Goal: Task Accomplishment & Management: Manage account settings

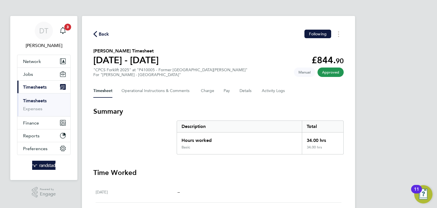
click at [28, 101] on link "Timesheets" at bounding box center [35, 100] width 24 height 5
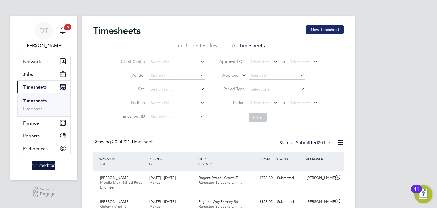
click at [317, 31] on button "New Timesheet" at bounding box center [325, 29] width 38 height 9
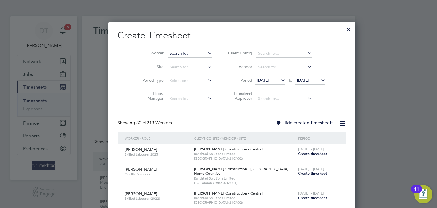
click at [168, 57] on input at bounding box center [189, 53] width 45 height 8
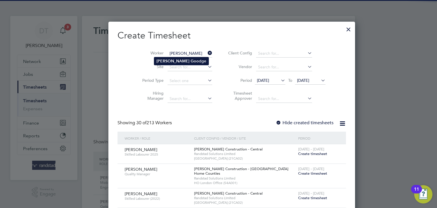
click at [169, 62] on b "Howard" at bounding box center [172, 61] width 33 height 5
type input "Howard Goodge"
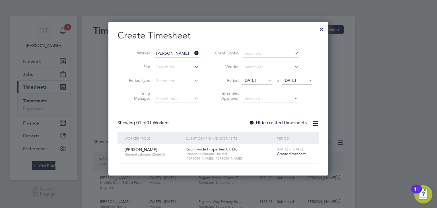
click at [296, 79] on span "19 Aug 2025" at bounding box center [290, 80] width 12 height 5
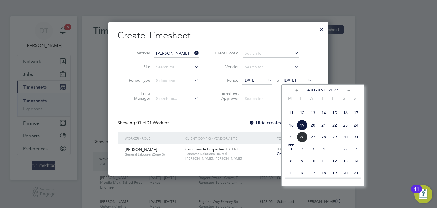
click at [356, 142] on span "31" at bounding box center [356, 136] width 11 height 11
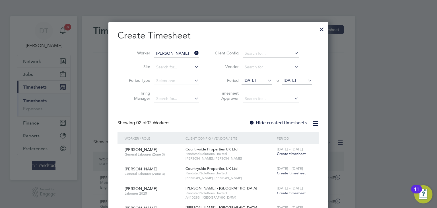
click at [283, 121] on label "Hide created timesheets" at bounding box center [278, 123] width 58 height 6
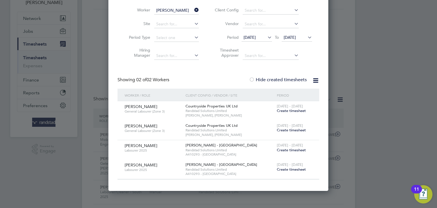
click at [287, 79] on label "Hide created timesheets" at bounding box center [278, 80] width 58 height 6
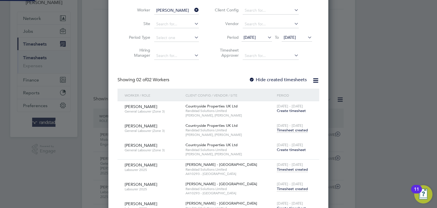
click at [287, 79] on label "Hide created timesheets" at bounding box center [278, 80] width 58 height 6
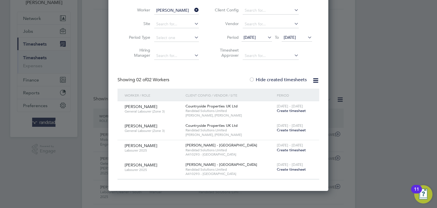
click at [287, 79] on label "Hide created timesheets" at bounding box center [278, 80] width 58 height 6
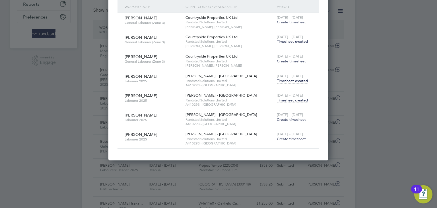
click at [293, 42] on span "Timesheet created" at bounding box center [292, 41] width 31 height 5
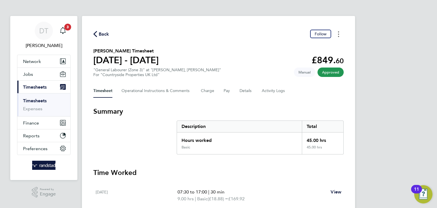
click at [337, 34] on button "Timesheets Menu" at bounding box center [338, 34] width 10 height 9
click at [253, 118] on section "Summary Description Total Hours worked 45.00 hrs Basic 45.00 hrs" at bounding box center [218, 130] width 250 height 47
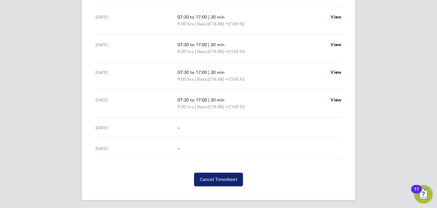
click at [225, 183] on button "Cancel Timesheet" at bounding box center [218, 179] width 49 height 14
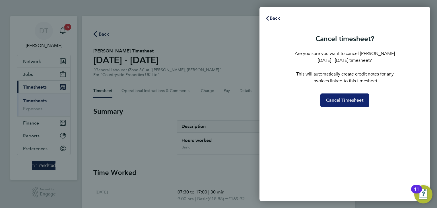
click at [360, 95] on button "Cancel Timesheet" at bounding box center [344, 100] width 49 height 14
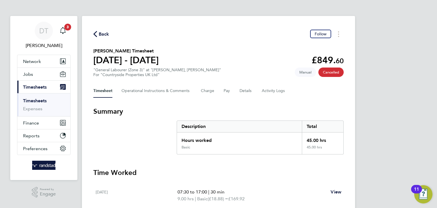
click at [297, 106] on div "Back Follow Howard Goodge's Timesheet 18 - 24 Aug 2025 £849. 60 "General Labour…" at bounding box center [218, 195] width 273 height 359
click at [103, 34] on span "Back" at bounding box center [104, 34] width 11 height 7
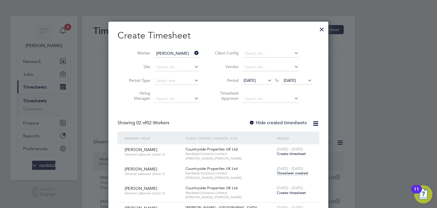
click at [193, 54] on icon at bounding box center [193, 53] width 0 height 8
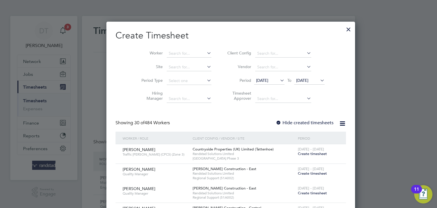
click at [343, 26] on div at bounding box center [348, 28] width 10 height 10
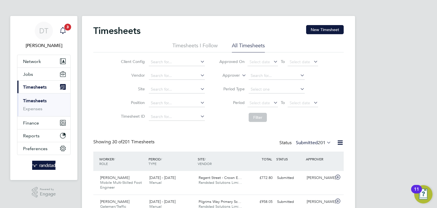
click at [65, 33] on icon "Main navigation" at bounding box center [62, 30] width 7 height 7
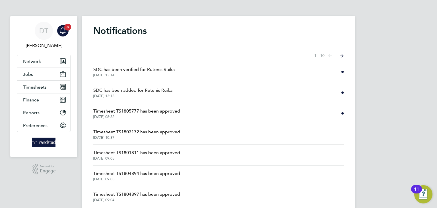
click at [126, 69] on span "SDC has been verified for Rutenis Ruika" at bounding box center [133, 69] width 81 height 7
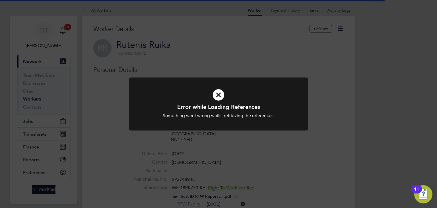
click at [65, 32] on div "Error while Loading References Something went wrong whilst retrieving the refer…" at bounding box center [218, 104] width 437 height 208
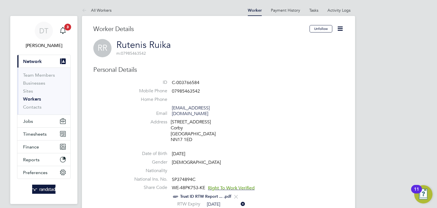
click at [65, 32] on icon "Main navigation" at bounding box center [62, 30] width 7 height 7
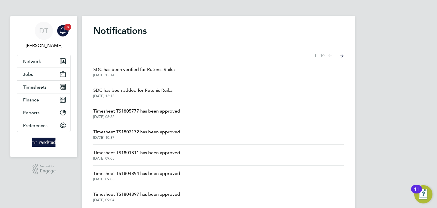
click at [138, 115] on span "22 Aug 2025, 08:32" at bounding box center [136, 116] width 87 height 5
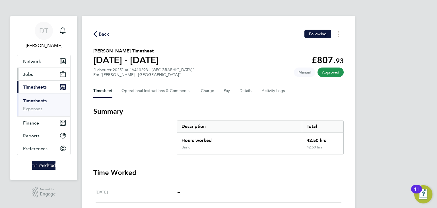
click at [34, 72] on button "Jobs" at bounding box center [43, 74] width 53 height 13
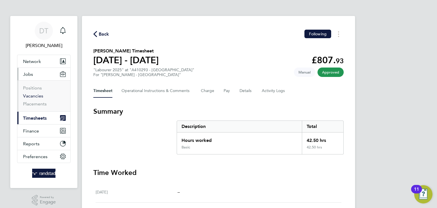
click at [34, 94] on link "Vacancies" at bounding box center [33, 95] width 20 height 5
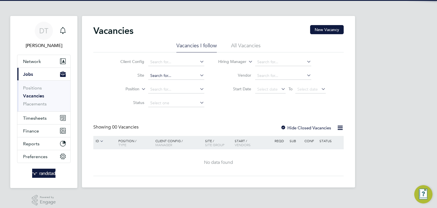
click at [163, 78] on input at bounding box center [176, 76] width 56 height 8
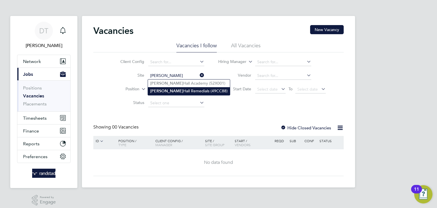
click at [168, 90] on li "Ramsden Hall Remedials (49CC88)" at bounding box center [189, 91] width 82 height 8
type input "Ramsden Hall Remedials (49CC88)"
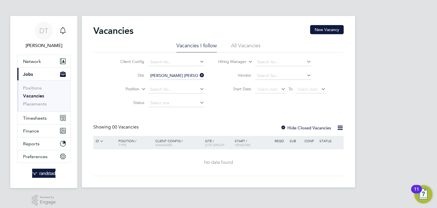
click at [285, 125] on div at bounding box center [283, 128] width 6 height 6
click at [196, 76] on input at bounding box center [176, 76] width 56 height 8
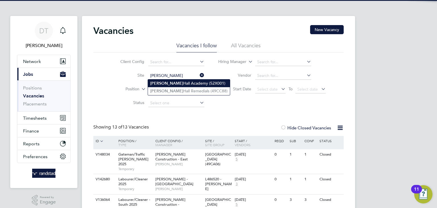
click at [171, 83] on li "Ramsden Hall Academy (52X001)" at bounding box center [189, 83] width 82 height 8
type input "Ramsden Hall Academy (52X001)"
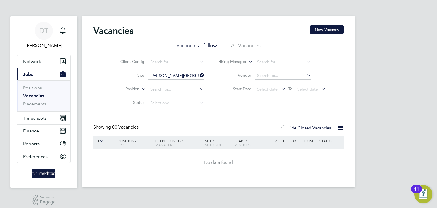
click at [198, 75] on icon at bounding box center [198, 75] width 0 height 8
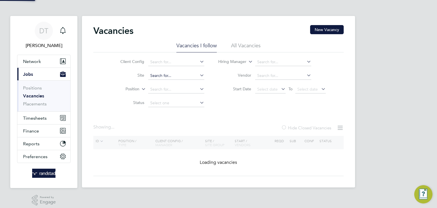
click at [194, 75] on input at bounding box center [176, 76] width 56 height 8
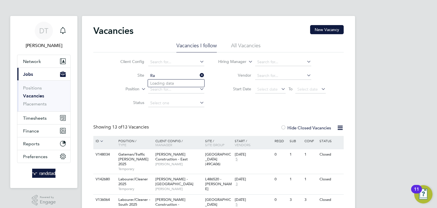
type input "R"
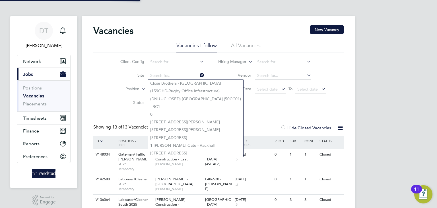
click at [239, 43] on li "All Vacancies" at bounding box center [246, 47] width 30 height 10
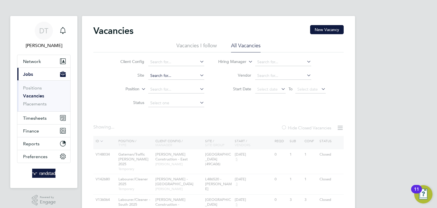
click at [161, 76] on input at bounding box center [176, 76] width 56 height 8
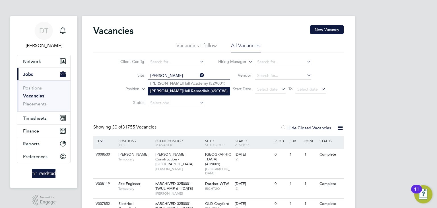
click at [165, 90] on b "Ramsden" at bounding box center [166, 90] width 33 height 5
type input "Ramsden Hall Remedials (49CC88)"
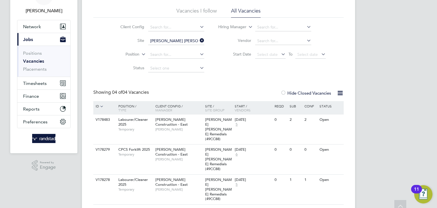
scroll to position [36, 0]
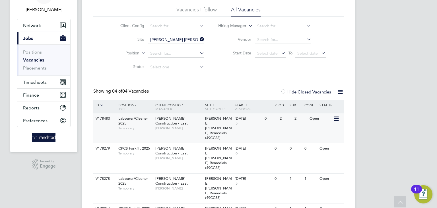
click at [186, 121] on span "Morgan Sindall Construction - East" at bounding box center [171, 121] width 32 height 10
click at [198, 39] on icon at bounding box center [198, 39] width 0 height 8
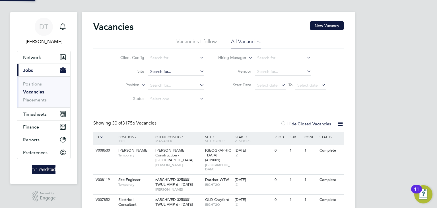
scroll to position [36, 0]
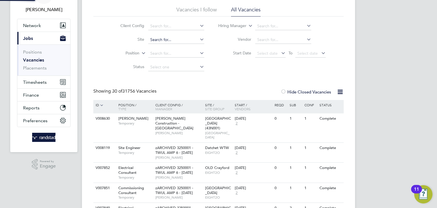
click at [164, 73] on li "Status" at bounding box center [157, 67] width 107 height 14
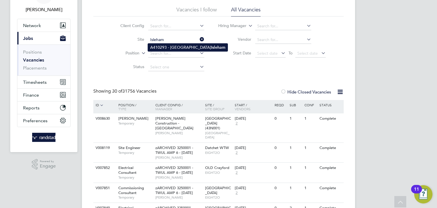
click at [156, 46] on li "A410293 - Station Road Isleham" at bounding box center [188, 48] width 80 height 8
type input "A410293 - Station Road Isleham"
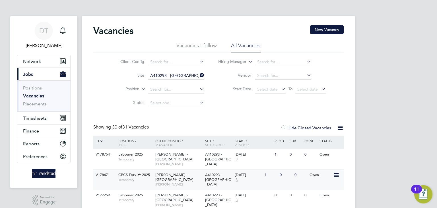
click at [250, 176] on div "18 Aug 2025" at bounding box center [248, 174] width 27 height 5
click at [198, 75] on icon at bounding box center [198, 75] width 0 height 8
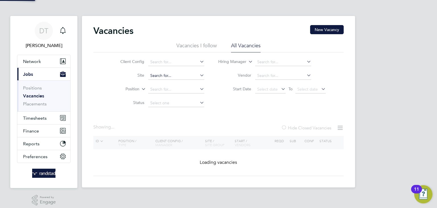
click at [196, 76] on input at bounding box center [176, 76] width 56 height 8
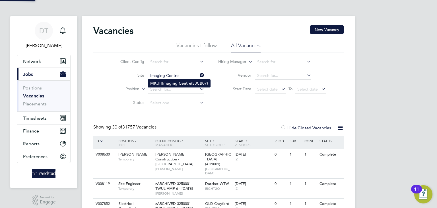
click at [175, 82] on b "Imaging" at bounding box center [169, 83] width 15 height 5
type input "MKUH Imaging Centre (53CB07)"
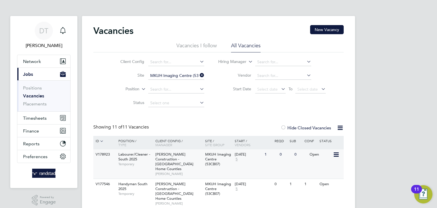
click at [170, 160] on span "[PERSON_NAME] Construction - [GEOGRAPHIC_DATA] Home Counties" at bounding box center [174, 161] width 38 height 19
click at [39, 59] on span "Network" at bounding box center [32, 61] width 18 height 5
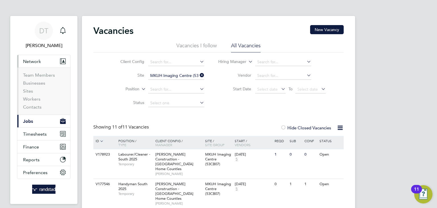
click at [28, 96] on li "Sites" at bounding box center [44, 92] width 43 height 8
click at [28, 96] on link "Workers" at bounding box center [31, 98] width 17 height 5
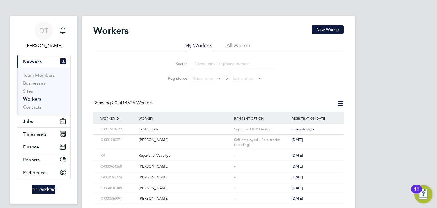
click at [232, 48] on li "All Workers" at bounding box center [239, 47] width 26 height 10
click at [218, 64] on input at bounding box center [233, 63] width 83 height 11
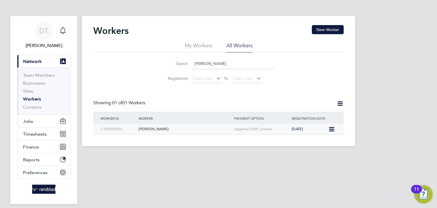
type input "[PERSON_NAME]"
click at [195, 128] on div "[PERSON_NAME]" at bounding box center [185, 129] width 96 height 11
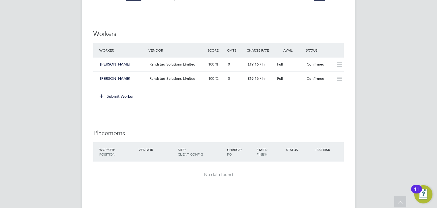
scroll to position [409, 0]
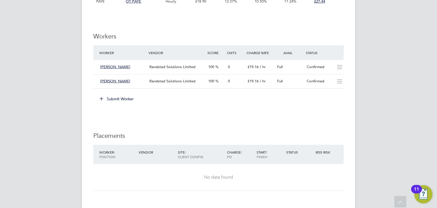
click at [115, 100] on button "Submit Worker" at bounding box center [117, 98] width 43 height 9
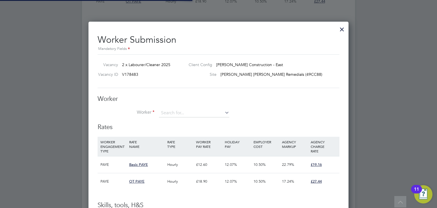
scroll to position [17, 39]
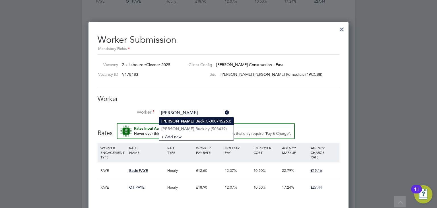
click at [195, 121] on b "Buck" at bounding box center [199, 121] width 9 height 5
type input "[PERSON_NAME] (C-000745263)"
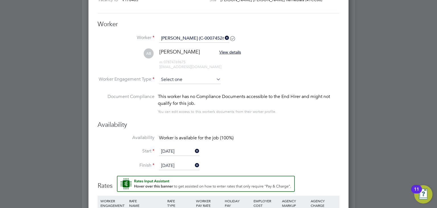
click at [182, 82] on input at bounding box center [190, 79] width 62 height 9
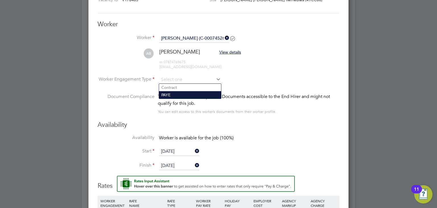
click at [175, 91] on li "PAYE" at bounding box center [190, 94] width 62 height 7
type input "PAYE"
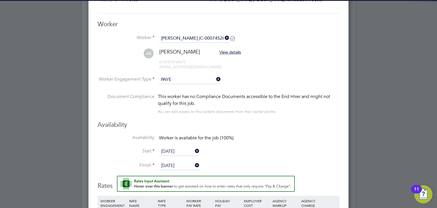
click at [170, 152] on input "15 Aug 2025" at bounding box center [179, 151] width 40 height 9
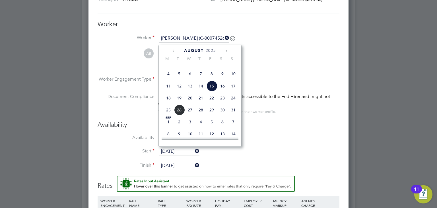
click at [171, 103] on span "18" at bounding box center [168, 97] width 11 height 11
type input "18 Aug 2025"
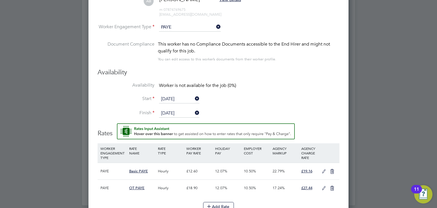
click at [171, 113] on input "15 Aug 2025" at bounding box center [179, 113] width 40 height 9
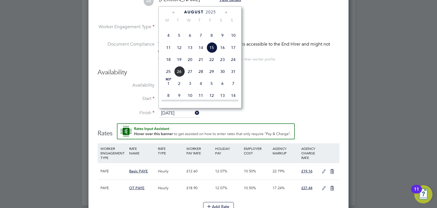
click at [211, 89] on span "5" at bounding box center [211, 83] width 11 height 11
type input "05 Sep 2025"
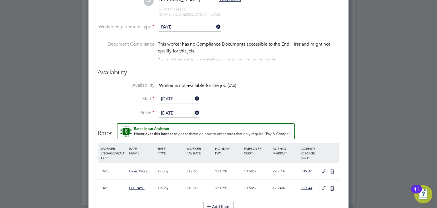
click at [248, 98] on li "Start 18 Aug 2025" at bounding box center [219, 102] width 242 height 14
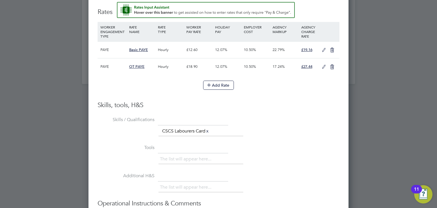
click at [322, 48] on icon at bounding box center [323, 50] width 7 height 5
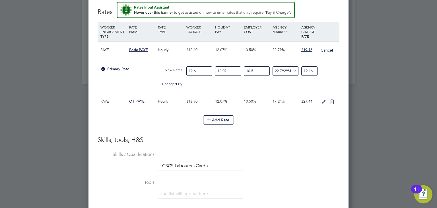
drag, startPoint x: 200, startPoint y: 71, endPoint x: 160, endPoint y: 60, distance: 42.3
click at [160, 60] on div "PAYE Basic PAYE Hourly £12.60 12.07% 10.50% 22.79% £19.16 Cancel Primary Rate N…" at bounding box center [219, 66] width 242 height 51
type input "1"
type input "1.5206349206349206"
type input "14"
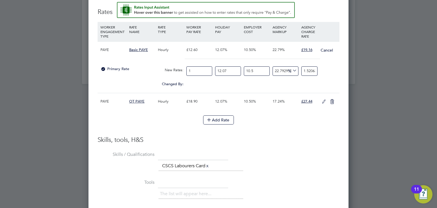
type input "21.288888888888888"
type input "14.1"
type input "21.440952380952382"
type input "14.12"
type input "21.47136507936508"
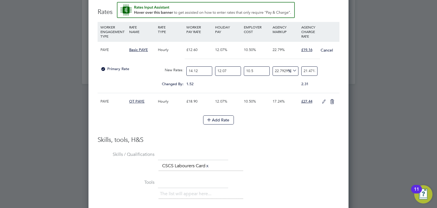
type input "14.12"
type input "0"
type input "19.158887373396162"
click at [321, 59] on div at bounding box center [219, 61] width 242 height 5
drag, startPoint x: 303, startPoint y: 70, endPoint x: 379, endPoint y: 79, distance: 76.2
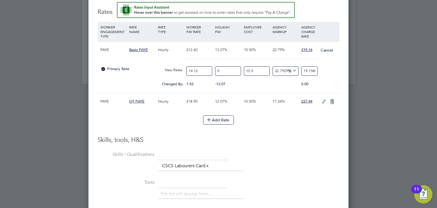
type input "-93.59081178777896"
type input "1"
type input "21.77457603219976"
type input "19"
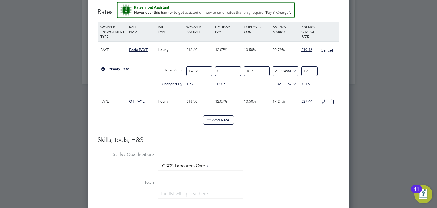
type input "25.620088959532385"
type input "19.6"
type input "21.77457603219976"
type input "19"
type input "22.415494853421865"
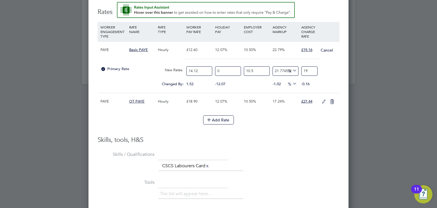
type input "19.1"
type input "22.80004614615513"
type input "19.16"
click at [322, 101] on icon at bounding box center [323, 101] width 7 height 5
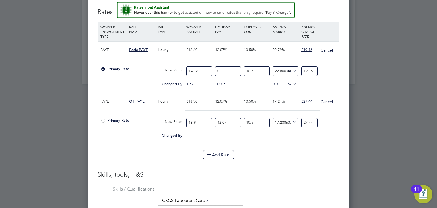
drag, startPoint x: 200, startPoint y: 125, endPoint x: 158, endPoint y: 123, distance: 42.1
click at [158, 123] on div "Primary Rate New Rates: 18.9 12.07 n/a 10.5 n/a 17.238607887834473 0 % 27.44" at bounding box center [219, 122] width 242 height 15
type input "2"
type input "2.9037037037037035"
type input "21"
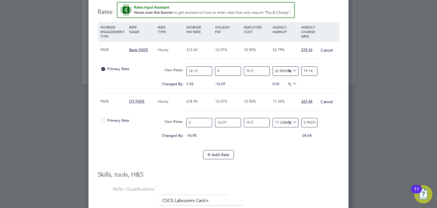
type input "30.488888888888887"
type input "21.1"
type input "30.634074074074075"
type input "21.18"
type input "30.750222222222224"
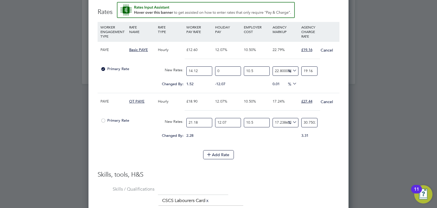
type input "21.18"
drag, startPoint x: 216, startPoint y: 120, endPoint x: 242, endPoint y: 116, distance: 26.8
click at [242, 116] on div "Primary Rate New Rates: 21.18 12.07 n/a 10.5 n/a 17.238607887834473 4.521471492…" at bounding box center [219, 122] width 242 height 15
type input "0"
type input "27.438406551460893"
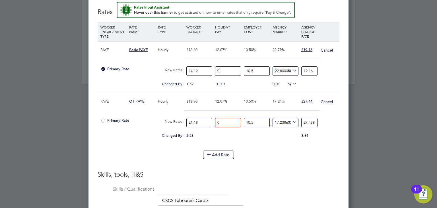
click at [299, 145] on li "WORKER ENGAGEMENT TYPE RATE NAME RATE TYPE WORKER PAY RATE HOLIDAY PAY EMPLOYER…" at bounding box center [219, 86] width 242 height 128
drag, startPoint x: 302, startPoint y: 122, endPoint x: 392, endPoint y: 130, distance: 90.5
type input "-91.45441571703861"
type input "2"
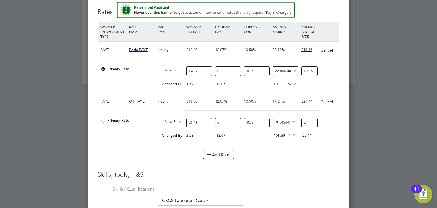
type input "15.365387819978721"
type input "27"
type input "17.074504676571"
type input "27.4"
type input "17.245416362230227"
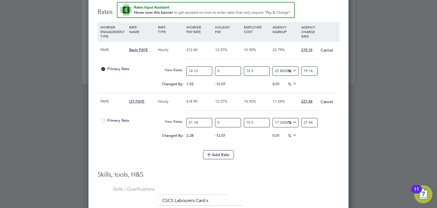
type input "27.44"
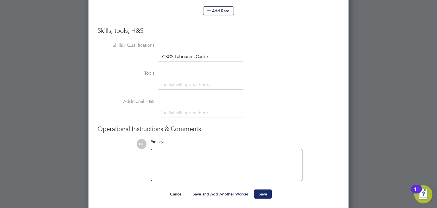
click at [263, 192] on button "Save" at bounding box center [263, 193] width 18 height 9
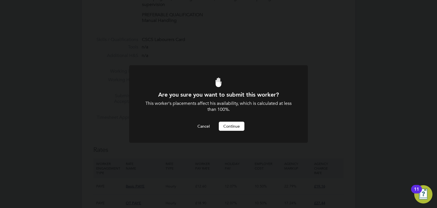
click at [224, 127] on button "Continue" at bounding box center [232, 125] width 26 height 9
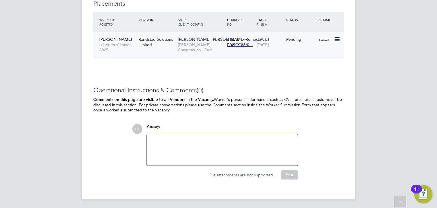
click at [337, 39] on icon at bounding box center [337, 39] width 6 height 7
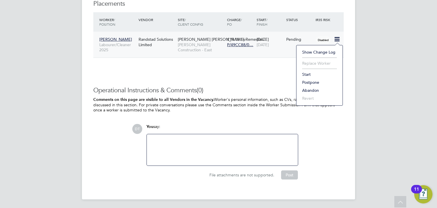
click at [305, 72] on li "Start" at bounding box center [319, 74] width 40 height 8
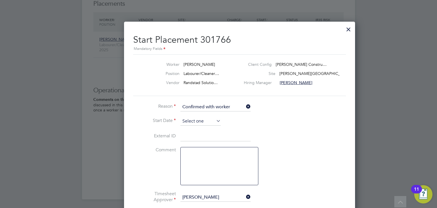
click at [186, 121] on input at bounding box center [200, 121] width 40 height 9
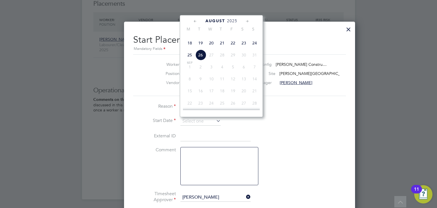
click at [191, 48] on span "18" at bounding box center [189, 43] width 11 height 11
type input "18 Aug 2025"
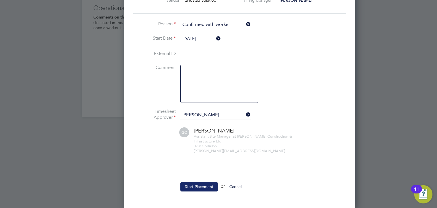
click at [191, 182] on button "Start Placement" at bounding box center [199, 186] width 38 height 9
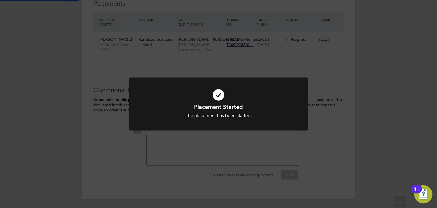
click at [69, 60] on div "Placement Started The placement has been started. Cancel Okay" at bounding box center [218, 104] width 437 height 208
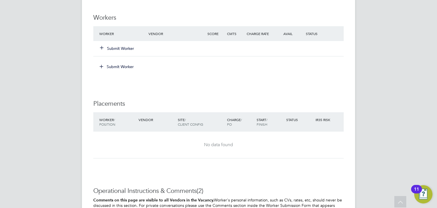
scroll to position [556, 0]
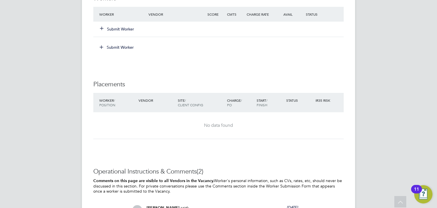
click at [120, 30] on button "Submit Worker" at bounding box center [117, 29] width 34 height 6
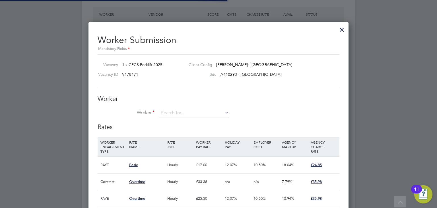
scroll to position [17, 39]
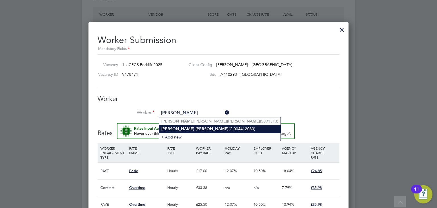
click at [173, 126] on li "James Hughes (C-004412080)" at bounding box center [219, 129] width 121 height 8
type input "James Hughes (C-004412080)"
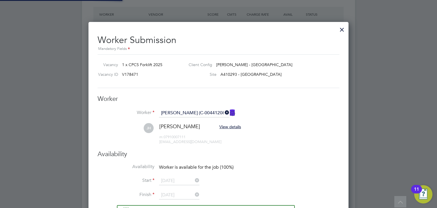
click at [191, 99] on h3 "Worker" at bounding box center [219, 99] width 242 height 8
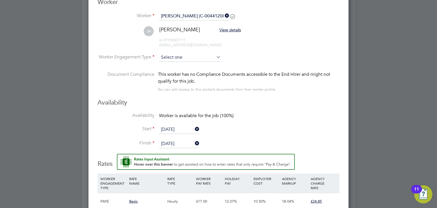
click at [176, 58] on input at bounding box center [190, 57] width 62 height 9
click at [174, 68] on li "Contract" at bounding box center [190, 64] width 62 height 7
type input "Contract"
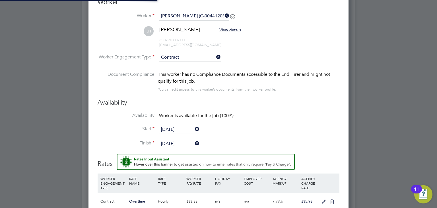
click at [181, 57] on input "Contract" at bounding box center [190, 57] width 62 height 9
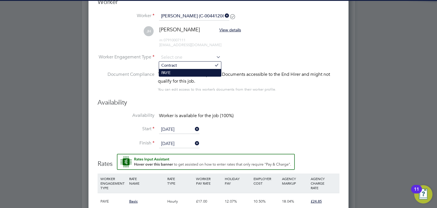
click at [172, 73] on li "PAYE" at bounding box center [190, 72] width 62 height 7
type input "PAYE"
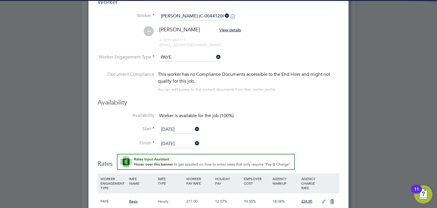
click at [264, 59] on li "Worker Engagement Type PAYE" at bounding box center [219, 62] width 242 height 18
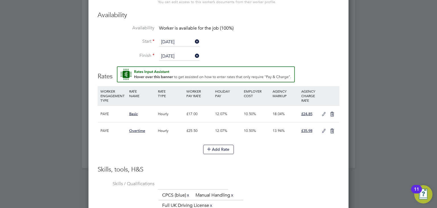
click at [323, 112] on icon at bounding box center [323, 114] width 7 height 5
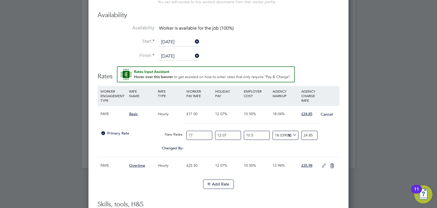
drag, startPoint x: 197, startPoint y: 134, endPoint x: 115, endPoint y: 113, distance: 85.1
click at [115, 113] on div "PAYE Basic Hourly £17.00 12.07% 10.50% 18.04% £24.85 Cancel Primary Rate New Ra…" at bounding box center [219, 130] width 242 height 51
type input "1"
type input "1.4617647058823529"
type input "19"
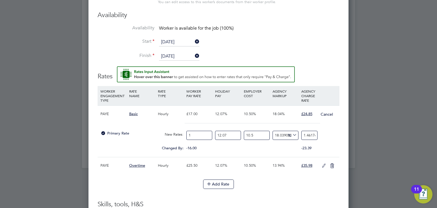
type input "27.773529411764706"
type input "19.05"
type input "27.846617647058824"
type input "19.05"
type input "0"
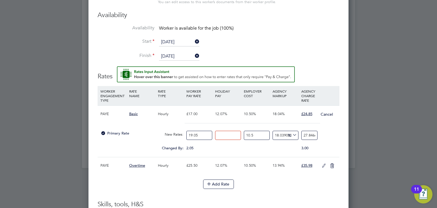
type input "24.84752176948231"
click at [313, 123] on div at bounding box center [219, 125] width 242 height 5
drag, startPoint x: 303, startPoint y: 136, endPoint x: 371, endPoint y: 136, distance: 68.0
type input "-90.49892519091222"
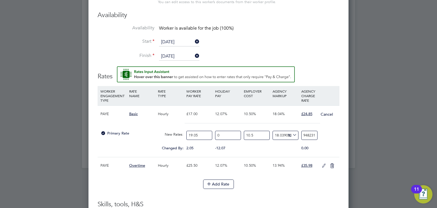
type input "2"
type input "14.012897709053338"
type input "24"
type input "17.81332763268845"
type input "24.8"
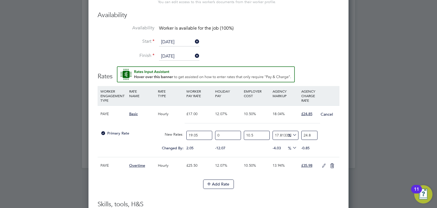
type input "18.05085450291564"
type input "24.849999999999998"
click at [324, 165] on icon at bounding box center [323, 165] width 7 height 5
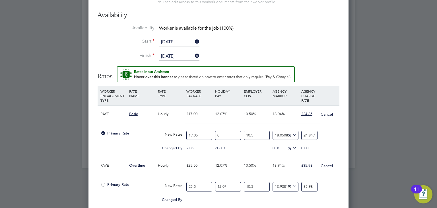
drag, startPoint x: 203, startPoint y: 186, endPoint x: 149, endPoint y: 175, distance: 54.4
click at [149, 175] on div "PAYE Overtime Hourly £25.50 12.07% 10.50% 13.94% £35.98 Cancel Primary Rate New…" at bounding box center [219, 182] width 242 height 51
type input "2"
type input "2.8219607843137253"
type input "28"
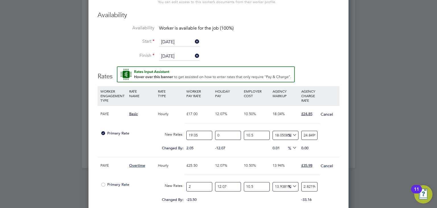
type input "39.50745098039216"
type input "28.5"
type input "40.212941176470586"
type input "28.58"
type input "40.32581960784314"
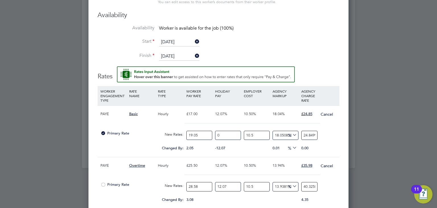
type input "28.58"
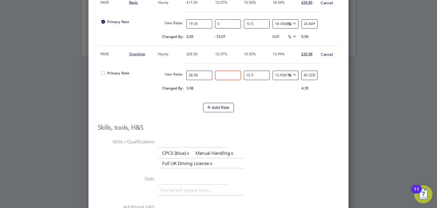
type input "0"
type input "35.98270688662723"
click at [342, 109] on div "Worker Submission Mandatory Fields Vacancy 1 x CPCS Forklift 2025 Client Config…" at bounding box center [218, 21] width 260 height 588
drag, startPoint x: 302, startPoint y: 75, endPoint x: 391, endPoint y: 77, distance: 89.0
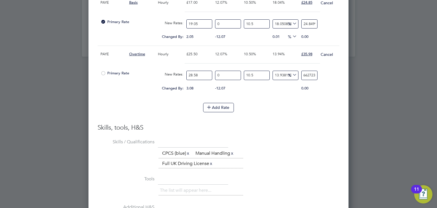
type input "-90.50058738034699"
type input "3"
type input "10.826480562618546"
type input "35"
type input "13.67630434851445"
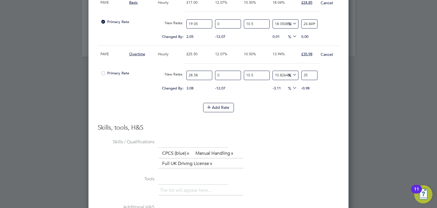
type input "35.9"
type input "13.929622018371864"
type input "35.98"
click at [308, 160] on div "The list will appear here... CPCS (blue) x Manual Handling x Full UK Driving Li…" at bounding box center [248, 158] width 181 height 20
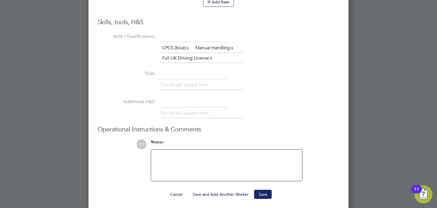
click at [264, 191] on button "Save" at bounding box center [263, 193] width 18 height 9
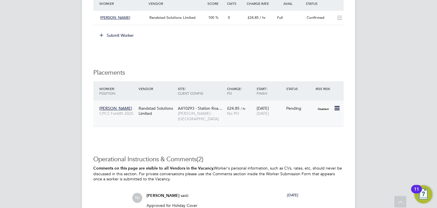
scroll to position [578, 0]
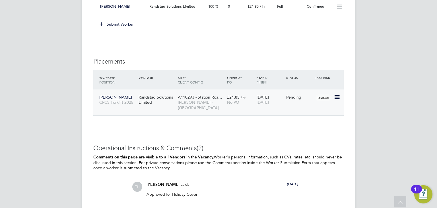
click at [335, 96] on icon at bounding box center [337, 97] width 6 height 7
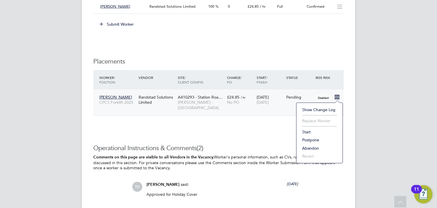
click at [306, 131] on li "Start" at bounding box center [319, 132] width 40 height 8
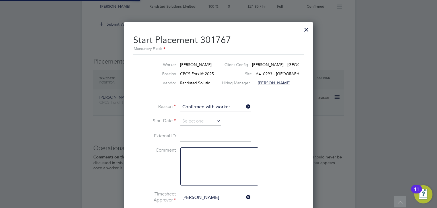
scroll to position [3, 3]
click at [189, 119] on input at bounding box center [200, 121] width 40 height 9
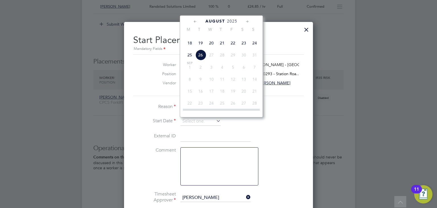
click at [190, 48] on span "18" at bounding box center [189, 43] width 11 height 11
type input "[DATE]"
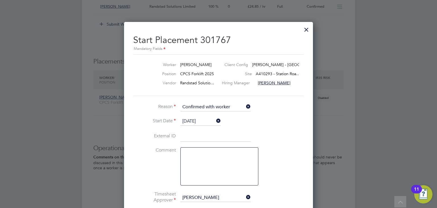
click at [139, 111] on li "Reason Confirmed with worker" at bounding box center [218, 110] width 171 height 14
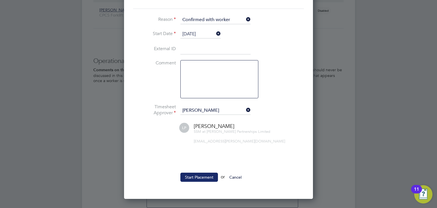
click at [186, 177] on button "Start Placement" at bounding box center [199, 176] width 38 height 9
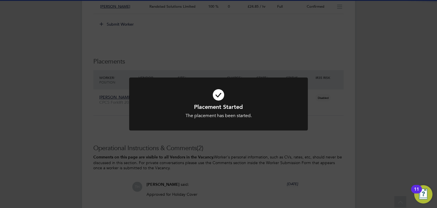
click at [186, 177] on div "Placement Started The placement has been started. Cancel Okay" at bounding box center [218, 104] width 437 height 208
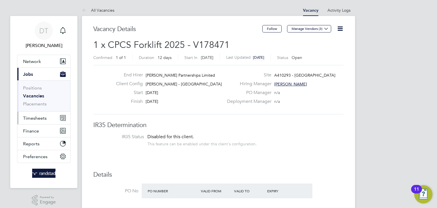
click at [34, 121] on button "Timesheets" at bounding box center [43, 117] width 53 height 13
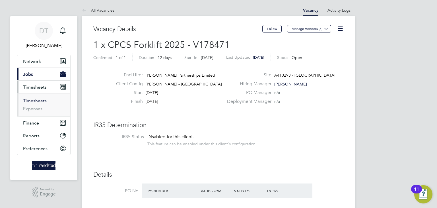
click at [28, 100] on link "Timesheets" at bounding box center [35, 100] width 24 height 5
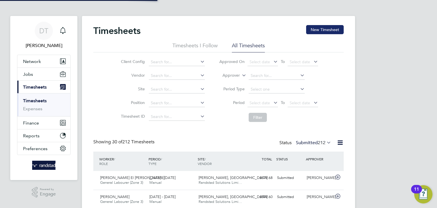
click at [319, 26] on button "New Timesheet" at bounding box center [325, 29] width 38 height 9
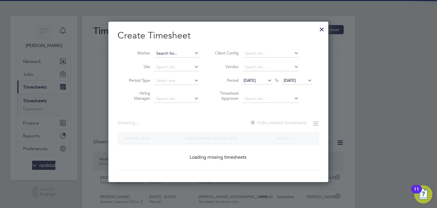
click at [177, 50] on input at bounding box center [176, 53] width 45 height 8
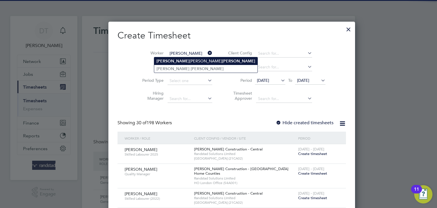
type input "James Hughes"
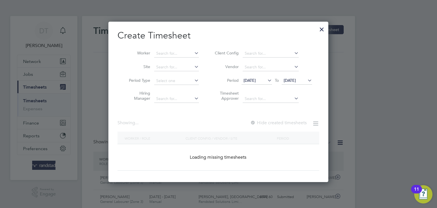
click at [173, 56] on input at bounding box center [176, 53] width 45 height 8
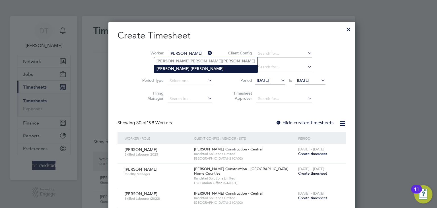
type input "James Hughes"
click at [167, 68] on b "James" at bounding box center [172, 68] width 33 height 5
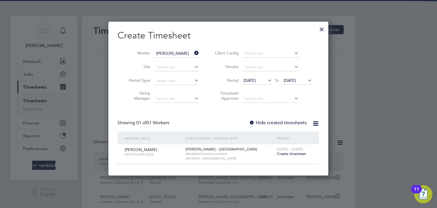
click at [259, 120] on label "Hide created timesheets" at bounding box center [278, 123] width 58 height 6
click at [293, 152] on span "Create timesheet" at bounding box center [291, 153] width 29 height 5
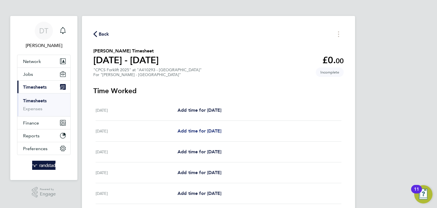
click at [202, 129] on span "Add time for Tue 19 Aug" at bounding box center [199, 130] width 44 height 5
select select "60"
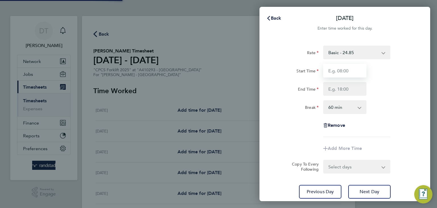
click at [331, 72] on input "Start Time" at bounding box center [344, 71] width 43 height 14
type input "07:30"
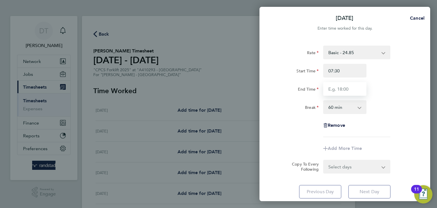
click at [342, 89] on input "End Time" at bounding box center [344, 89] width 43 height 14
type input "16:30"
click at [343, 106] on select "0 min 15 min 30 min 45 min 60 min 75 min 90 min" at bounding box center [341, 107] width 35 height 13
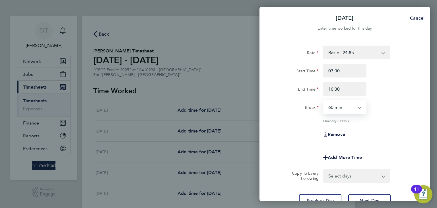
select select "30"
click at [324, 101] on select "0 min 15 min 30 min 45 min 60 min 75 min 90 min" at bounding box center [341, 107] width 35 height 13
click at [293, 129] on div "Remove" at bounding box center [344, 134] width 143 height 14
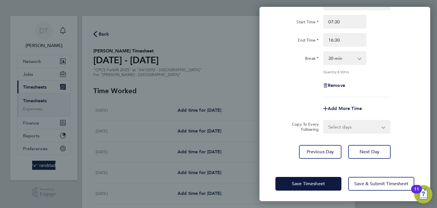
click at [339, 133] on div "Rate Basic - 24.85 Overtime - 35.98 Start Time 07:30 End Time 16:30 Break 0 min…" at bounding box center [344, 77] width 171 height 175
click at [338, 133] on div "Rate Basic - 24.85 Overtime - 35.98 Start Time 07:30 End Time 16:30 Break 0 min…" at bounding box center [344, 77] width 171 height 175
click at [340, 129] on select "Select days Day Wednesday Thursday Friday" at bounding box center [354, 126] width 60 height 13
select select "DAY"
click at [324, 120] on select "Select days Day Wednesday Thursday Friday" at bounding box center [354, 126] width 60 height 13
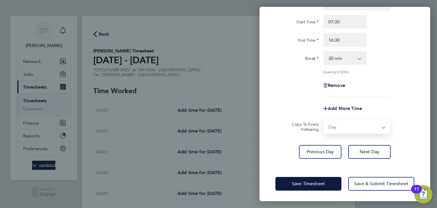
select select "2025-08-22"
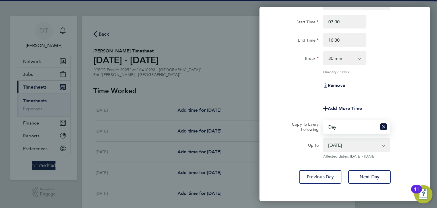
click at [285, 166] on div "Rate Basic - 24.85 Overtime - 35.98 Start Time 07:30 End Time 16:30 Break 0 min…" at bounding box center [344, 90] width 171 height 200
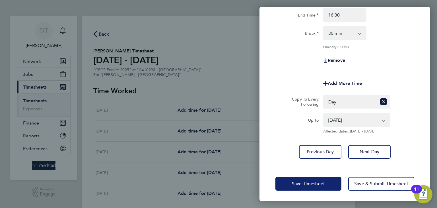
click at [286, 183] on button "Save Timesheet" at bounding box center [308, 184] width 66 height 14
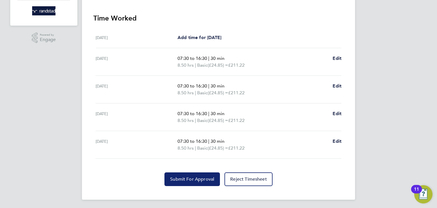
click at [178, 176] on span "Submit For Approval" at bounding box center [192, 179] width 44 height 6
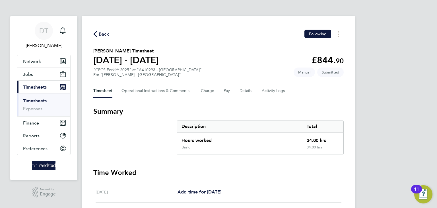
click at [102, 33] on span "Back" at bounding box center [104, 34] width 11 height 7
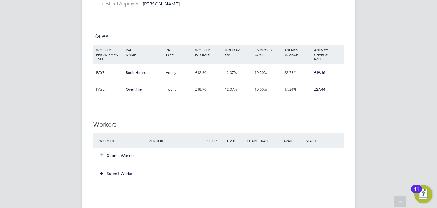
scroll to position [290, 0]
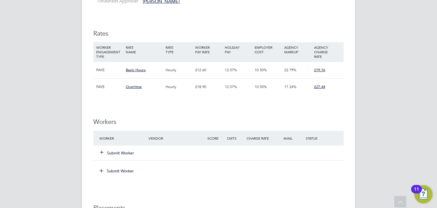
click at [111, 152] on button "Submit Worker" at bounding box center [117, 153] width 34 height 6
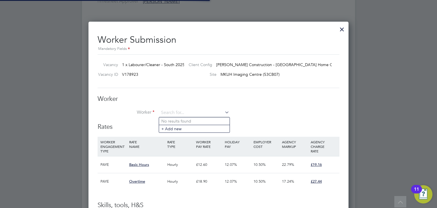
scroll to position [17, 39]
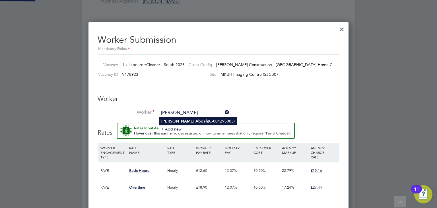
click at [195, 122] on b "Aboah" at bounding box center [201, 121] width 13 height 5
type input "Joseph Aboah (C-004295003)"
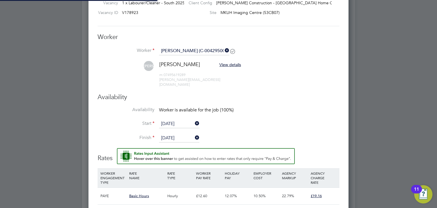
scroll to position [494, 260]
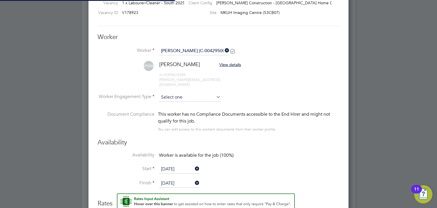
click at [174, 93] on input at bounding box center [190, 97] width 62 height 9
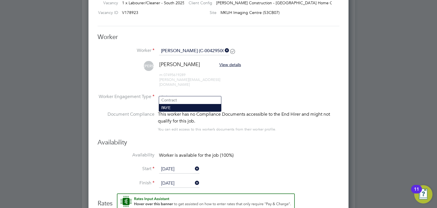
click at [169, 106] on li "PAYE" at bounding box center [190, 107] width 62 height 7
type input "PAYE"
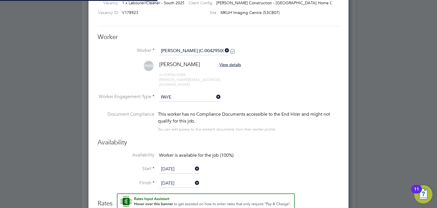
scroll to position [17, 29]
click at [261, 96] on li "Worker Engagement Type PAYE" at bounding box center [219, 102] width 242 height 18
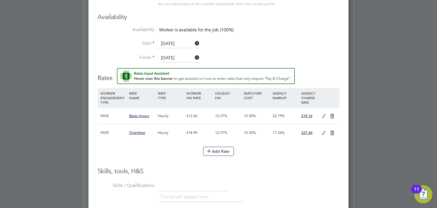
click at [324, 114] on icon at bounding box center [323, 116] width 7 height 5
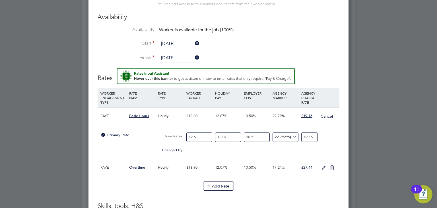
drag, startPoint x: 205, startPoint y: 131, endPoint x: 138, endPoint y: 114, distance: 68.4
click at [138, 114] on div "PAYE Basic Hours Hourly £12.60 12.07% 10.50% 22.79% £19.16 Cancel Primary Rate …" at bounding box center [219, 132] width 242 height 51
type input "1"
type input "1.5206349206349206"
type input "1.4"
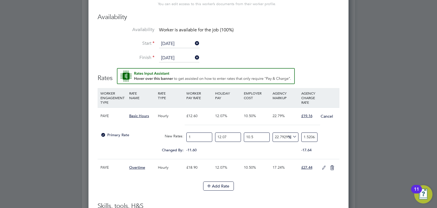
type input "2.128888888888889"
type input "1"
type input "1.5206349206349206"
type input "14"
type input "21.288888888888888"
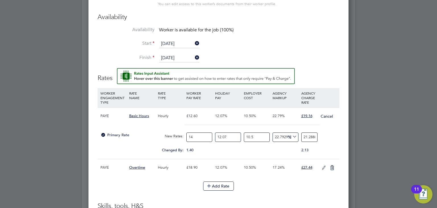
type input "14.1"
type input "21.440952380952382"
type input "14.12"
type input "21.47136507936508"
type input "14.12"
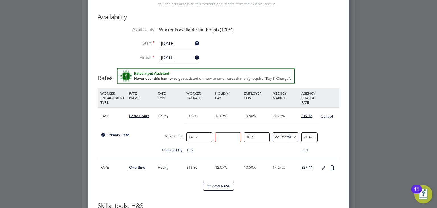
type input "0"
type input "19.158887373396162"
click at [306, 129] on div "19.158887373396162" at bounding box center [309, 136] width 19 height 15
drag, startPoint x: 303, startPoint y: 132, endPoint x: 365, endPoint y: 131, distance: 61.7
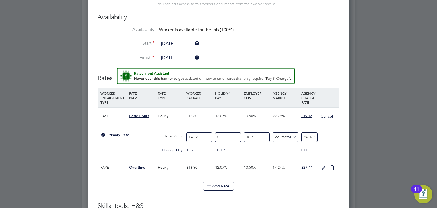
type input "-93.59081178777896"
type input "1"
type input "21.77457603219976"
type input "19"
type input "22.415494853421865"
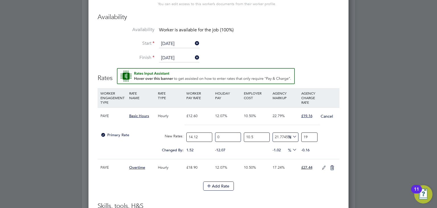
type input "19.1"
type input "22.80004614615513"
type input "19.16"
click at [324, 165] on icon at bounding box center [323, 167] width 7 height 5
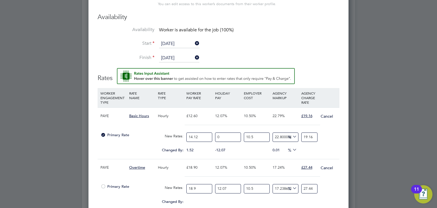
drag, startPoint x: 200, startPoint y: 180, endPoint x: 121, endPoint y: 170, distance: 78.9
click at [121, 170] on div "PAYE Overtime Hourly £18.90 12.07% 10.50% 17.24% £27.44 Cancel Primary Rate New…" at bounding box center [219, 184] width 242 height 51
type input "2"
type input "2.9037037037037035"
type input "21"
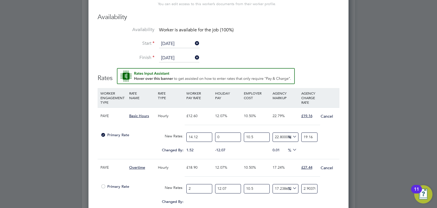
type input "30.488888888888887"
type input "21.1"
type input "30.634074074074075"
type input "21.18"
type input "30.750222222222224"
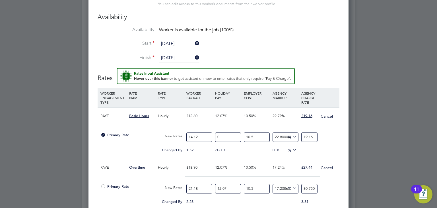
type input "21.18"
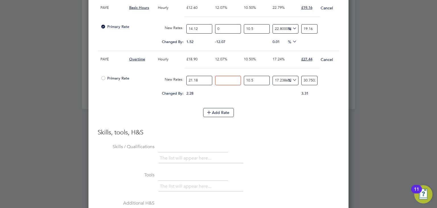
type input "0"
type input "27.438406551460893"
click at [279, 116] on li "WORKER ENGAGEMENT TYPE RATE NAME RATE TYPE WORKER PAY RATE HOLIDAY PAY EMPLOYER…" at bounding box center [219, 54] width 242 height 148
drag, startPoint x: 302, startPoint y: 73, endPoint x: 375, endPoint y: 73, distance: 72.2
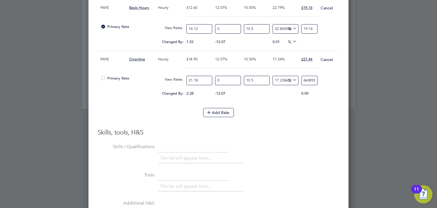
type input "-91.45441571703861"
type input "2"
type input "15.365387819978721"
type input "27"
type input "17.074504676571"
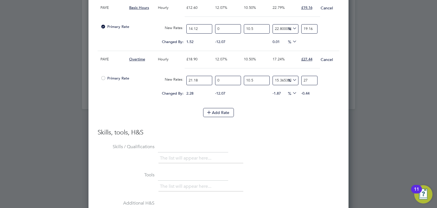
type input "27.4"
type input "17.245416362230227"
type input "27.44"
click at [300, 128] on h3 "Skills, tools, H&S" at bounding box center [219, 132] width 242 height 8
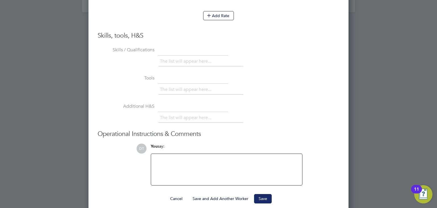
click at [260, 194] on button "Save" at bounding box center [263, 198] width 18 height 9
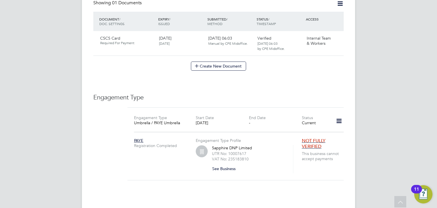
scroll to position [333, 0]
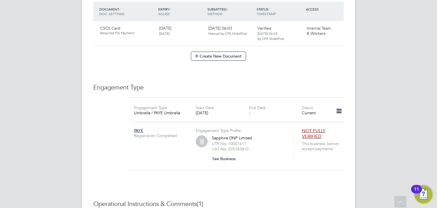
click at [338, 104] on icon at bounding box center [339, 110] width 10 height 13
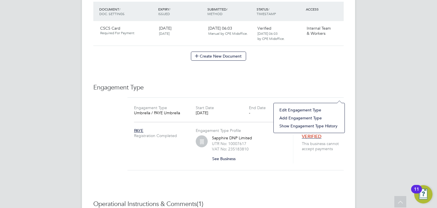
click at [287, 108] on li "Edit Engagement Type" at bounding box center [308, 110] width 65 height 8
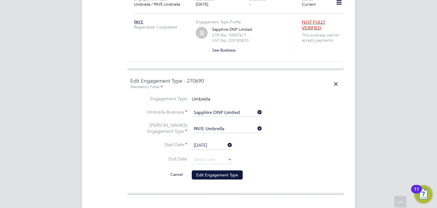
scroll to position [445, 0]
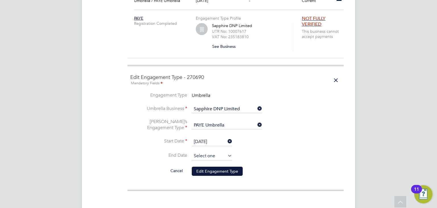
click at [199, 152] on input at bounding box center [212, 156] width 40 height 9
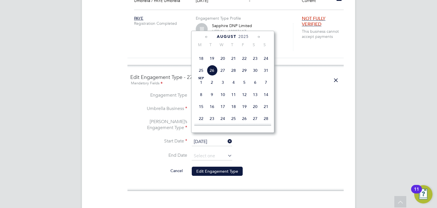
click at [202, 64] on span "18" at bounding box center [201, 58] width 11 height 11
type input "[DATE]"
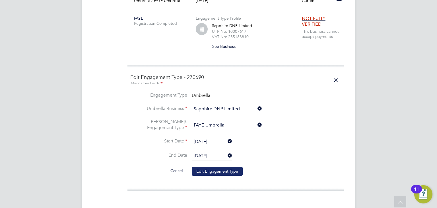
click at [220, 166] on button "Edit Engagement Type" at bounding box center [217, 170] width 51 height 9
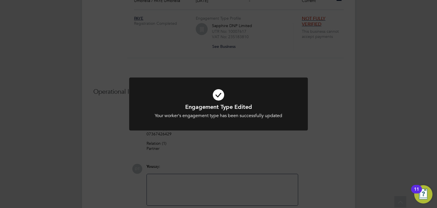
click at [268, 68] on div "Engagement Type Edited Your worker's engagement type has been successfully upda…" at bounding box center [218, 104] width 437 height 208
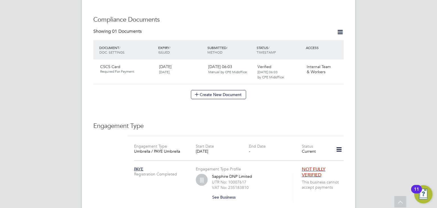
scroll to position [294, 0]
click at [340, 143] on icon at bounding box center [339, 149] width 10 height 13
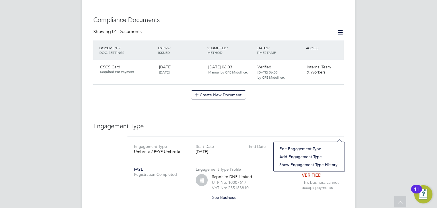
click at [298, 156] on li "Add Engagement Type" at bounding box center [308, 156] width 65 height 8
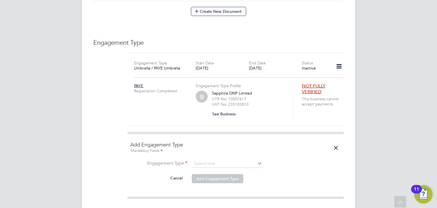
scroll to position [380, 0]
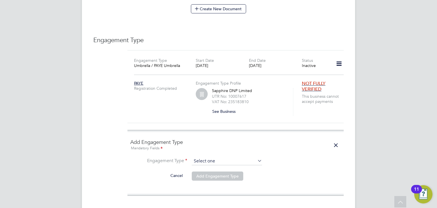
click at [210, 157] on input at bounding box center [227, 161] width 70 height 8
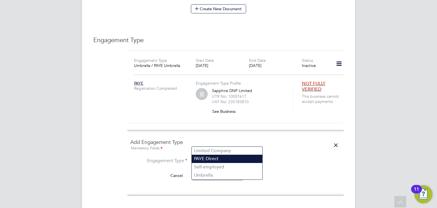
click at [203, 156] on li "PAYE Direct" at bounding box center [227, 158] width 71 height 8
type input "PAYE Direct"
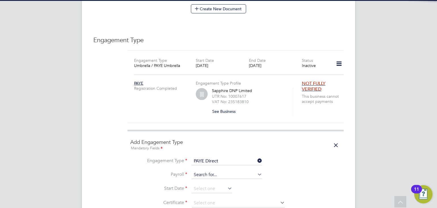
click at [205, 171] on input at bounding box center [227, 175] width 70 height 8
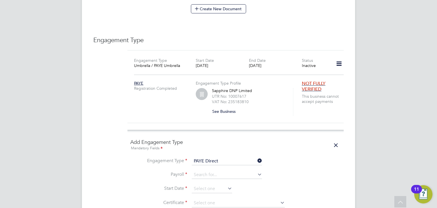
click at [206, 167] on div "All Workers Worker Payment History Tasks Activity Logs Worker Payment History T…" at bounding box center [218, 20] width 273 height 793
click at [201, 160] on div "All Workers Worker Payment History Tasks Activity Logs Worker Payment History T…" at bounding box center [218, 20] width 273 height 793
click at [201, 165] on li "Agency PAYE" at bounding box center [227, 164] width 71 height 8
type input "Agency PAYE"
click at [201, 184] on input at bounding box center [212, 188] width 40 height 9
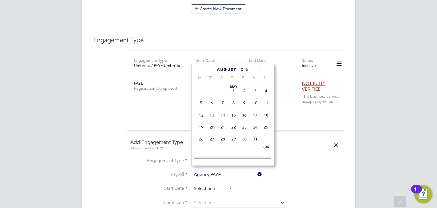
scroll to position [227, 0]
click at [211, 97] on span "19" at bounding box center [211, 91] width 11 height 11
type input "[DATE]"
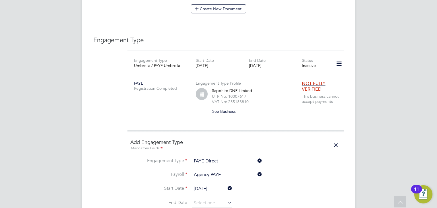
click at [202, 198] on li "End Date" at bounding box center [235, 205] width 210 height 14
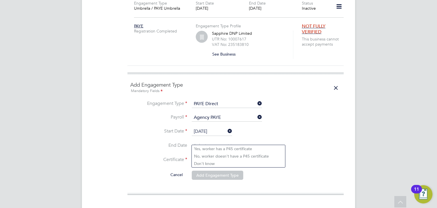
scroll to position [439, 0]
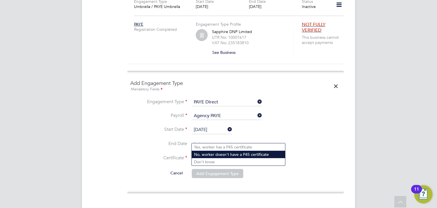
click at [208, 154] on li "No, worker doesn't have a P45 certificate" at bounding box center [238, 153] width 93 height 7
type input "No, worker doesn't have a P45 certificate"
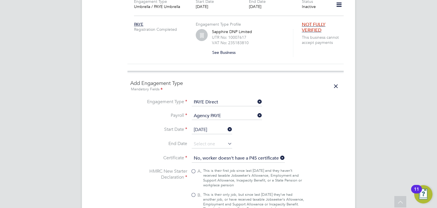
click at [209, 192] on div "This is their only job, but since last [DATE] they’ve had another job, or have …" at bounding box center [253, 201] width 101 height 19
click at [0, 0] on input "B. This is their only job, but since last [DATE] they’ve had another job, or ha…" at bounding box center [0, 0] width 0 height 0
type input "1257L"
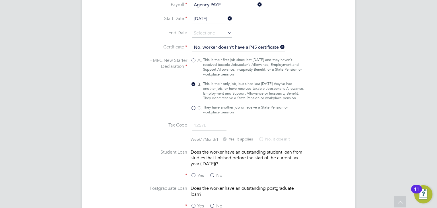
scroll to position [591, 0]
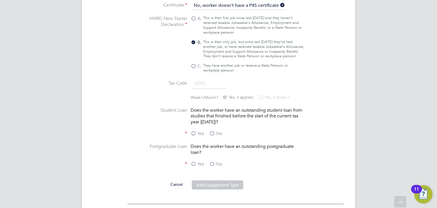
click at [210, 131] on label "No" at bounding box center [215, 134] width 13 height 6
click at [0, 0] on input "No" at bounding box center [0, 0] width 0 height 0
click at [212, 161] on label "No" at bounding box center [215, 164] width 13 height 6
click at [0, 0] on input "No" at bounding box center [0, 0] width 0 height 0
click at [212, 180] on button "Add Engagement Type" at bounding box center [217, 184] width 51 height 9
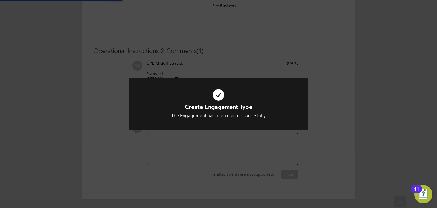
scroll to position [467, 0]
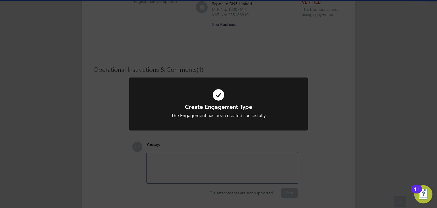
click at [118, 113] on div "Create Engagement Type The Engagement has been created succesfully Cancel Okay" at bounding box center [218, 104] width 437 height 208
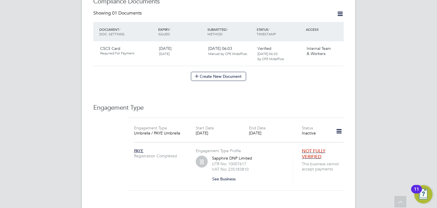
scroll to position [312, 0]
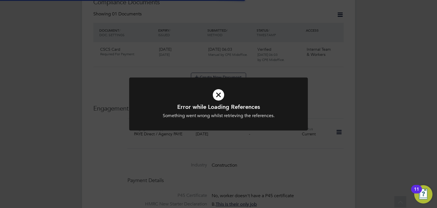
click at [118, 113] on div "Error while Loading References Something went wrong whilst retrieving the refer…" at bounding box center [218, 104] width 437 height 208
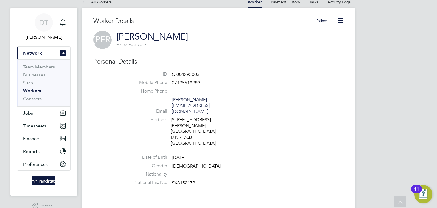
scroll to position [0, 0]
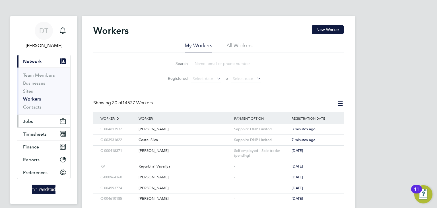
click at [39, 124] on button "Jobs" at bounding box center [43, 121] width 53 height 13
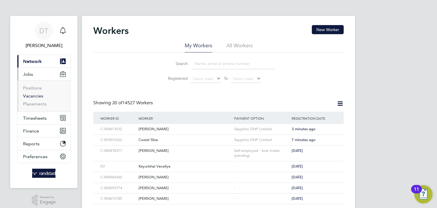
click at [32, 93] on link "Vacancies" at bounding box center [33, 95] width 20 height 5
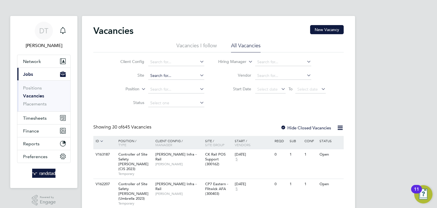
click at [166, 73] on input at bounding box center [176, 76] width 56 height 8
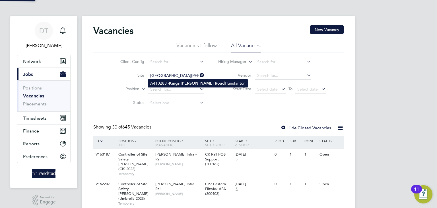
click at [162, 83] on li "A410283 - Kings Lynn Road Hunstanton" at bounding box center [198, 83] width 100 height 8
type input "A410283 - [GEOGRAPHIC_DATA][PERSON_NAME]"
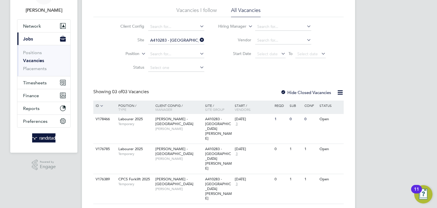
scroll to position [36, 0]
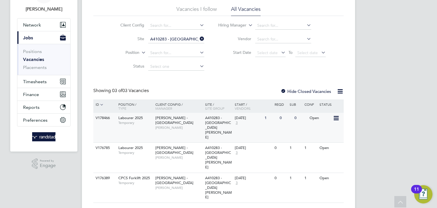
click at [253, 123] on div "18 Aug 2025 3" at bounding box center [248, 120] width 30 height 15
click at [36, 67] on link "Placements" at bounding box center [35, 67] width 24 height 5
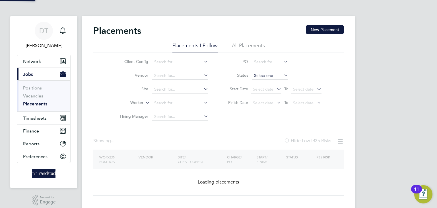
click at [262, 75] on input at bounding box center [270, 76] width 36 height 8
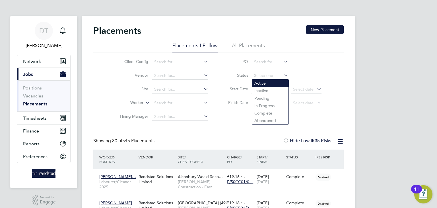
click at [258, 82] on li "Active" at bounding box center [270, 82] width 36 height 7
type input "Active"
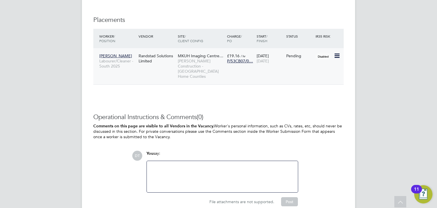
click at [337, 57] on icon at bounding box center [337, 55] width 6 height 7
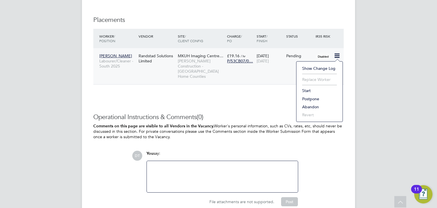
click at [307, 91] on li "Start" at bounding box center [319, 90] width 40 height 8
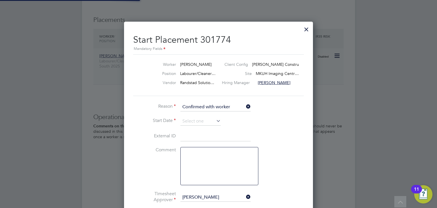
scroll to position [3, 3]
click at [197, 119] on input at bounding box center [200, 121] width 40 height 9
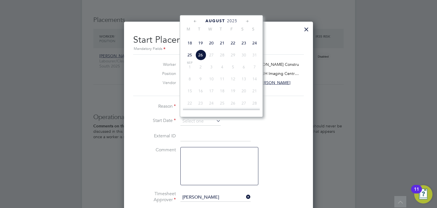
click at [199, 48] on span "19" at bounding box center [200, 43] width 11 height 11
type input "[DATE]"
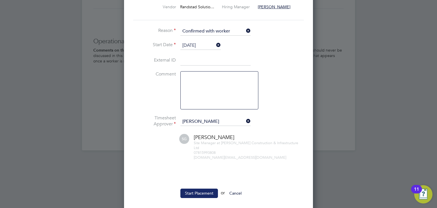
click at [190, 188] on button "Start Placement" at bounding box center [199, 192] width 38 height 9
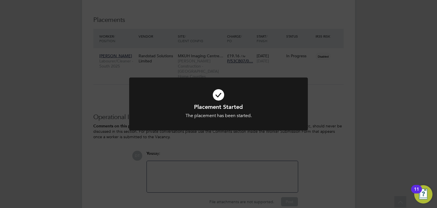
click at [89, 88] on div "Placement Started The placement has been started. Cancel Okay" at bounding box center [218, 104] width 437 height 208
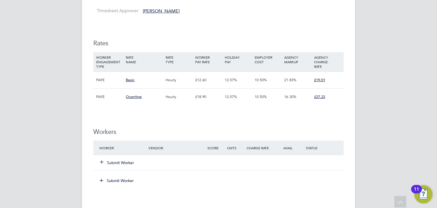
scroll to position [343, 0]
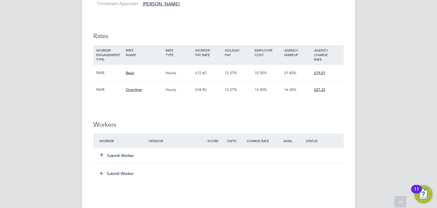
click at [118, 158] on div "Submit Worker" at bounding box center [127, 155] width 59 height 10
click at [125, 156] on button "Submit Worker" at bounding box center [117, 155] width 34 height 6
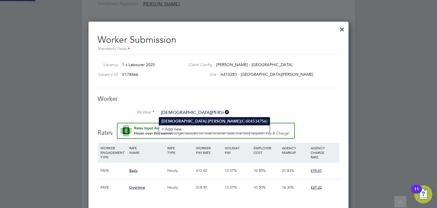
click at [175, 121] on b "Christian" at bounding box center [183, 121] width 45 height 5
type input "Christian Manning (C-004534756)"
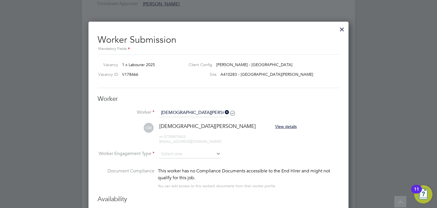
scroll to position [523, 260]
click at [204, 95] on h3 "Worker" at bounding box center [219, 99] width 242 height 8
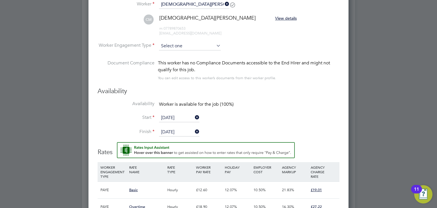
click at [181, 46] on input at bounding box center [190, 46] width 62 height 9
click at [174, 59] on li "PAYE" at bounding box center [190, 60] width 62 height 7
type input "PAYE"
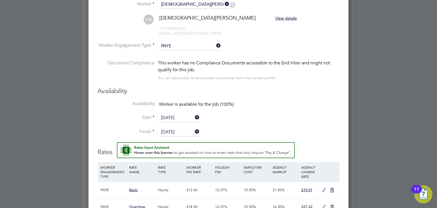
click at [171, 115] on input "[DATE]" at bounding box center [179, 117] width 40 height 9
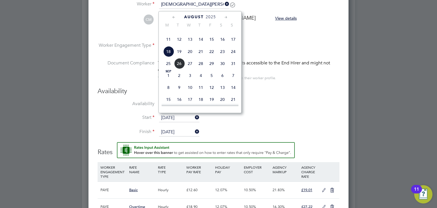
click at [179, 57] on span "19" at bounding box center [179, 51] width 11 height 11
type input "[DATE]"
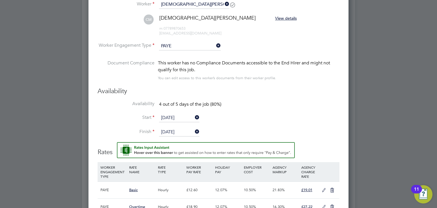
click at [250, 114] on li "Start 19 Aug 2025" at bounding box center [219, 120] width 242 height 14
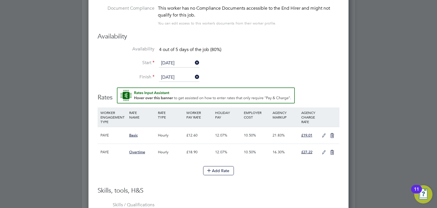
click at [323, 135] on icon at bounding box center [323, 135] width 7 height 5
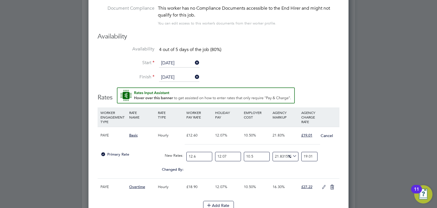
drag, startPoint x: 200, startPoint y: 154, endPoint x: 139, endPoint y: 139, distance: 62.6
click at [139, 139] on div "PAYE Basic Hourly £12.60 12.07% 10.50% 21.83% £19.01 Cancel Primary Rate New Ra…" at bounding box center [219, 152] width 242 height 51
type input "1"
type input "1.5087301587301587"
type input "14"
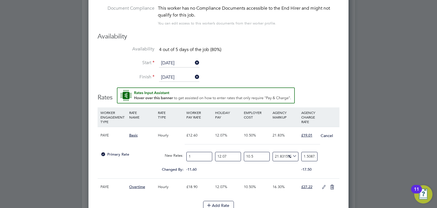
type input "21.122222222222224"
type input "14.1"
type input "21.273095238095237"
type input "14.12"
type input "21.30326984126984"
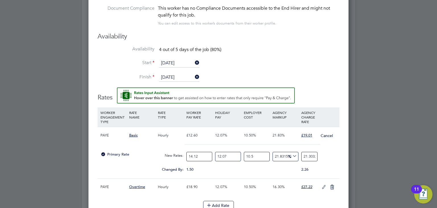
type input "14.1"
type input "21.273095238095237"
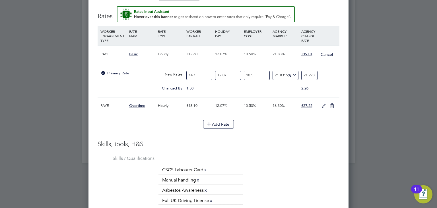
click at [198, 74] on input "14.1" at bounding box center [199, 75] width 26 height 9
type input "14.12"
type input "21.30326984126984"
type input "14.12"
type input "0"
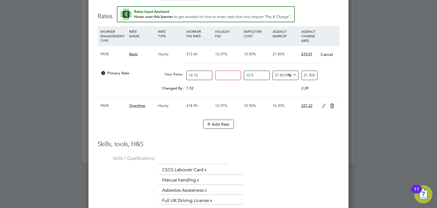
type input "19.008896083938467"
click at [307, 63] on div at bounding box center [219, 65] width 242 height 5
drag, startPoint x: 302, startPoint y: 73, endPoint x: 360, endPoint y: 75, distance: 58.1
type input "-93.59081178777896"
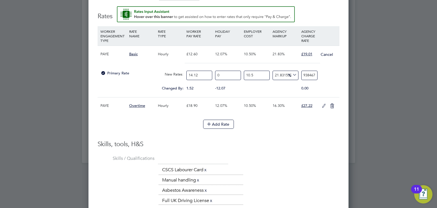
type input "1"
type input "21.77457603219976"
type input "19.0"
type input "21.838667914321974"
type input "19.01"
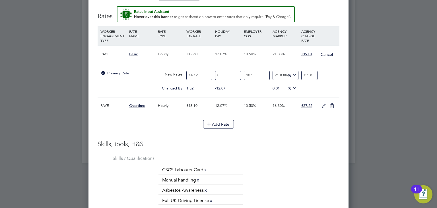
click at [323, 104] on icon at bounding box center [323, 106] width 7 height 5
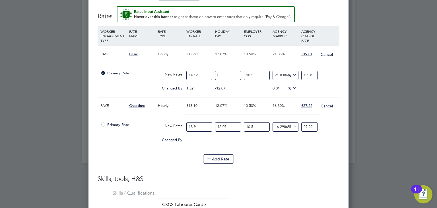
drag, startPoint x: 201, startPoint y: 125, endPoint x: 168, endPoint y: 123, distance: 32.5
click at [168, 123] on div "Primary Rate New Rates: 18.9 12.07 n/a 10.5 n/a 16.298648203602564 0 % 27.22" at bounding box center [219, 126] width 242 height 15
type input "2"
type input "2.8804232804232806"
type input "21"
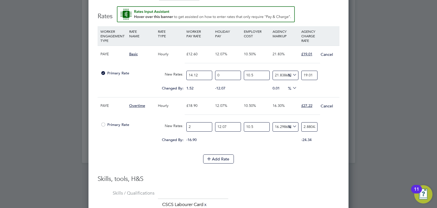
type input "30.244444444444444"
type input "21.1"
type input "30.38846560846561"
type input "21.18"
type input "30.50368253968254"
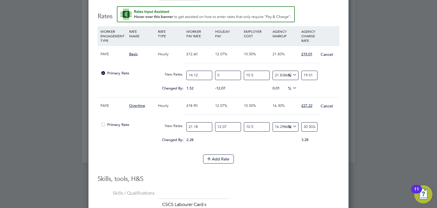
type input "21.18"
type input "0"
type input "27.21841932692294"
click at [286, 154] on div "Add Rate" at bounding box center [219, 158] width 242 height 9
drag, startPoint x: 302, startPoint y: 127, endPoint x: 355, endPoint y: 125, distance: 53.2
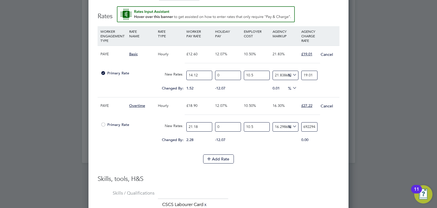
type input "-91.45441571703861"
type input "2"
type input "15.365387819978721"
type input "27"
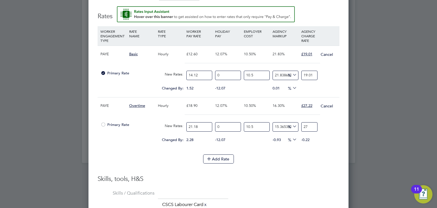
type input "16.21994624827486"
type input "27.2"
type input "16.305402091104472"
type input "27.22"
click at [287, 154] on div "Add Rate" at bounding box center [219, 158] width 242 height 9
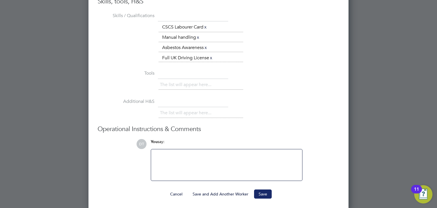
click at [263, 190] on button "Save" at bounding box center [263, 193] width 18 height 9
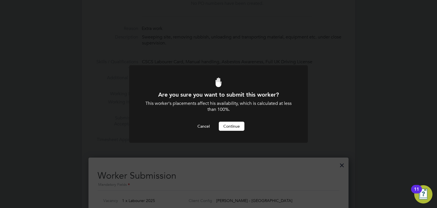
click at [235, 123] on button "Continue" at bounding box center [232, 125] width 26 height 9
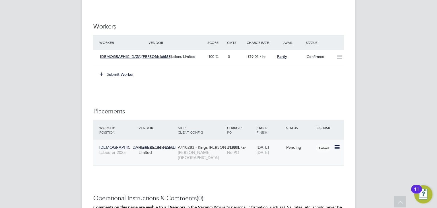
click at [337, 146] on icon at bounding box center [337, 147] width 6 height 7
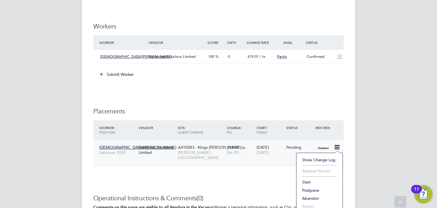
click at [308, 181] on li "Start" at bounding box center [319, 182] width 40 height 8
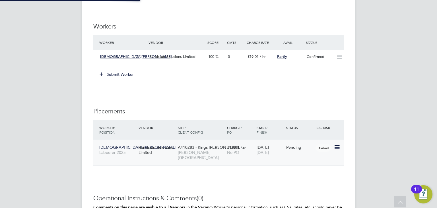
type input "[PERSON_NAME]"
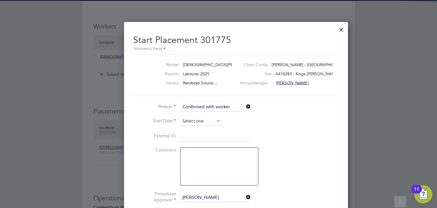
click at [195, 119] on input at bounding box center [200, 121] width 40 height 9
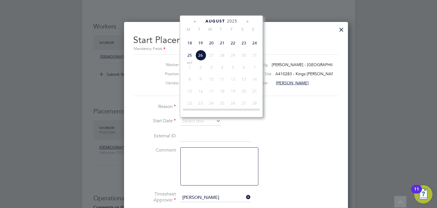
click at [200, 48] on span "19" at bounding box center [200, 43] width 11 height 11
type input "[DATE]"
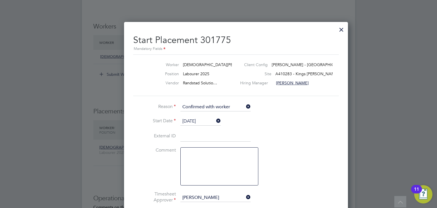
click at [163, 125] on li "Start Date 19 Aug 2025" at bounding box center [218, 124] width 171 height 14
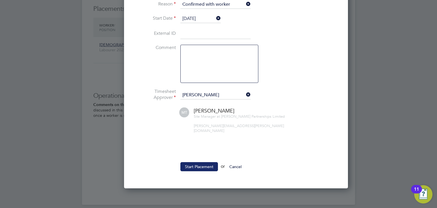
click at [194, 162] on button "Start Placement" at bounding box center [199, 166] width 38 height 9
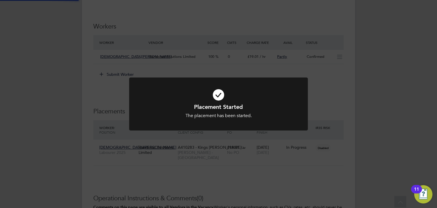
click at [82, 71] on div "Placement Started The placement has been started. Cancel Okay" at bounding box center [218, 104] width 437 height 208
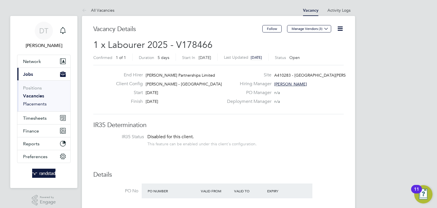
click at [38, 104] on link "Placements" at bounding box center [35, 103] width 24 height 5
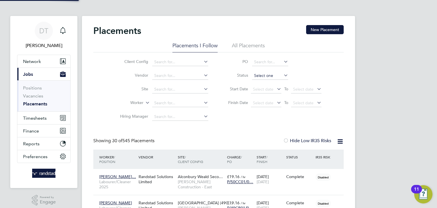
click at [262, 75] on input at bounding box center [270, 76] width 36 height 8
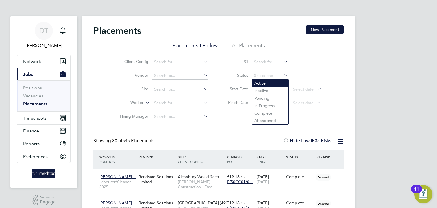
click at [260, 81] on li "Active" at bounding box center [270, 82] width 36 height 7
type input "Active"
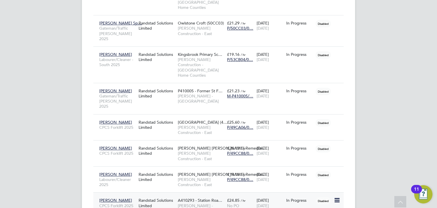
click at [181, 203] on span "[PERSON_NAME] - [GEOGRAPHIC_DATA]" at bounding box center [201, 208] width 46 height 10
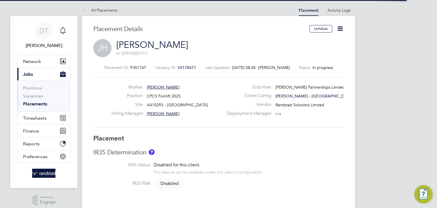
click at [338, 29] on icon at bounding box center [339, 28] width 7 height 7
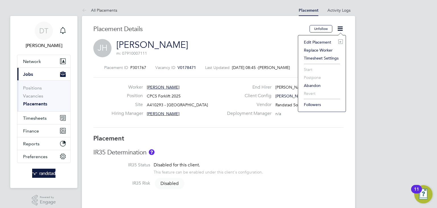
click at [315, 43] on li "Edit Placement e" at bounding box center [322, 42] width 42 height 8
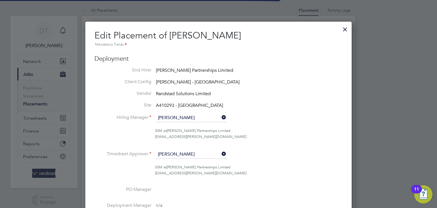
scroll to position [3, 3]
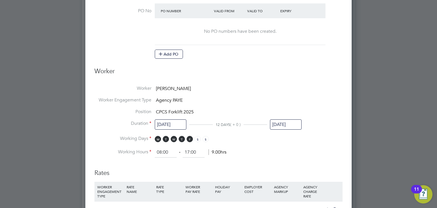
click at [172, 119] on input "[DATE]" at bounding box center [171, 124] width 32 height 11
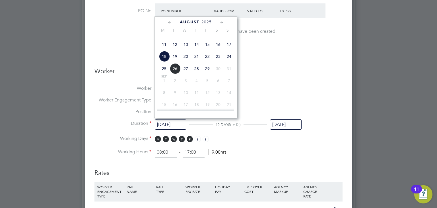
click at [176, 62] on span "19" at bounding box center [174, 56] width 11 height 11
type input "[DATE]"
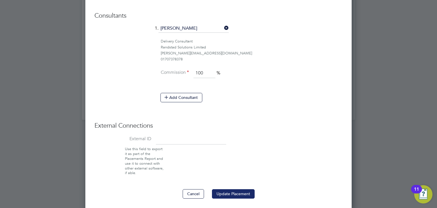
click at [235, 191] on button "Update Placement" at bounding box center [233, 193] width 43 height 9
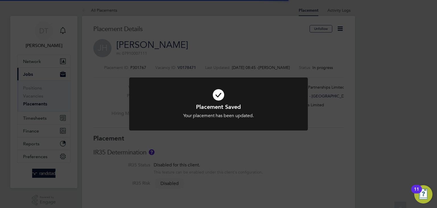
click at [69, 57] on div "Placement Saved Your placement has been updated. Cancel Okay" at bounding box center [218, 104] width 437 height 208
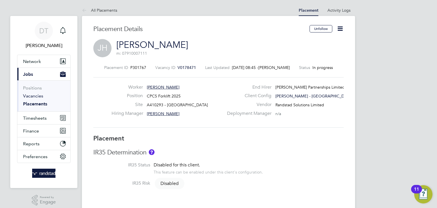
click at [33, 97] on link "Vacancies" at bounding box center [33, 95] width 20 height 5
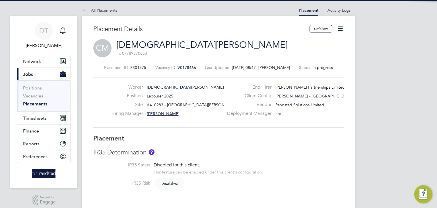
click at [340, 29] on icon at bounding box center [339, 28] width 7 height 7
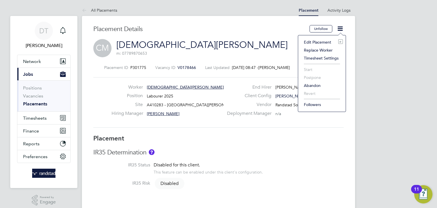
click at [318, 43] on li "Edit Placement e" at bounding box center [322, 42] width 42 height 8
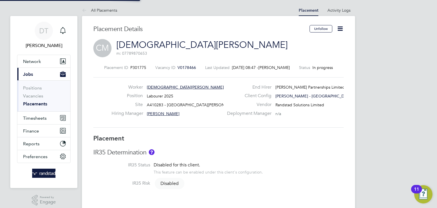
type input "[PERSON_NAME]"
type input "[DATE]"
type input "08:00"
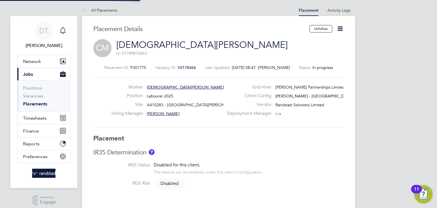
type input "17:00"
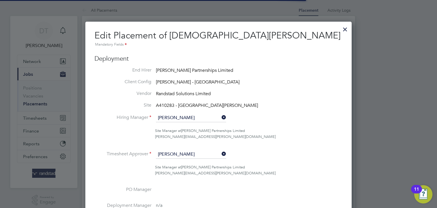
scroll to position [3, 3]
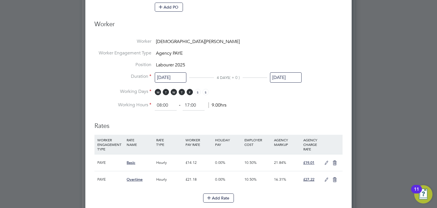
click at [277, 75] on input "[DATE]" at bounding box center [286, 77] width 32 height 11
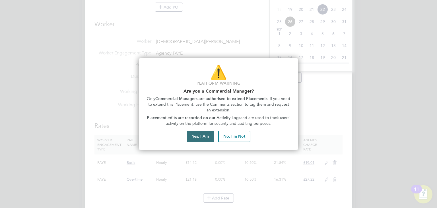
click at [191, 136] on button "Yes, I Am" at bounding box center [200, 136] width 27 height 11
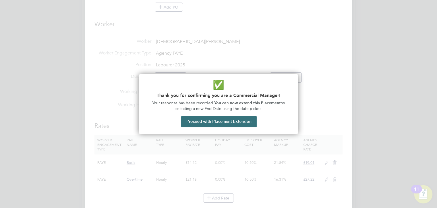
click at [210, 125] on button "Proceed with Placement Extension" at bounding box center [218, 121] width 75 height 11
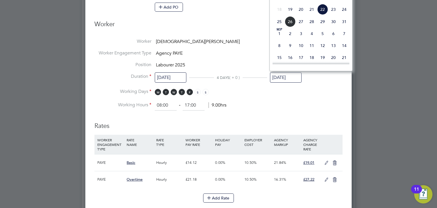
click at [322, 27] on span "29" at bounding box center [322, 21] width 11 height 11
type input "[DATE]"
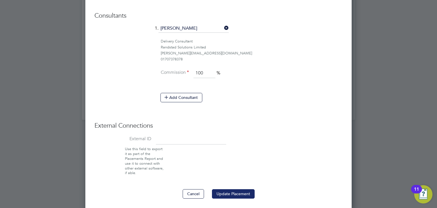
click at [227, 190] on button "Update Placement" at bounding box center [233, 193] width 43 height 9
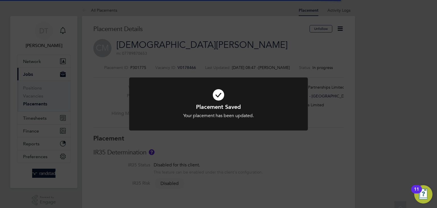
click at [67, 33] on div "Placement Saved Your placement has been updated. Cancel Okay" at bounding box center [218, 104] width 437 height 208
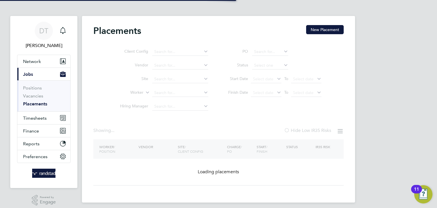
type input "Active"
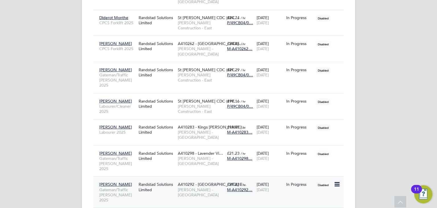
click at [178, 187] on span "[PERSON_NAME] - [GEOGRAPHIC_DATA]" at bounding box center [201, 192] width 46 height 10
click at [171, 64] on div "Randstad Solutions Limited" at bounding box center [156, 72] width 39 height 16
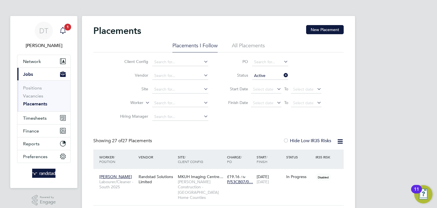
click at [65, 27] on span "1" at bounding box center [67, 27] width 7 height 7
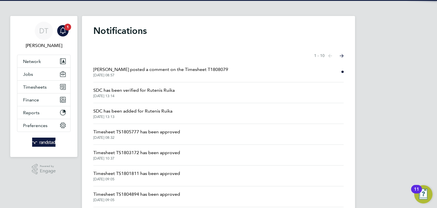
click at [127, 71] on span "[PERSON_NAME] posted a comment on the Timesheet T1808079" at bounding box center [160, 69] width 135 height 7
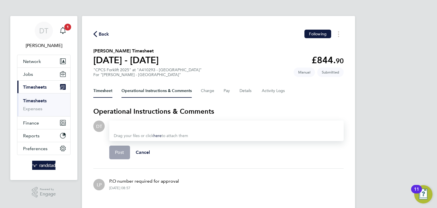
click at [107, 93] on button "Timesheet" at bounding box center [102, 91] width 19 height 14
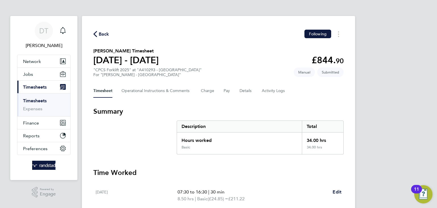
click at [104, 32] on span "Back" at bounding box center [104, 34] width 11 height 7
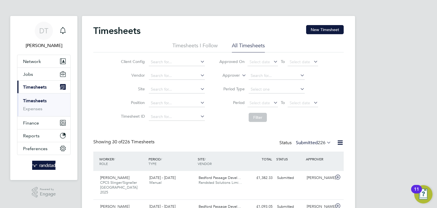
scroll to position [14, 49]
click at [325, 31] on button "New Timesheet" at bounding box center [325, 29] width 38 height 9
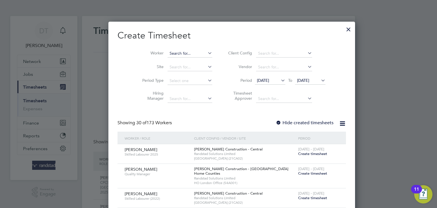
click at [174, 51] on input at bounding box center [189, 53] width 45 height 8
type input "l"
click at [166, 59] on b "Clairmo" at bounding box center [163, 61] width 15 height 5
type input "Clairmont Halley"
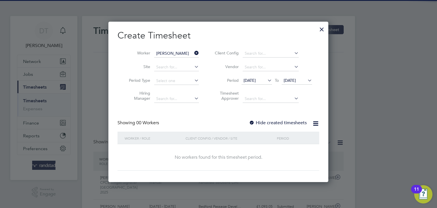
click at [261, 123] on label "Hide created timesheets" at bounding box center [278, 123] width 58 height 6
click at [296, 79] on span "[DATE]" at bounding box center [290, 80] width 12 height 5
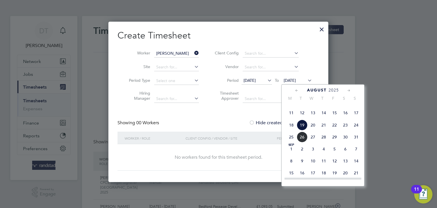
click at [301, 142] on span "26" at bounding box center [302, 136] width 11 height 11
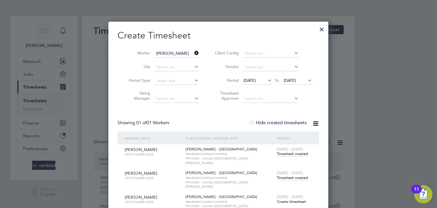
click at [285, 175] on span "Timesheet created" at bounding box center [292, 177] width 31 height 5
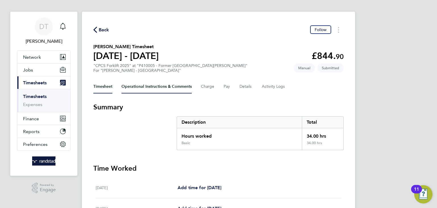
click at [142, 86] on Comments-tab "Operational Instructions & Comments" at bounding box center [156, 87] width 70 height 14
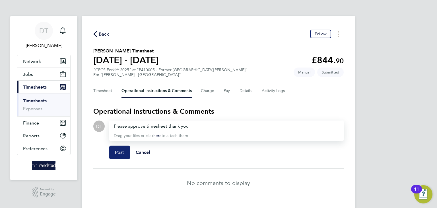
click at [115, 149] on button "Post" at bounding box center [119, 152] width 21 height 14
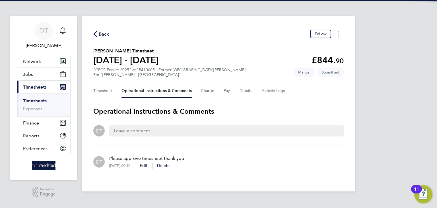
click at [104, 34] on span "Back" at bounding box center [104, 34] width 11 height 7
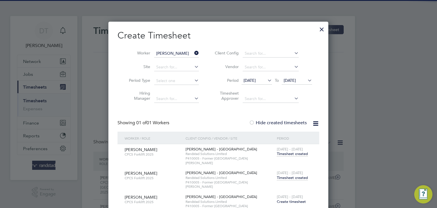
click at [193, 52] on icon at bounding box center [193, 53] width 0 height 8
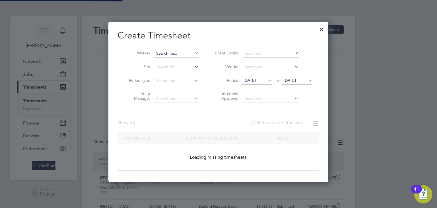
click at [187, 51] on input at bounding box center [176, 53] width 45 height 8
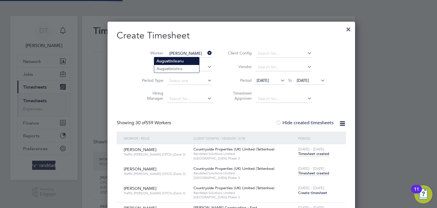
type input "Augustin I"
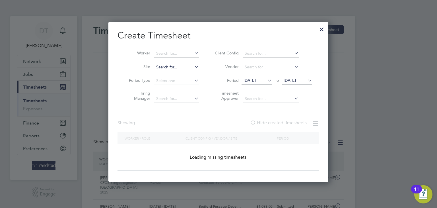
drag, startPoint x: 179, startPoint y: 59, endPoint x: 176, endPoint y: 65, distance: 6.1
click at [165, 55] on input at bounding box center [176, 53] width 45 height 8
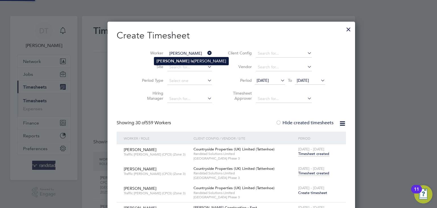
click at [167, 60] on b "Augustin" at bounding box center [172, 61] width 33 height 5
type input "Augustin Istina"
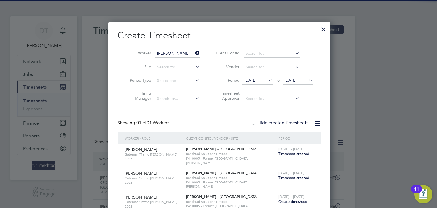
click at [289, 175] on span "Timesheet created" at bounding box center [293, 177] width 31 height 5
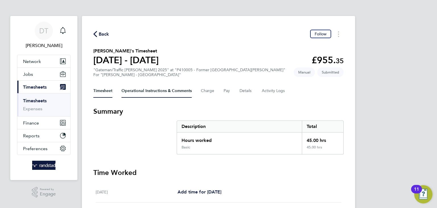
click at [149, 91] on Comments-tab "Operational Instructions & Comments" at bounding box center [156, 91] width 70 height 14
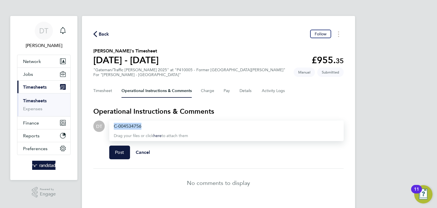
drag, startPoint x: 144, startPoint y: 125, endPoint x: 75, endPoint y: 100, distance: 73.5
click at [75, 100] on div "DT Daniel Tisseyre Notifications Applications: Network Team Members Businesses …" at bounding box center [218, 110] width 437 height 220
drag, startPoint x: 189, startPoint y: 125, endPoint x: 78, endPoint y: 105, distance: 112.4
click at [78, 105] on div "DT Daniel Tisseyre Notifications Applications: Network Team Members Businesses …" at bounding box center [218, 110] width 437 height 220
copy span "Please approve timesheet thank you"
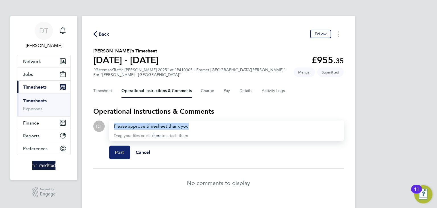
click at [117, 152] on span "Post" at bounding box center [119, 152] width 9 height 6
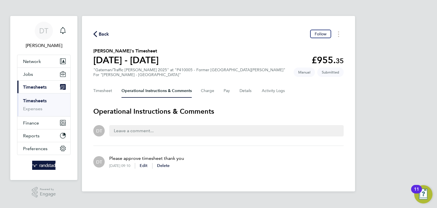
click at [102, 32] on span "Back" at bounding box center [104, 34] width 11 height 7
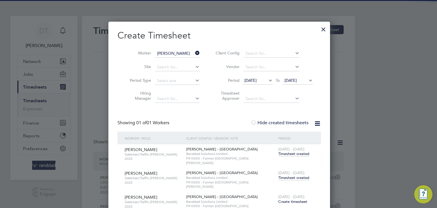
click at [192, 47] on li "Worker Augustin Istina" at bounding box center [162, 54] width 88 height 14
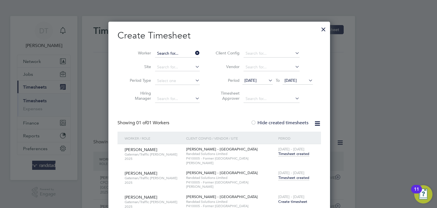
click at [190, 51] on input at bounding box center [177, 53] width 45 height 8
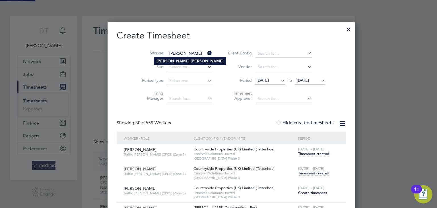
type input "Ralph Buckley"
click at [191, 59] on b "Buckley" at bounding box center [207, 61] width 33 height 5
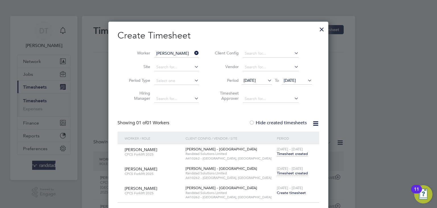
click at [289, 173] on span "Timesheet created" at bounding box center [292, 172] width 31 height 5
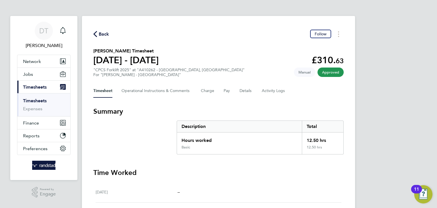
click at [104, 34] on span "Back" at bounding box center [104, 34] width 11 height 7
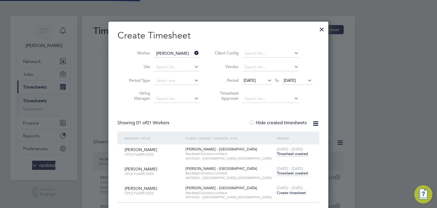
scroll to position [14, 49]
click at [177, 52] on input "Ralph Buckley" at bounding box center [176, 53] width 45 height 8
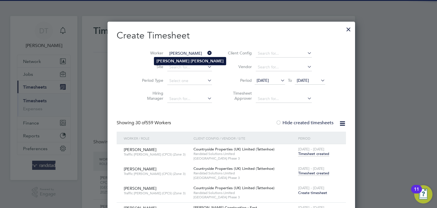
type input "Sandra Manso"
click at [171, 63] on li "Sandra Manso" at bounding box center [190, 61] width 72 height 8
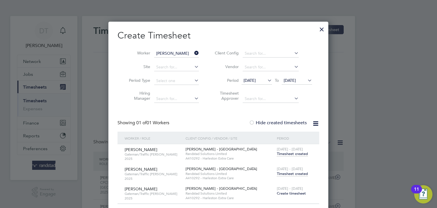
click at [291, 172] on span "Timesheet created" at bounding box center [292, 173] width 31 height 5
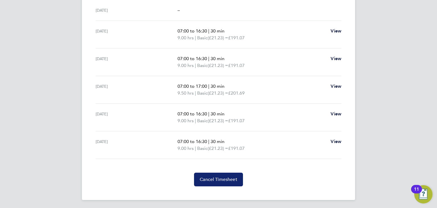
click at [223, 176] on span "Cancel Timesheet" at bounding box center [219, 179] width 38 height 6
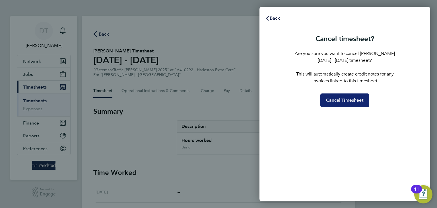
click at [335, 99] on span "Cancel Timesheet" at bounding box center [345, 100] width 38 height 6
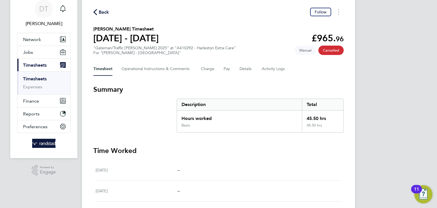
click at [102, 9] on span "Back" at bounding box center [104, 12] width 11 height 7
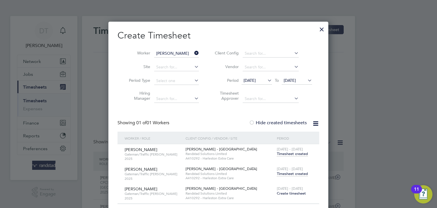
click at [321, 26] on div at bounding box center [322, 28] width 10 height 10
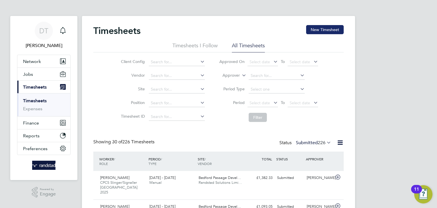
click at [326, 32] on button "New Timesheet" at bounding box center [325, 29] width 38 height 9
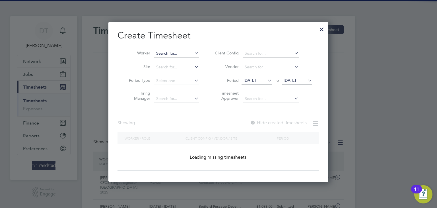
click at [166, 51] on input at bounding box center [176, 53] width 45 height 8
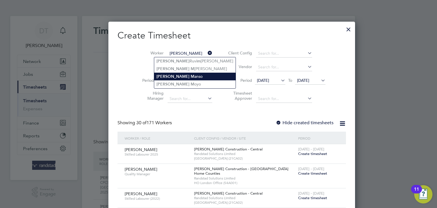
click at [167, 76] on b "Sandra" at bounding box center [172, 76] width 33 height 5
type input "Sandra Manso"
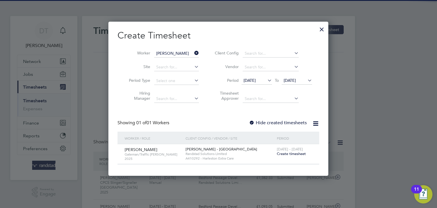
click at [280, 125] on label "Hide created timesheets" at bounding box center [278, 123] width 58 height 6
click at [295, 155] on span "Create timesheet" at bounding box center [291, 153] width 29 height 5
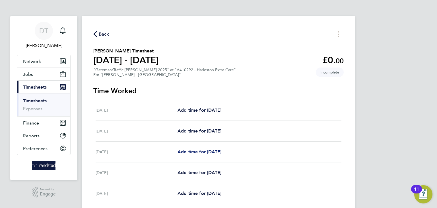
click at [196, 150] on span "Add time for [DATE]" at bounding box center [199, 151] width 44 height 5
select select "30"
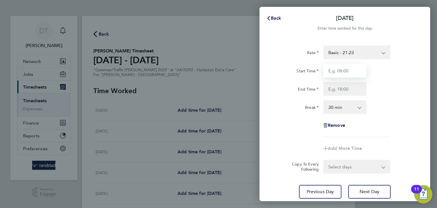
click at [342, 74] on input "Start Time" at bounding box center [344, 71] width 43 height 14
type input "07:00"
click at [333, 88] on input "End Time" at bounding box center [344, 89] width 43 height 14
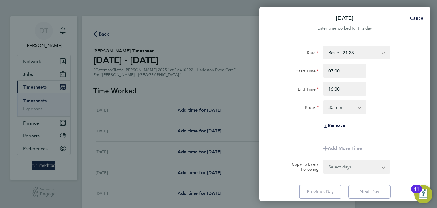
click at [291, 130] on div "Remove" at bounding box center [344, 125] width 143 height 14
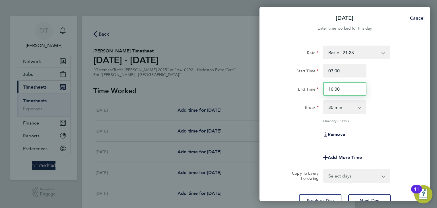
click at [332, 88] on input "16:00" at bounding box center [344, 89] width 43 height 14
click at [342, 89] on input "15:00" at bounding box center [344, 89] width 43 height 14
type input "15:30"
click at [307, 120] on div "Quantity: 8.00 hrs" at bounding box center [344, 120] width 143 height 5
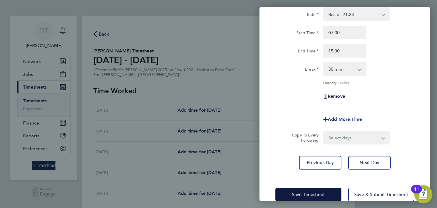
click at [344, 120] on span "Add More Time" at bounding box center [345, 118] width 34 height 5
select select "null"
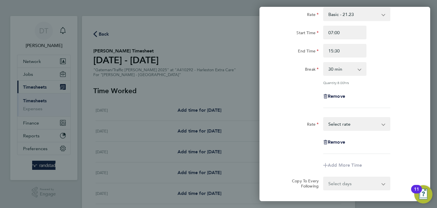
click at [343, 124] on select "Basic - 21.23 Overtime - 30.70 Overtime 2 - 40.17 Select rate" at bounding box center [353, 123] width 59 height 13
select select "30"
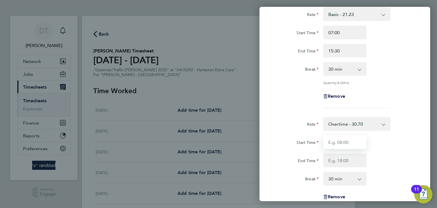
click at [338, 142] on input "Start Time" at bounding box center [344, 142] width 43 height 14
type input "15:30"
type input "16:30"
click at [333, 177] on select "0 min 15 min 30 min 45 min 60 min 75 min 90 min" at bounding box center [341, 178] width 35 height 13
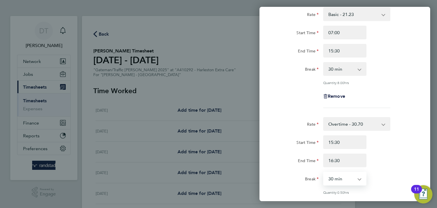
select select "0"
click at [324, 172] on select "0 min 15 min 30 min 45 min" at bounding box center [341, 178] width 35 height 13
click at [278, 120] on div "Rate" at bounding box center [296, 122] width 43 height 11
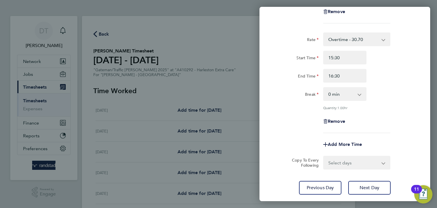
click at [336, 168] on div "Select days Day [DATE] [DATE] [DATE] [DATE]" at bounding box center [356, 163] width 67 height 14
click at [336, 163] on select "Select days Day [DATE] [DATE] [DATE] [DATE]" at bounding box center [354, 162] width 60 height 13
select select "DAY"
click at [324, 156] on select "Select days Day [DATE] [DATE] [DATE] [DATE]" at bounding box center [354, 162] width 60 height 13
select select "[DATE]"
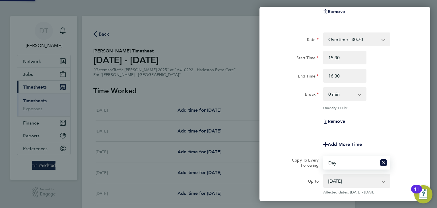
click at [298, 123] on div "Remove" at bounding box center [344, 121] width 143 height 14
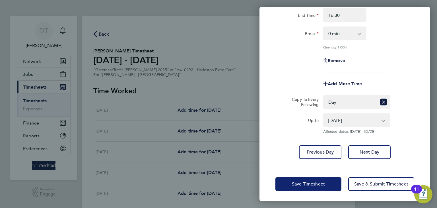
click at [300, 179] on button "Save Timesheet" at bounding box center [308, 184] width 66 height 14
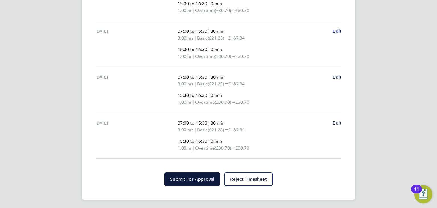
click at [336, 29] on span "Edit" at bounding box center [336, 30] width 9 height 5
select select "30"
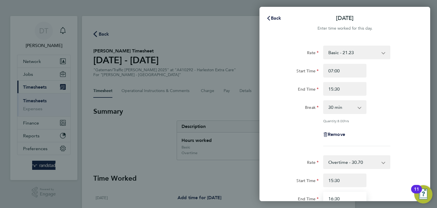
click at [341, 195] on input "16:30" at bounding box center [344, 198] width 43 height 14
type input "1"
type input "17:00"
click at [286, 166] on div "Rate" at bounding box center [296, 160] width 43 height 11
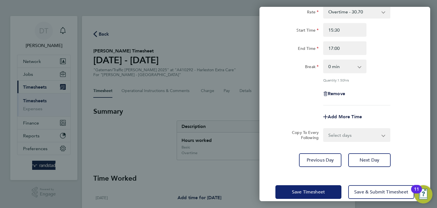
click at [304, 187] on button "Save Timesheet" at bounding box center [308, 192] width 66 height 14
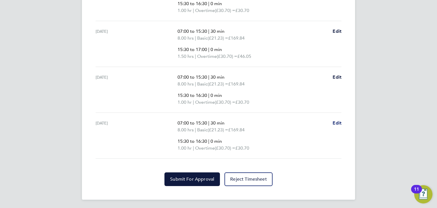
click at [335, 123] on span "Edit" at bounding box center [336, 122] width 9 height 5
select select "30"
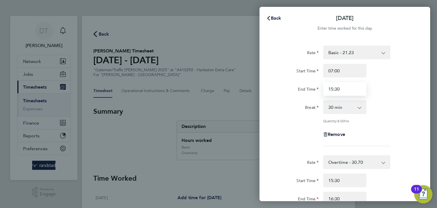
click at [333, 91] on input "15:30" at bounding box center [344, 89] width 43 height 14
type input "14:30"
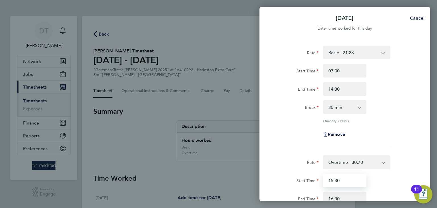
click at [332, 179] on input "15:30" at bounding box center [344, 180] width 43 height 14
type input "14:30"
click at [291, 158] on div "Rate" at bounding box center [296, 160] width 43 height 11
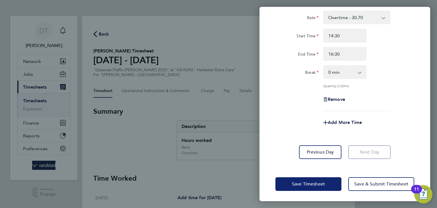
click at [286, 187] on button "Save Timesheet" at bounding box center [308, 184] width 66 height 14
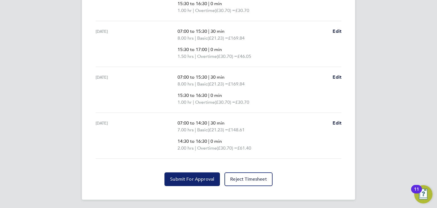
click at [179, 176] on span "Submit For Approval" at bounding box center [192, 179] width 44 height 6
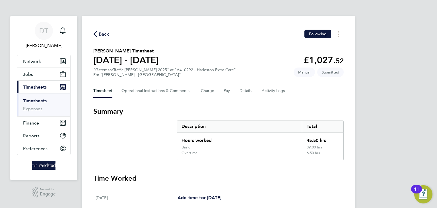
click at [103, 37] on span "Back" at bounding box center [104, 34] width 11 height 7
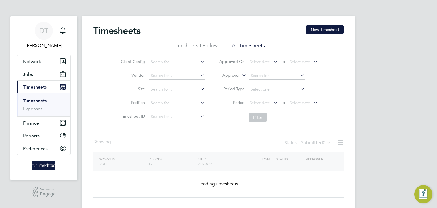
click at [327, 26] on button "New Timesheet" at bounding box center [325, 29] width 38 height 9
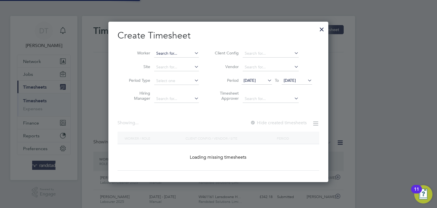
scroll to position [14, 49]
click at [168, 54] on input at bounding box center [176, 53] width 45 height 8
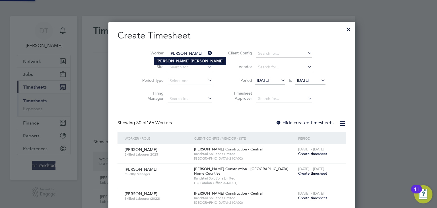
type input "[PERSON_NAME]"
click at [158, 62] on b "Stephen" at bounding box center [172, 61] width 33 height 5
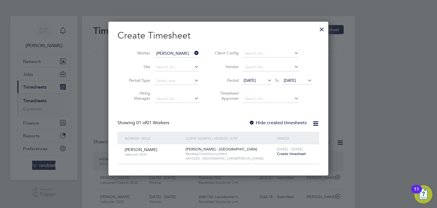
click at [260, 123] on label "Hide created timesheets" at bounding box center [278, 123] width 58 height 6
click at [291, 80] on span "[DATE]" at bounding box center [290, 80] width 12 height 5
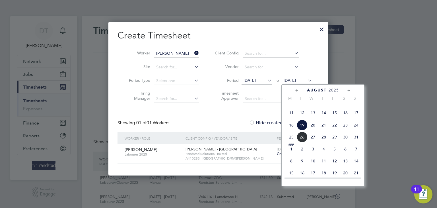
click at [304, 142] on span "26" at bounding box center [302, 136] width 11 height 11
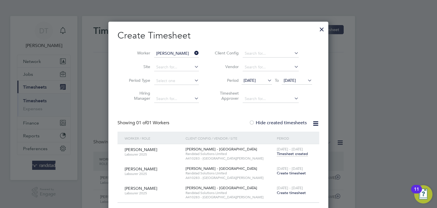
click at [285, 173] on span "Create timesheet" at bounding box center [291, 172] width 29 height 5
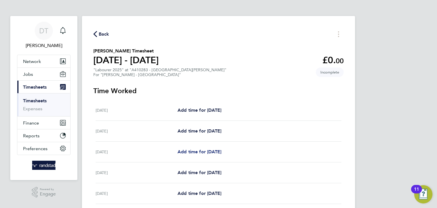
click at [196, 153] on span "Add time for [DATE]" at bounding box center [199, 151] width 44 height 5
select select "30"
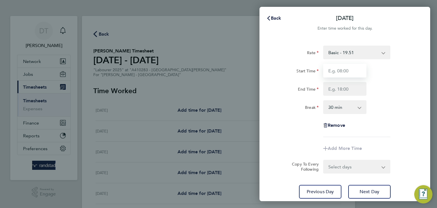
click at [336, 71] on input "Start Time" at bounding box center [344, 71] width 43 height 14
type input "07:30"
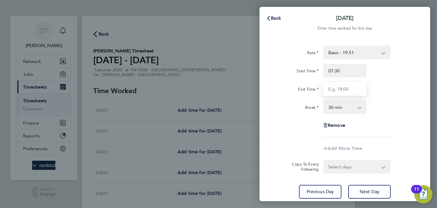
click at [340, 88] on input "End Time" at bounding box center [344, 89] width 43 height 14
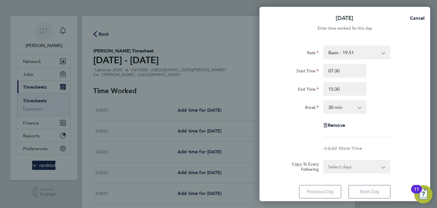
click at [299, 108] on div "Break" at bounding box center [296, 105] width 43 height 11
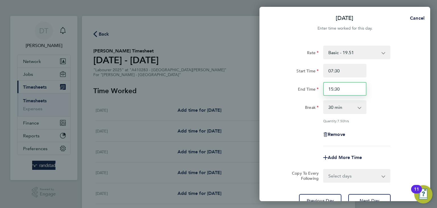
click at [332, 89] on input "15:30" at bounding box center [344, 89] width 43 height 14
click at [341, 89] on input "16:3" at bounding box center [344, 89] width 43 height 14
type input "16:00"
click at [301, 115] on div "Rate Basic - 19.51 Overtime - 28.12 Overtime 2 - 36.73 Start Time 07:30 End Tim…" at bounding box center [344, 95] width 139 height 100
click at [339, 175] on select "Select days Day [DATE] [DATE] [DATE] [DATE]" at bounding box center [354, 175] width 60 height 13
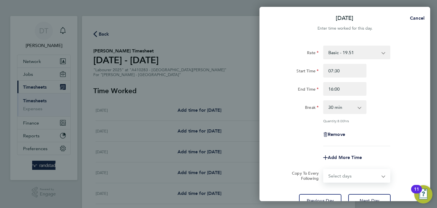
click at [292, 147] on app-timesheet-line-form-group "Rate Basic - 19.51 Overtime - 28.12 Overtime 2 - 36.73 Start Time 07:30 End Tim…" at bounding box center [344, 104] width 139 height 119
click at [336, 158] on span "Add More Time" at bounding box center [345, 156] width 34 height 5
select select "null"
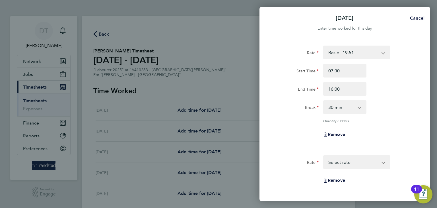
click at [337, 163] on select "Basic - 19.51 Overtime - 28.12 Overtime 2 - 36.73 Select rate" at bounding box center [353, 162] width 59 height 13
select select "30"
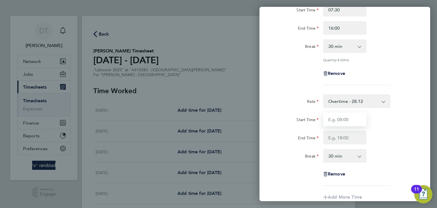
click at [336, 121] on input "Start Time" at bounding box center [344, 119] width 43 height 14
type input "16:00"
type input "16:30"
click at [342, 161] on select "0 min 15 min 30 min 45 min 60 min 75 min 90 min" at bounding box center [341, 155] width 35 height 13
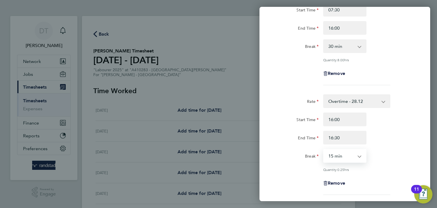
select select "0"
click at [324, 149] on select "0 min 15 min" at bounding box center [341, 155] width 35 height 13
click at [312, 156] on label "Break" at bounding box center [312, 156] width 14 height 7
click at [324, 52] on select "0 min 15 min 30 min 45 min 60 min 75 min 90 min" at bounding box center [341, 46] width 35 height 13
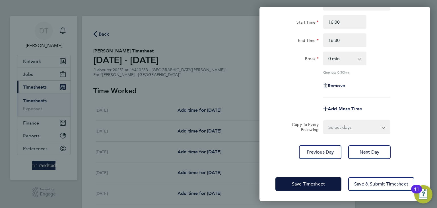
click at [342, 125] on select "Select days Day [DATE] [DATE] [DATE] [DATE]" at bounding box center [354, 127] width 60 height 13
select select "DAY"
click at [324, 121] on select "Select days Day [DATE] [DATE] [DATE] [DATE]" at bounding box center [354, 127] width 60 height 13
select select "[DATE]"
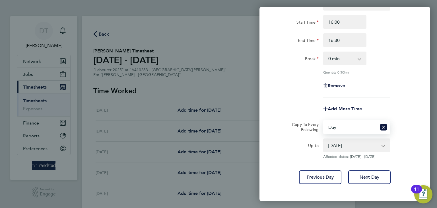
click at [295, 134] on app-copy-timesheet-lines "Copy To Every Following Select days Day Tuesday Wednesday Thursday Friday Up to…" at bounding box center [344, 139] width 139 height 39
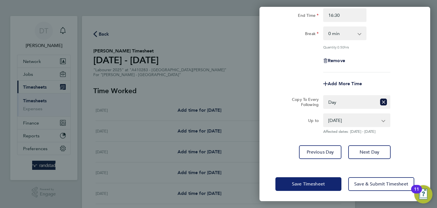
click at [300, 185] on button "Save Timesheet" at bounding box center [308, 184] width 66 height 14
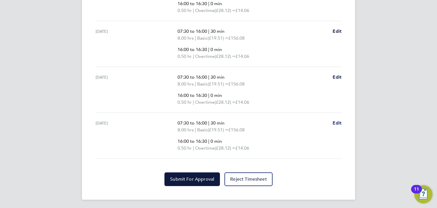
click at [339, 125] on link "Edit" at bounding box center [336, 122] width 9 height 7
select select "30"
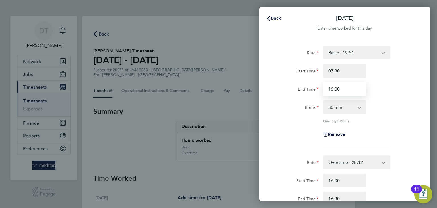
click at [333, 90] on input "16:00" at bounding box center [344, 89] width 43 height 14
type input "15:00"
click at [334, 177] on input "16:00" at bounding box center [344, 180] width 43 height 14
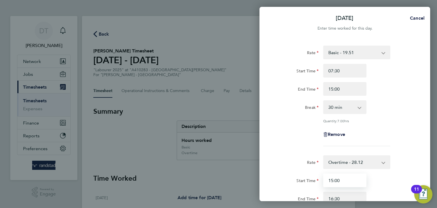
type input "15:00"
click at [275, 138] on div "Remove" at bounding box center [344, 134] width 143 height 14
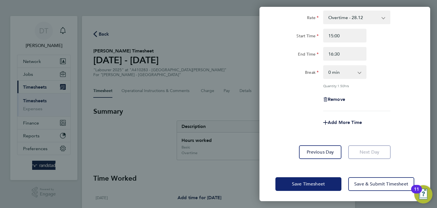
click at [300, 183] on span "Save Timesheet" at bounding box center [308, 184] width 33 height 6
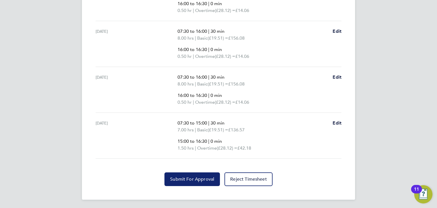
click at [188, 178] on span "Submit For Approval" at bounding box center [192, 179] width 44 height 6
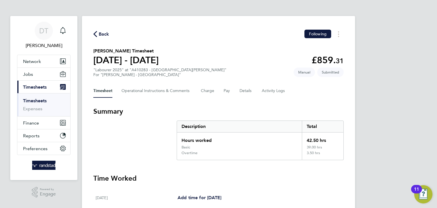
click at [103, 33] on span "Back" at bounding box center [104, 34] width 11 height 7
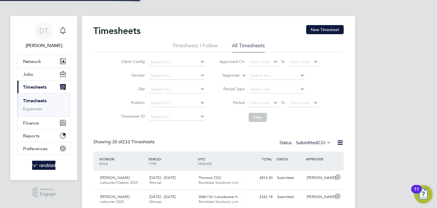
scroll to position [14, 49]
click at [321, 34] on div "Timesheets New Timesheet" at bounding box center [218, 33] width 250 height 17
click at [326, 28] on button "New Timesheet" at bounding box center [325, 29] width 38 height 9
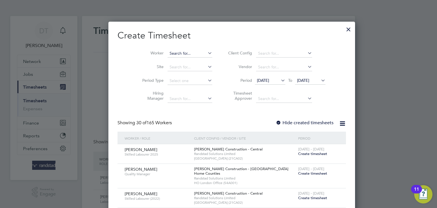
click at [167, 52] on input at bounding box center [189, 53] width 45 height 8
type input "[PERSON_NAME]"
click at [165, 62] on b "Stephen" at bounding box center [172, 61] width 33 height 5
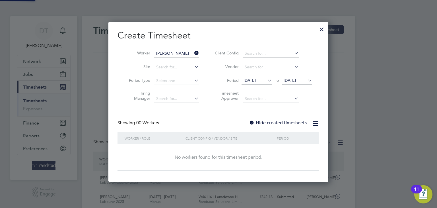
click at [270, 128] on div "Showing 00 Workers Hide created timesheets" at bounding box center [218, 126] width 202 height 12
click at [276, 120] on label "Hide created timesheets" at bounding box center [278, 123] width 58 height 6
click at [253, 80] on span "[DATE]" at bounding box center [249, 80] width 12 height 5
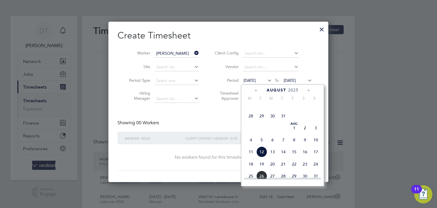
click at [251, 109] on span "21" at bounding box center [250, 103] width 11 height 11
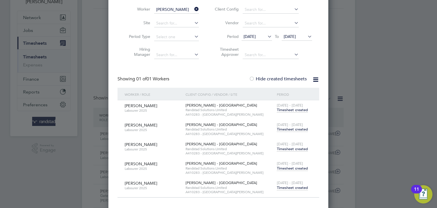
click at [284, 110] on span "Timesheet created" at bounding box center [292, 109] width 31 height 5
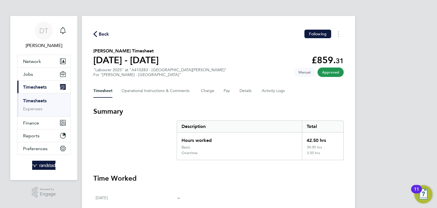
click at [100, 33] on span "Back" at bounding box center [104, 34] width 11 height 7
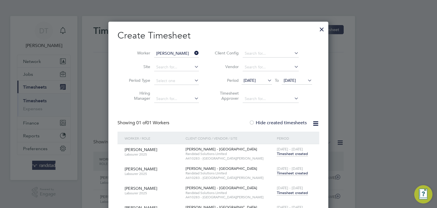
click at [299, 171] on span "Timesheet created" at bounding box center [292, 172] width 31 height 5
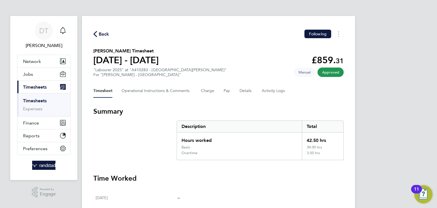
click at [104, 35] on span "Back" at bounding box center [104, 34] width 11 height 7
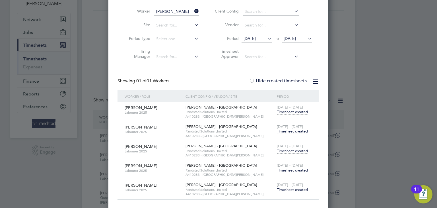
click at [288, 150] on span "Timesheet created" at bounding box center [292, 150] width 31 height 5
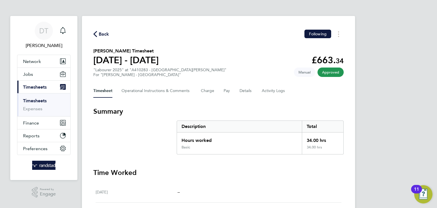
click at [103, 39] on div "Back Following Stephen Hawes's Timesheet 02 - 08 Aug 2025 £663. 34 "Labourer 20…" at bounding box center [218, 205] width 273 height 379
click at [104, 39] on div "Back Following Stephen Hawes's Timesheet 02 - 08 Aug 2025 £663. 34 "Labourer 20…" at bounding box center [218, 205] width 273 height 379
click at [103, 36] on span "Back" at bounding box center [104, 34] width 11 height 7
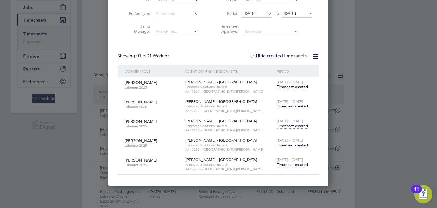
click at [286, 146] on span "Timesheet created" at bounding box center [292, 144] width 31 height 5
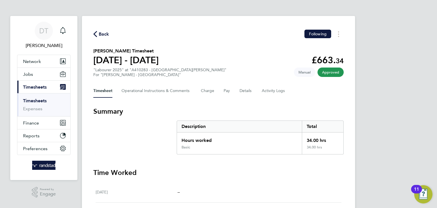
click at [104, 36] on span "Back" at bounding box center [104, 34] width 11 height 7
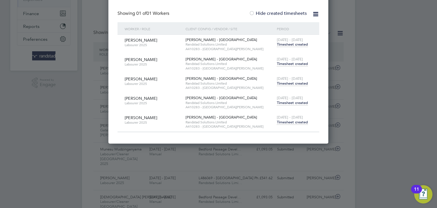
click at [292, 125] on div "16 - 22 Aug 2025 Timesheet created" at bounding box center [294, 119] width 38 height 15
click at [294, 123] on span "Timesheet created" at bounding box center [292, 121] width 31 height 5
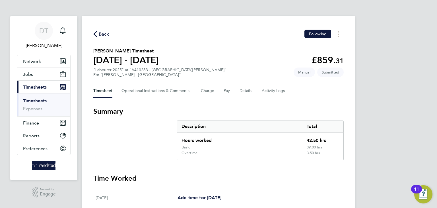
click at [107, 37] on span "Back" at bounding box center [104, 34] width 11 height 7
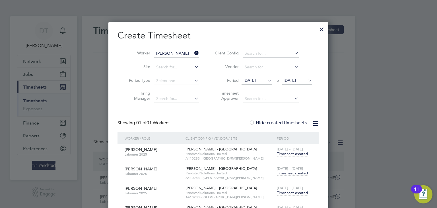
click at [193, 52] on icon at bounding box center [193, 53] width 0 height 8
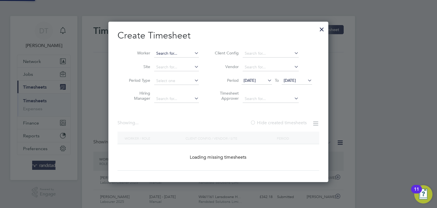
click at [181, 54] on input at bounding box center [176, 53] width 45 height 8
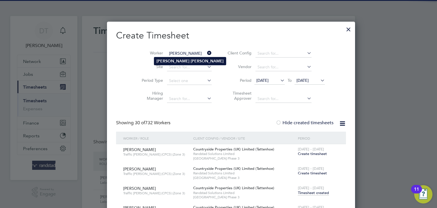
click at [179, 59] on li "Jose Dias" at bounding box center [190, 61] width 72 height 8
type input "Jose Dias"
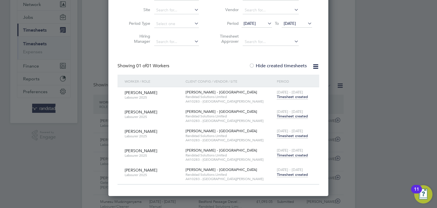
click at [290, 173] on span "Timesheet created" at bounding box center [292, 174] width 31 height 5
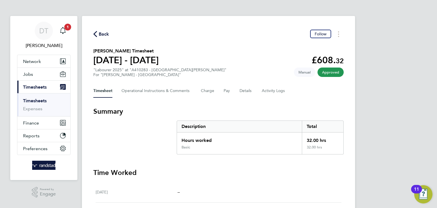
click at [100, 39] on div "Back Follow Jose Dias's Timesheet 16 - 22 Aug 2025 £608. 32 "Labourer 2025" at …" at bounding box center [218, 205] width 273 height 379
click at [103, 36] on span "Back" at bounding box center [104, 34] width 11 height 7
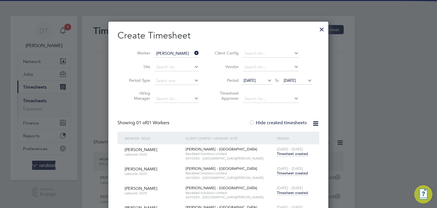
click at [193, 52] on icon at bounding box center [193, 53] width 0 height 8
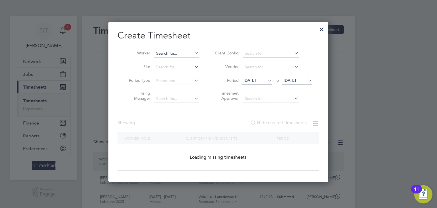
click at [187, 51] on input at bounding box center [176, 53] width 45 height 8
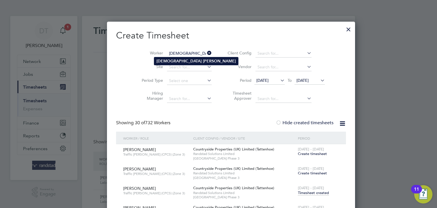
type input "[DEMOGRAPHIC_DATA][PERSON_NAME]"
click at [203, 59] on b "Manning" at bounding box center [219, 61] width 33 height 5
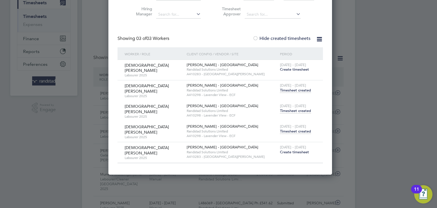
click at [286, 149] on span "Create timesheet" at bounding box center [294, 151] width 29 height 5
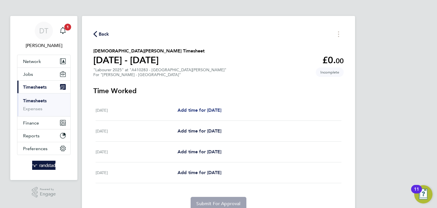
click at [213, 110] on span "Add time for [DATE]" at bounding box center [199, 109] width 44 height 5
select select "30"
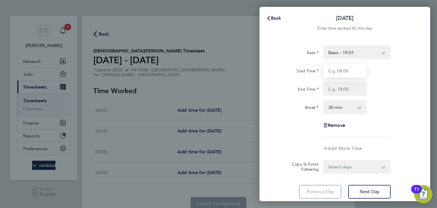
click at [334, 74] on input "Start Time" at bounding box center [344, 71] width 43 height 14
type input "07:30"
click at [346, 88] on input "End Time" at bounding box center [344, 89] width 43 height 14
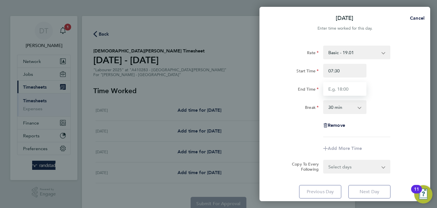
type input "16:00"
click at [289, 128] on div "Remove" at bounding box center [344, 125] width 143 height 14
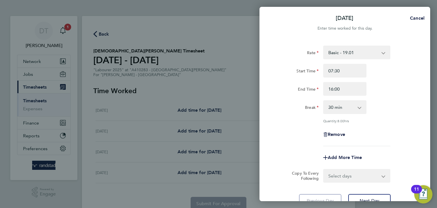
click at [351, 177] on select "Select days Day Wednesday Thursday Friday" at bounding box center [354, 175] width 60 height 13
select select "DAY"
click at [324, 169] on select "Select days Day Wednesday Thursday Friday" at bounding box center [354, 175] width 60 height 13
select select "[DATE]"
click at [281, 131] on div "Remove" at bounding box center [344, 134] width 143 height 14
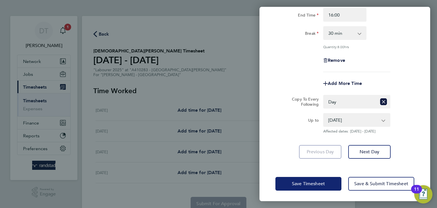
click at [287, 180] on button "Save Timesheet" at bounding box center [308, 184] width 66 height 14
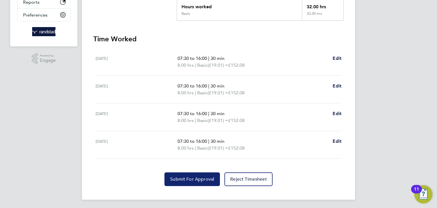
click at [174, 176] on span "Submit For Approval" at bounding box center [192, 179] width 44 height 6
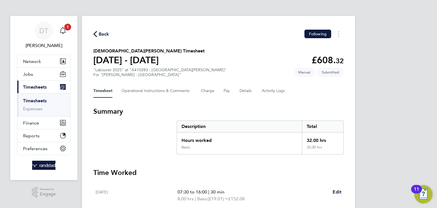
click at [66, 29] on span "1" at bounding box center [67, 27] width 7 height 7
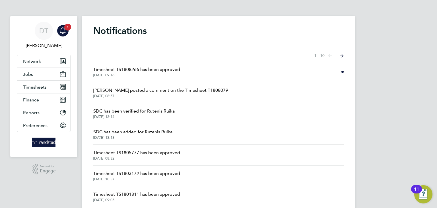
click at [121, 72] on span "Timesheet TS1808266 has been approved" at bounding box center [136, 69] width 87 height 7
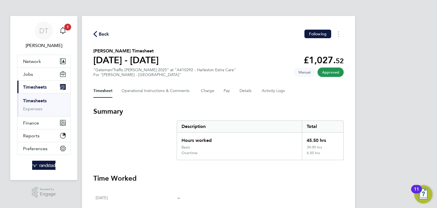
click at [37, 100] on link "Timesheets" at bounding box center [35, 100] width 24 height 5
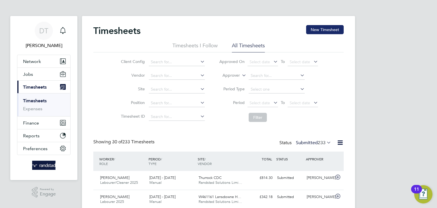
click at [327, 29] on button "New Timesheet" at bounding box center [325, 29] width 38 height 9
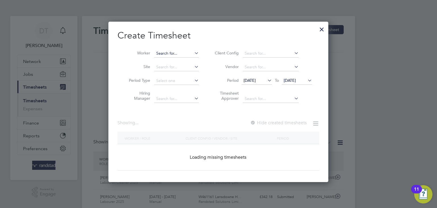
click at [165, 53] on input at bounding box center [176, 53] width 45 height 8
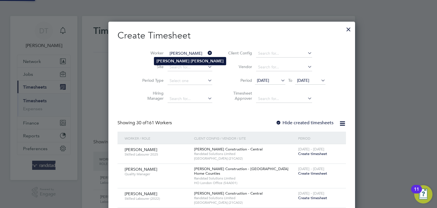
type input "Jacob Mayes"
click at [162, 59] on b "Jacob" at bounding box center [172, 61] width 33 height 5
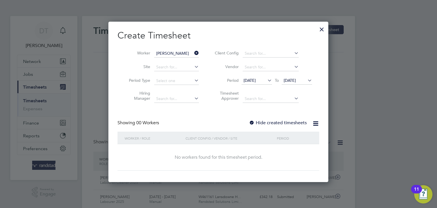
click at [258, 121] on label "Hide created timesheets" at bounding box center [278, 123] width 58 height 6
click at [293, 79] on span "[DATE]" at bounding box center [290, 80] width 12 height 5
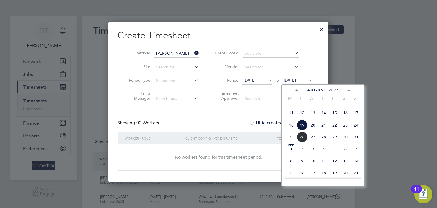
click at [304, 142] on span "26" at bounding box center [302, 136] width 11 height 11
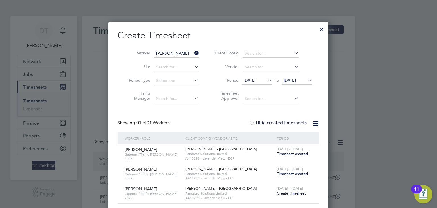
click at [288, 172] on span "Timesheet created" at bounding box center [292, 173] width 31 height 5
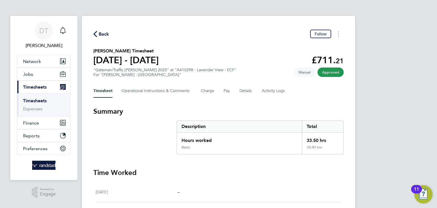
click at [104, 35] on span "Back" at bounding box center [104, 34] width 11 height 7
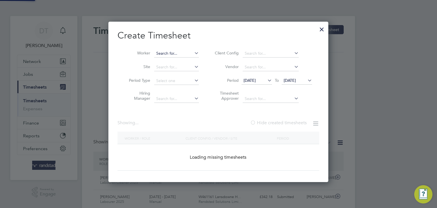
click at [181, 54] on input at bounding box center [176, 53] width 45 height 8
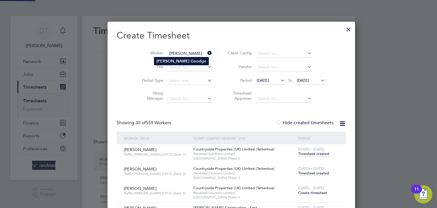
click at [191, 59] on b "Good" at bounding box center [196, 61] width 11 height 5
type input "Howard Goodge"
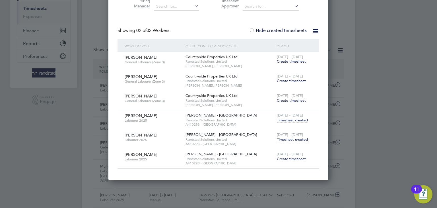
click at [288, 140] on span "Timesheet created" at bounding box center [292, 139] width 31 height 5
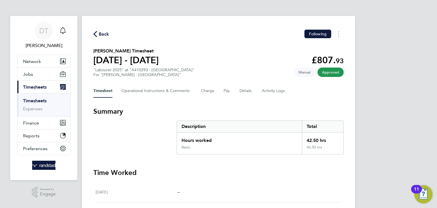
click at [104, 32] on span "Back" at bounding box center [104, 34] width 11 height 7
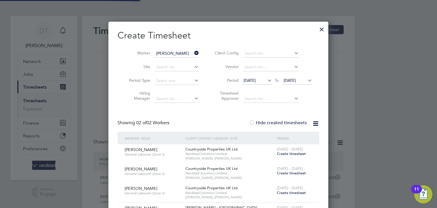
scroll to position [14, 49]
click at [193, 53] on icon at bounding box center [193, 53] width 0 height 8
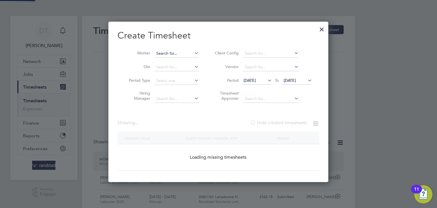
click at [178, 52] on input at bounding box center [176, 53] width 45 height 8
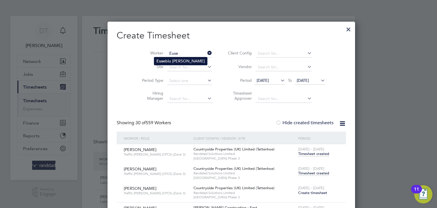
click at [177, 61] on li "Euse biu Cristian Spiridon" at bounding box center [180, 61] width 53 height 8
type input "Eusebiu [PERSON_NAME]"
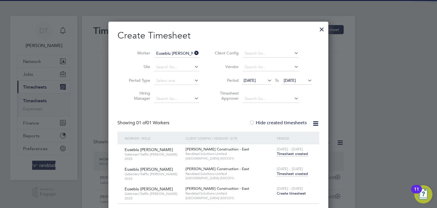
click at [285, 172] on span "Timesheet created" at bounding box center [292, 173] width 31 height 5
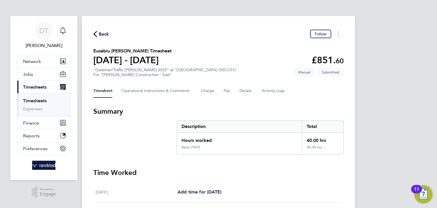
click at [104, 38] on div "Back Follow" at bounding box center [218, 34] width 250 height 9
click at [104, 37] on span "Back" at bounding box center [104, 34] width 11 height 7
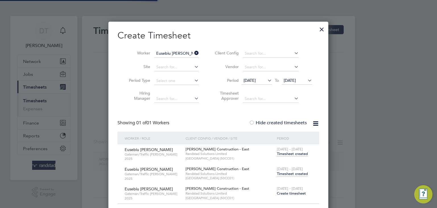
click at [190, 52] on input "Eusebiu [PERSON_NAME]" at bounding box center [176, 53] width 45 height 8
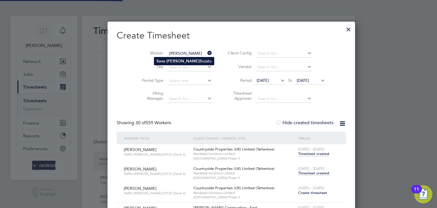
click at [174, 60] on b "Ionel" at bounding box center [182, 61] width 33 height 5
type input "Sava Ionel Buzatu"
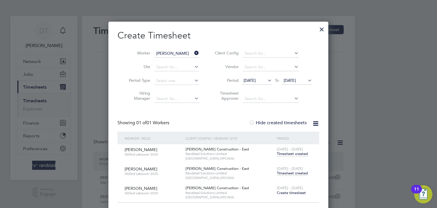
click at [293, 172] on span "Timesheet created" at bounding box center [292, 172] width 31 height 5
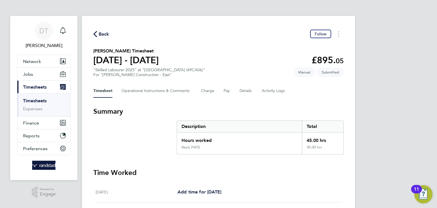
click at [101, 30] on button "Back" at bounding box center [101, 33] width 16 height 7
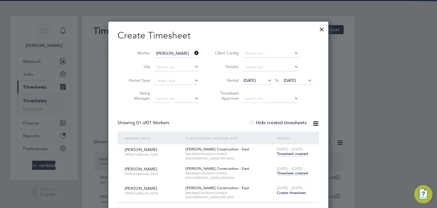
click at [193, 53] on icon at bounding box center [193, 53] width 0 height 8
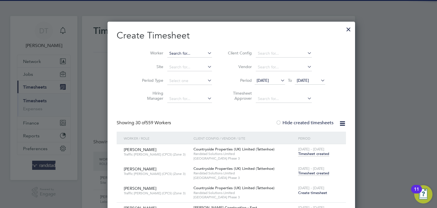
click at [167, 51] on input at bounding box center [189, 53] width 45 height 8
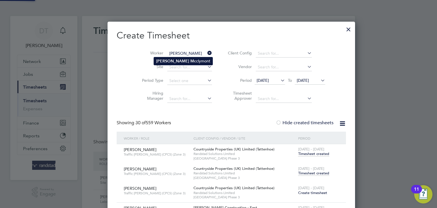
click at [162, 59] on b "Matthew" at bounding box center [172, 61] width 33 height 5
type input "Matthew Mcclymont"
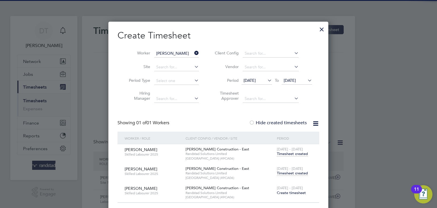
click at [284, 172] on span "Timesheet created" at bounding box center [292, 172] width 31 height 5
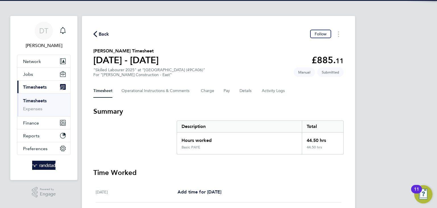
click at [107, 34] on span "Back" at bounding box center [104, 34] width 11 height 7
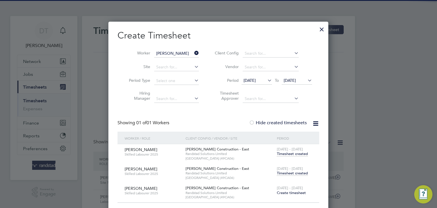
click at [169, 53] on input "Matthew Mcclymont" at bounding box center [176, 53] width 45 height 8
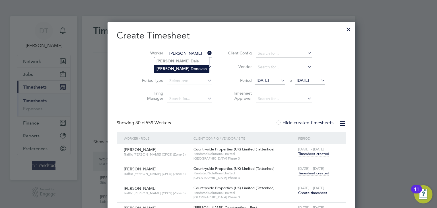
click at [164, 69] on b "Ricky" at bounding box center [172, 68] width 33 height 5
type input "Ricky Donovan"
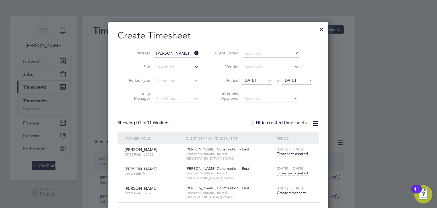
click at [289, 173] on span "Timesheet created" at bounding box center [292, 172] width 31 height 5
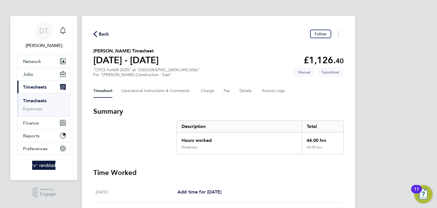
click at [103, 35] on span "Back" at bounding box center [104, 34] width 11 height 7
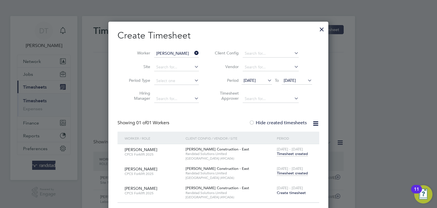
click at [193, 53] on icon at bounding box center [193, 53] width 0 height 8
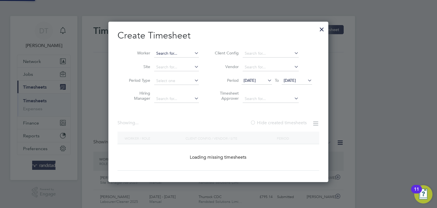
click at [184, 53] on input at bounding box center [176, 53] width 45 height 8
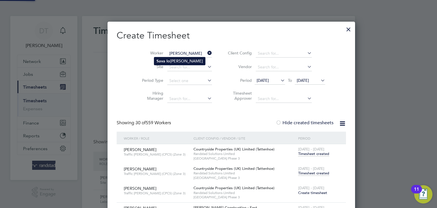
click at [173, 61] on li "Sava Io nel Buzatu" at bounding box center [179, 61] width 51 height 8
type input "Sava Ionel Buzatu"
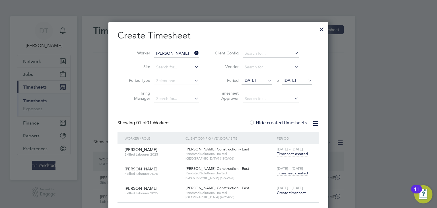
click at [286, 171] on span "Timesheet created" at bounding box center [292, 172] width 31 height 5
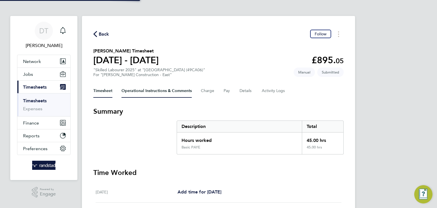
click at [135, 95] on Comments-tab "Operational Instructions & Comments" at bounding box center [156, 91] width 70 height 14
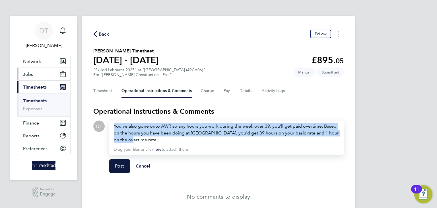
drag, startPoint x: 127, startPoint y: 141, endPoint x: 28, endPoint y: 77, distance: 118.2
click at [28, 77] on div "DT Daniel Tisseyre Notifications Applications: Network Team Members Businesses …" at bounding box center [218, 116] width 437 height 233
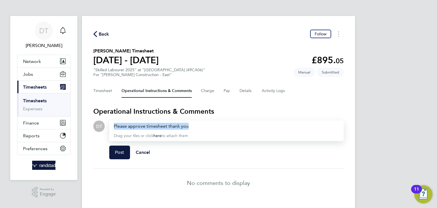
drag, startPoint x: 191, startPoint y: 126, endPoint x: 105, endPoint y: 119, distance: 86.2
click at [105, 119] on section "Operational Instructions & Comments DT Drop your files here Supported files: JP…" at bounding box center [218, 152] width 250 height 90
copy div "Please approve timesheet thank you"
click at [117, 150] on span "Post" at bounding box center [119, 152] width 9 height 6
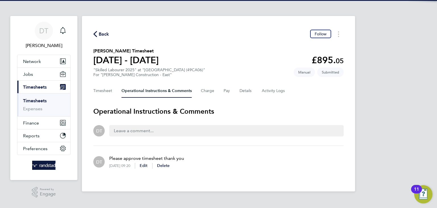
click at [101, 31] on span "Back" at bounding box center [104, 34] width 11 height 7
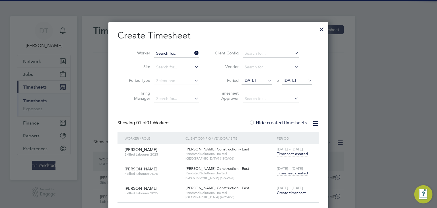
click at [191, 54] on input at bounding box center [176, 53] width 45 height 8
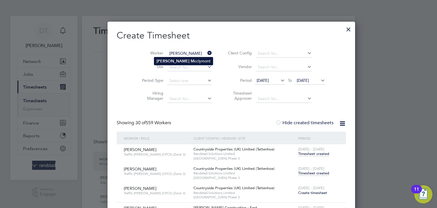
click at [180, 60] on li "Matthew Mc clymont" at bounding box center [183, 61] width 59 height 8
type input "Matthew Mcclymont"
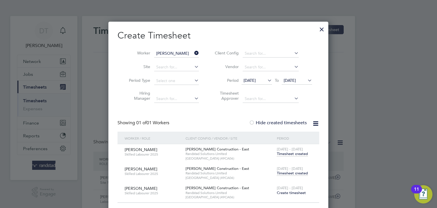
click at [291, 174] on span "Timesheet created" at bounding box center [292, 172] width 31 height 5
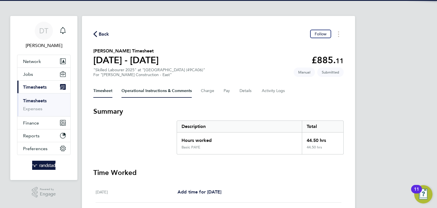
click at [151, 86] on Comments-tab "Operational Instructions & Comments" at bounding box center [156, 91] width 70 height 14
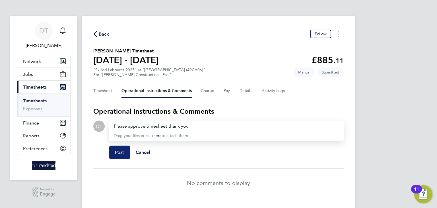
click at [121, 148] on button "Post" at bounding box center [119, 152] width 21 height 14
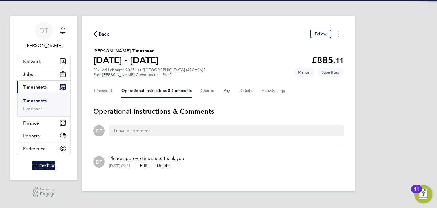
click at [105, 34] on span "Back" at bounding box center [104, 34] width 11 height 7
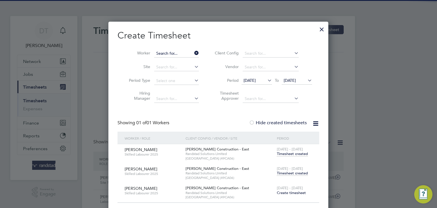
click at [189, 52] on input at bounding box center [176, 53] width 45 height 8
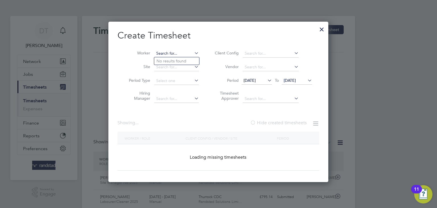
click at [180, 53] on input at bounding box center [176, 53] width 45 height 8
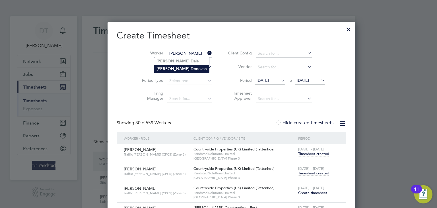
click at [170, 67] on li "Ricky D onovan" at bounding box center [181, 69] width 55 height 8
type input "Ricky Donovan"
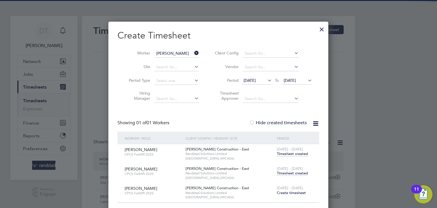
click at [286, 170] on span "Timesheet created" at bounding box center [292, 172] width 31 height 5
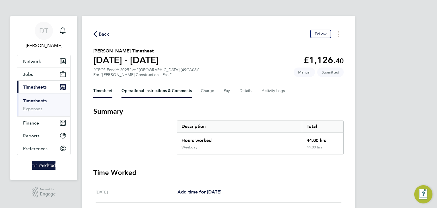
click at [134, 95] on Comments-tab "Operational Instructions & Comments" at bounding box center [156, 91] width 70 height 14
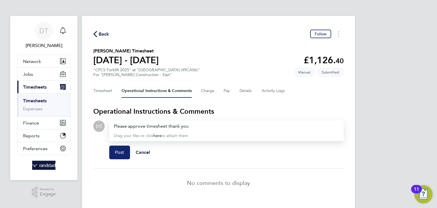
click at [123, 150] on span "Post" at bounding box center [119, 152] width 9 height 6
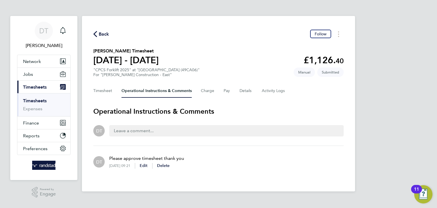
click at [100, 32] on span "Back" at bounding box center [104, 34] width 11 height 7
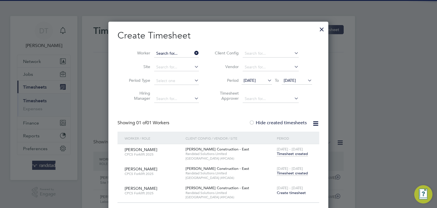
click at [176, 52] on input at bounding box center [176, 53] width 45 height 8
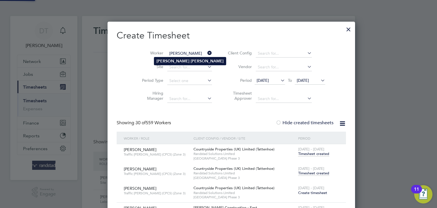
type input "[PERSON_NAME]"
click at [169, 63] on li "Stephen Hawes" at bounding box center [190, 61] width 72 height 8
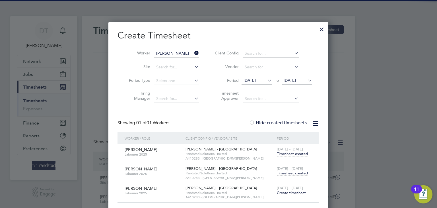
click at [286, 172] on span "Timesheet created" at bounding box center [292, 172] width 31 height 5
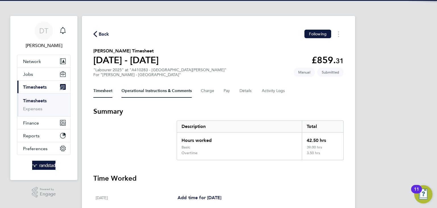
click at [140, 91] on Comments-tab "Operational Instructions & Comments" at bounding box center [156, 91] width 70 height 14
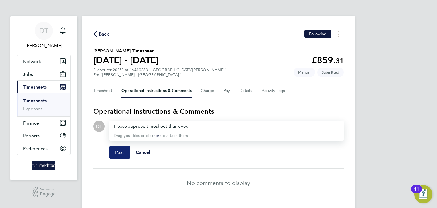
click at [117, 152] on span "Post" at bounding box center [119, 152] width 9 height 6
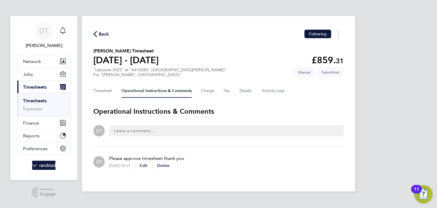
click at [100, 37] on span "Back" at bounding box center [104, 34] width 11 height 7
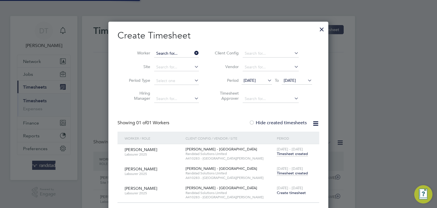
click at [164, 50] on input at bounding box center [176, 53] width 45 height 8
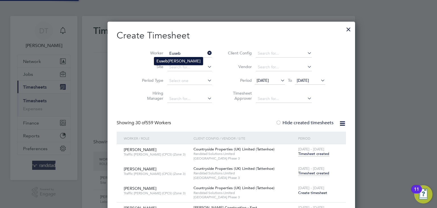
click at [161, 59] on b "Euseb" at bounding box center [161, 61] width 11 height 5
type input "Eusebiu [PERSON_NAME]"
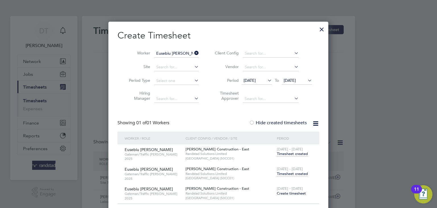
click at [286, 174] on span "Timesheet created" at bounding box center [292, 173] width 31 height 5
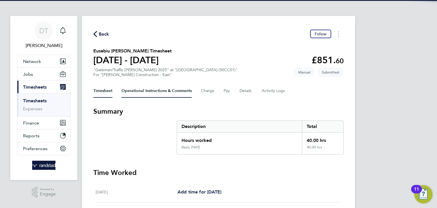
click at [152, 89] on Comments-tab "Operational Instructions & Comments" at bounding box center [156, 91] width 70 height 14
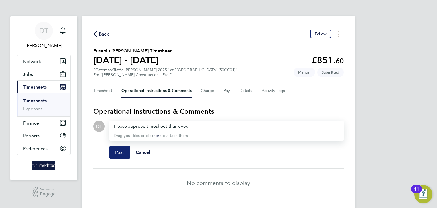
click at [115, 153] on span "Post" at bounding box center [119, 152] width 9 height 6
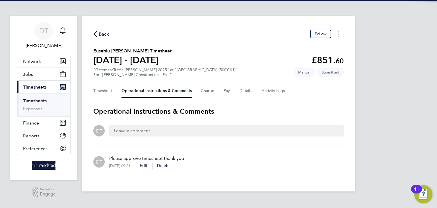
click at [99, 32] on span "Back" at bounding box center [104, 34] width 11 height 7
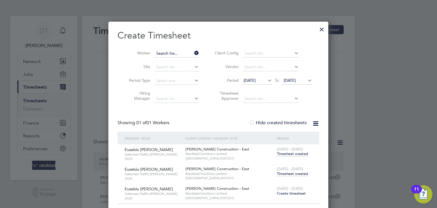
click at [181, 53] on input at bounding box center [176, 53] width 45 height 8
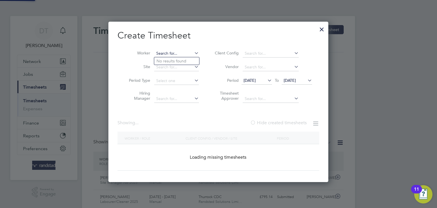
click at [181, 53] on input at bounding box center [176, 53] width 45 height 8
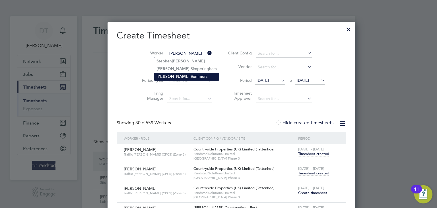
click at [191, 75] on b "S" at bounding box center [192, 76] width 2 height 5
type input "Bruce Summers"
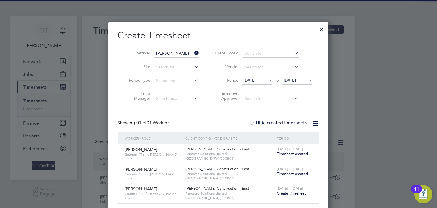
click at [291, 172] on span "Timesheet created" at bounding box center [292, 173] width 31 height 5
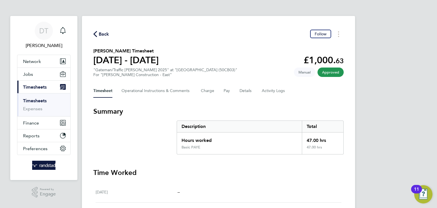
click at [109, 36] on div "Back Follow" at bounding box center [218, 34] width 250 height 9
click at [104, 35] on span "Back" at bounding box center [104, 34] width 11 height 7
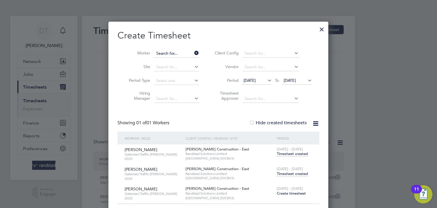
click at [179, 52] on input at bounding box center [176, 53] width 45 height 8
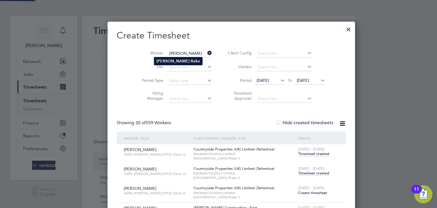
type input "James Rake"
click at [191, 60] on b "Rake" at bounding box center [195, 61] width 9 height 5
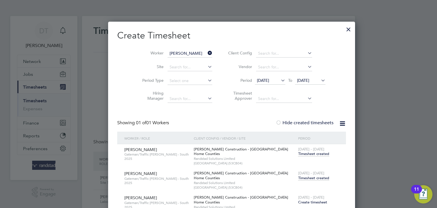
click at [298, 178] on span "Timesheet created" at bounding box center [313, 177] width 31 height 5
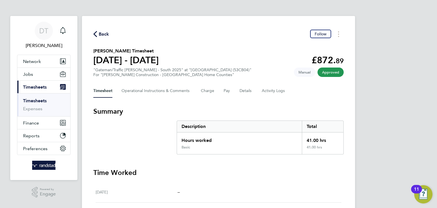
click at [104, 33] on span "Back" at bounding box center [104, 34] width 11 height 7
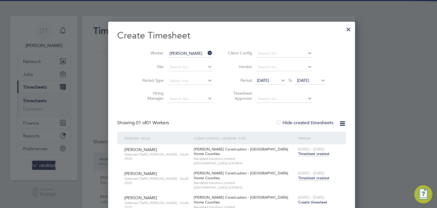
click at [181, 55] on input "James Rake" at bounding box center [189, 53] width 45 height 8
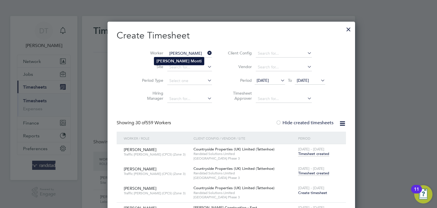
type input "Michael Monti"
click at [169, 62] on b "Michael" at bounding box center [172, 61] width 33 height 5
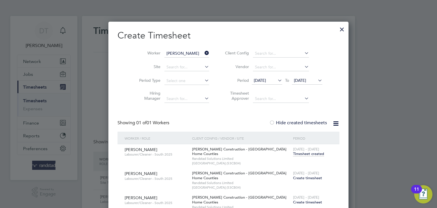
click at [293, 177] on span "Create timesheet" at bounding box center [307, 177] width 29 height 5
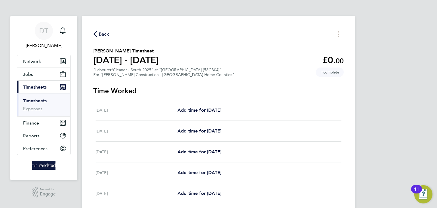
click at [104, 34] on span "Back" at bounding box center [104, 34] width 11 height 7
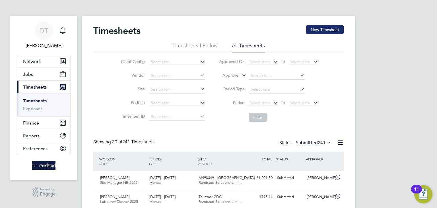
click at [324, 29] on button "New Timesheet" at bounding box center [325, 29] width 38 height 9
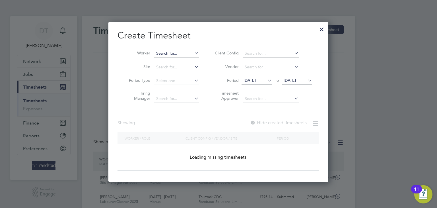
click at [165, 55] on input at bounding box center [176, 53] width 45 height 8
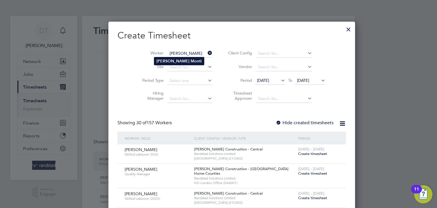
type input "Michael Monti"
click at [167, 62] on b "Michael" at bounding box center [172, 61] width 33 height 5
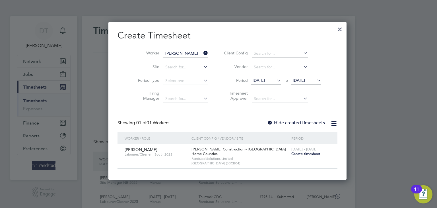
click at [271, 126] on div "Showing 01 of 01 Workers Hide created timesheets" at bounding box center [227, 126] width 220 height 12
click at [273, 124] on label "Hide created timesheets" at bounding box center [296, 123] width 58 height 6
click at [251, 83] on span "[DATE]" at bounding box center [266, 81] width 30 height 8
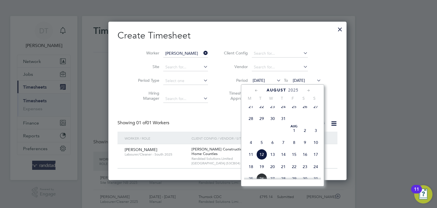
click at [250, 112] on span "21" at bounding box center [250, 106] width 11 height 11
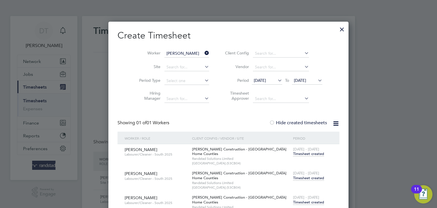
click at [293, 155] on span "Timesheet created" at bounding box center [308, 153] width 31 height 5
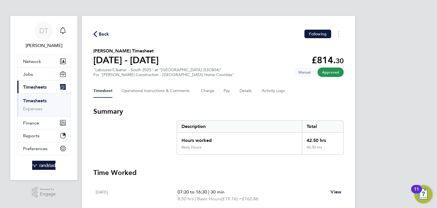
click at [106, 36] on span "Back" at bounding box center [104, 34] width 11 height 7
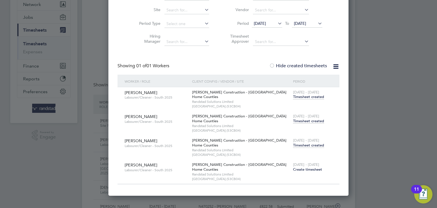
click at [293, 120] on span "Timesheet created" at bounding box center [308, 120] width 31 height 5
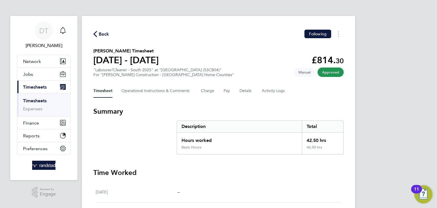
click at [103, 34] on span "Back" at bounding box center [104, 34] width 11 height 7
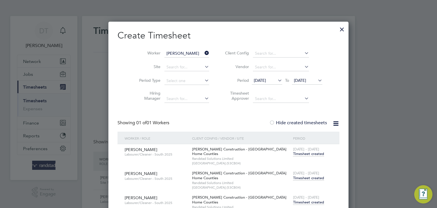
click at [293, 201] on span "Timesheet created" at bounding box center [308, 201] width 31 height 5
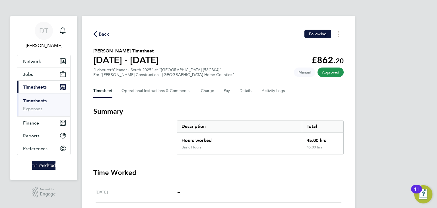
click at [105, 33] on span "Back" at bounding box center [104, 34] width 11 height 7
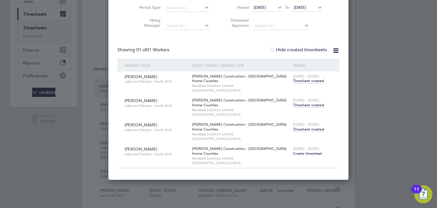
click at [293, 154] on span "Create timesheet" at bounding box center [307, 153] width 29 height 5
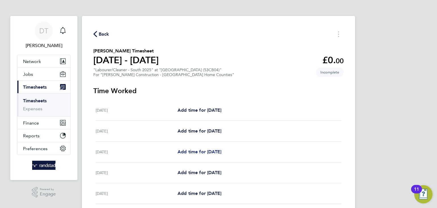
click at [216, 151] on span "Add time for [DATE]" at bounding box center [199, 151] width 44 height 5
select select "60"
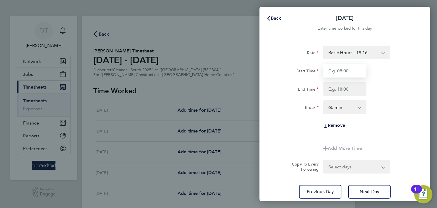
click at [343, 74] on input "Start Time" at bounding box center [344, 71] width 43 height 14
type input "07:30"
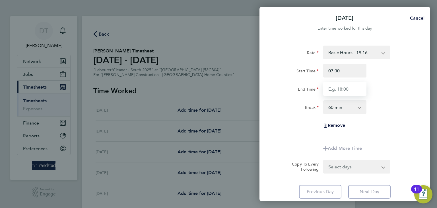
click at [342, 90] on input "End Time" at bounding box center [344, 89] width 43 height 14
type input "17:00"
click at [341, 107] on select "0 min 15 min 30 min 45 min 60 min 75 min 90 min" at bounding box center [341, 107] width 35 height 13
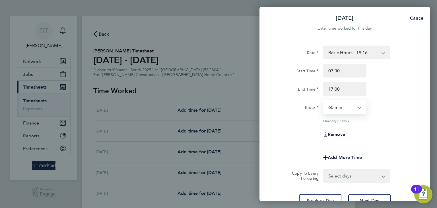
select select "30"
click at [324, 101] on select "0 min 15 min 30 min 45 min 60 min 75 min 90 min" at bounding box center [341, 107] width 35 height 13
click at [335, 171] on select "Select days Day [DATE] [DATE] [DATE] [DATE]" at bounding box center [354, 175] width 60 height 13
select select "DAY"
click at [324, 169] on select "Select days Day [DATE] [DATE] [DATE] [DATE]" at bounding box center [354, 175] width 60 height 13
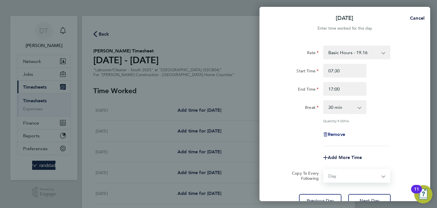
select select "[DATE]"
click at [302, 125] on div "Rate Basic Hours - 19.16 Overtime - 27.44 Start Time 07:30 End Time 17:00 Break…" at bounding box center [344, 95] width 139 height 100
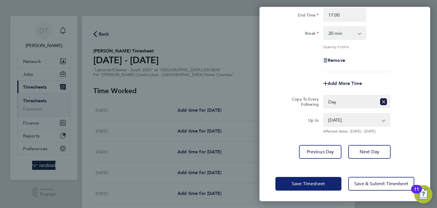
click at [305, 179] on button "Save Timesheet" at bounding box center [308, 184] width 66 height 14
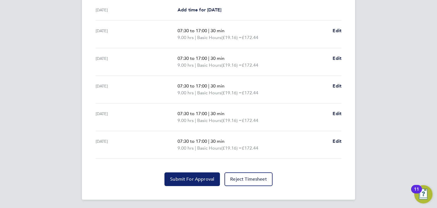
click at [176, 176] on span "Submit For Approval" at bounding box center [192, 179] width 44 height 6
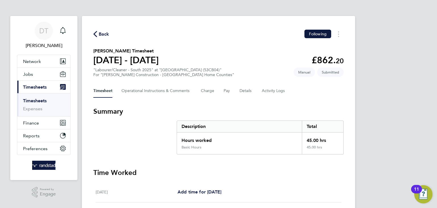
click at [101, 33] on span "Back" at bounding box center [104, 34] width 11 height 7
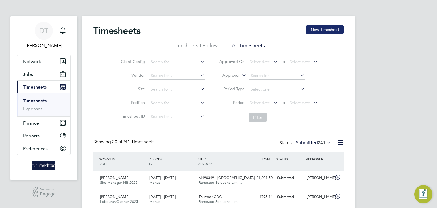
click at [318, 32] on button "New Timesheet" at bounding box center [325, 29] width 38 height 9
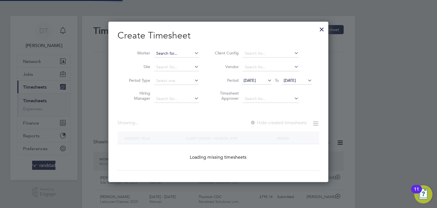
click at [163, 53] on input at bounding box center [176, 53] width 45 height 8
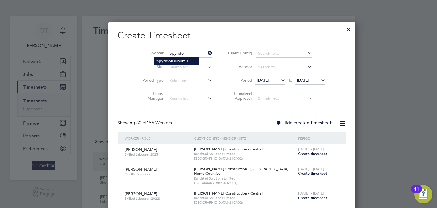
click at [165, 60] on b "Spyridon" at bounding box center [164, 61] width 17 height 5
type input "[PERSON_NAME]"
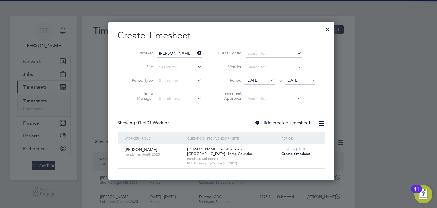
click at [255, 120] on div at bounding box center [258, 123] width 6 height 6
click at [290, 78] on span "[DATE]" at bounding box center [292, 80] width 12 height 5
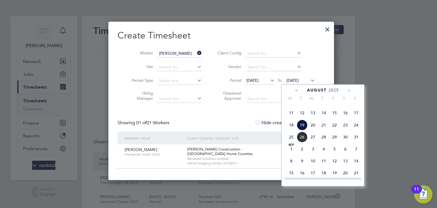
click at [303, 142] on span "26" at bounding box center [302, 136] width 11 height 11
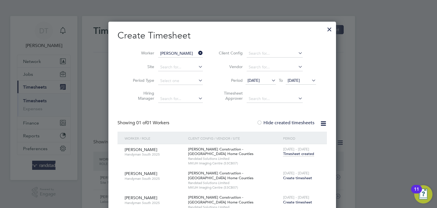
click at [294, 177] on span "Create timesheet" at bounding box center [297, 177] width 29 height 5
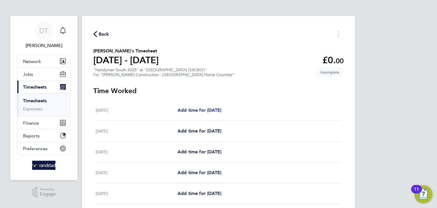
click at [201, 111] on span "Add time for [DATE]" at bounding box center [199, 109] width 44 height 5
select select "30"
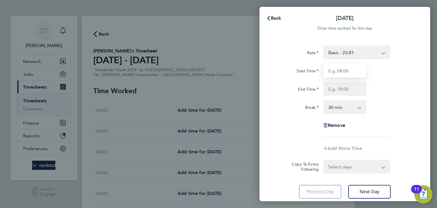
click at [336, 71] on input "Start Time" at bounding box center [344, 71] width 43 height 14
type input "07:00"
click at [349, 89] on input "End Time" at bounding box center [344, 89] width 43 height 14
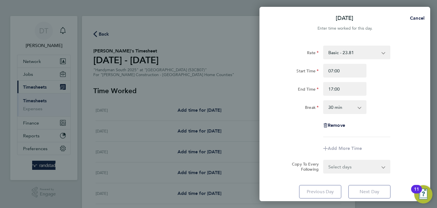
click at [338, 108] on select "0 min 15 min 30 min 45 min 60 min 75 min 90 min" at bounding box center [341, 107] width 35 height 13
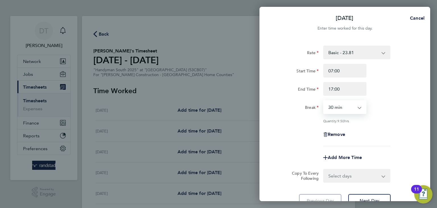
click at [324, 101] on select "0 min 15 min 30 min 45 min 60 min 75 min 90 min" at bounding box center [341, 107] width 35 height 13
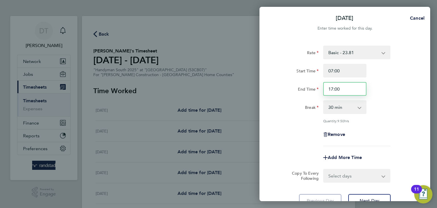
click at [342, 91] on input "17:00" at bounding box center [344, 89] width 43 height 14
type input "17:30"
click at [294, 140] on div "Rate Basic - 23.81 OT1 - 34.42 Start Time 07:00 End Time 17:30 Break 0 min 15 m…" at bounding box center [344, 95] width 139 height 100
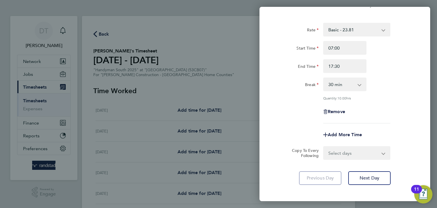
click at [343, 155] on select "Select days Day Weekday (Mon-Fri) Monday Tuesday Wednesday Thursday Friday Sund…" at bounding box center [354, 152] width 60 height 13
select select "DAY"
click at [324, 146] on select "Select days Day Weekday (Mon-Fri) Monday Tuesday Wednesday Thursday Friday Sund…" at bounding box center [354, 152] width 60 height 13
select select "[DATE]"
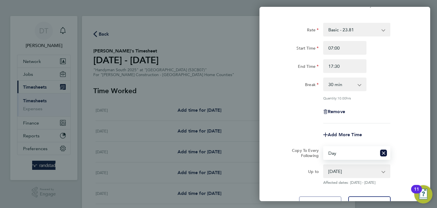
click at [274, 136] on div "Add More Time" at bounding box center [344, 135] width 143 height 14
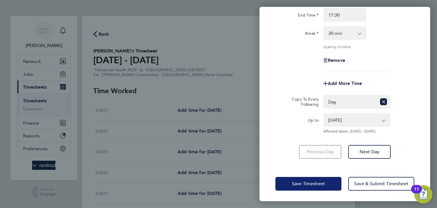
click at [295, 188] on button "Save Timesheet" at bounding box center [308, 184] width 66 height 14
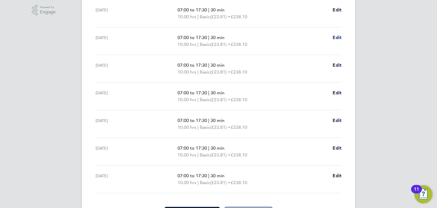
click at [336, 36] on span "Edit" at bounding box center [336, 37] width 9 height 5
select select "30"
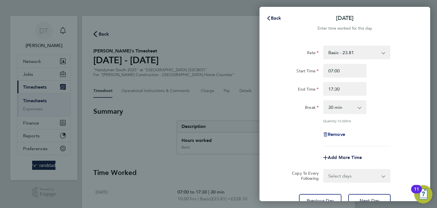
click at [343, 135] on span "Remove" at bounding box center [336, 133] width 17 height 5
select select "null"
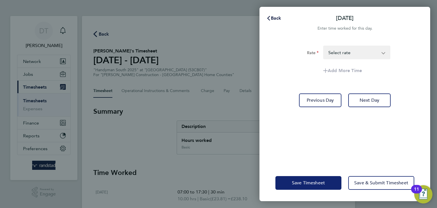
click at [295, 180] on span "Save Timesheet" at bounding box center [308, 183] width 33 height 6
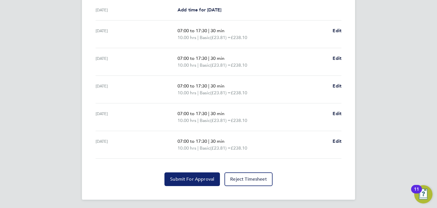
click at [175, 173] on button "Submit For Approval" at bounding box center [191, 179] width 55 height 14
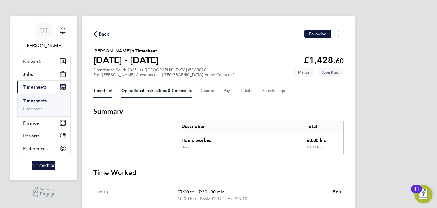
click at [142, 86] on Comments-tab "Operational Instructions & Comments" at bounding box center [156, 91] width 70 height 14
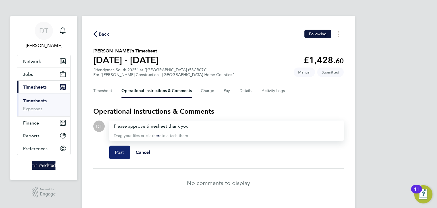
click at [119, 149] on span "Post" at bounding box center [119, 152] width 9 height 6
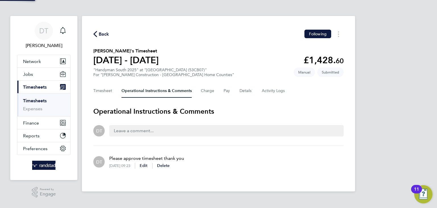
click at [104, 34] on span "Back" at bounding box center [104, 34] width 11 height 7
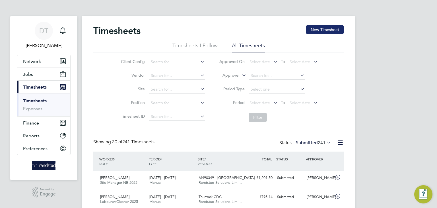
click at [323, 31] on button "New Timesheet" at bounding box center [325, 29] width 38 height 9
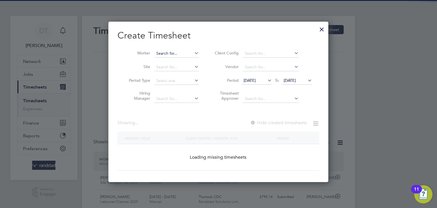
click at [171, 53] on input at bounding box center [176, 53] width 45 height 8
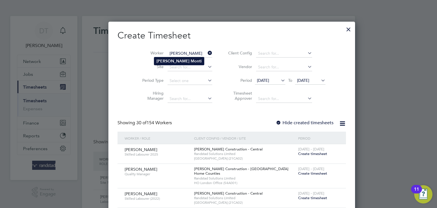
type input "Michael Monti"
click at [191, 63] on b "Monti" at bounding box center [196, 61] width 11 height 5
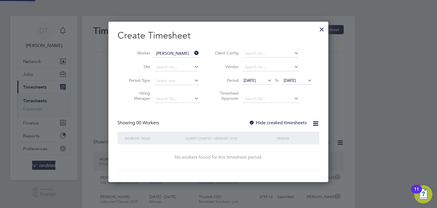
click at [253, 120] on div at bounding box center [252, 123] width 6 height 6
click at [293, 82] on span "[DATE]" at bounding box center [290, 80] width 12 height 5
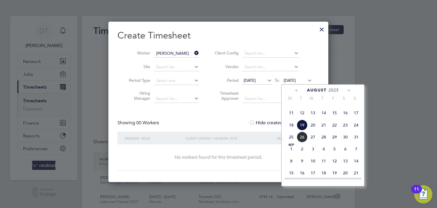
click at [300, 142] on span "26" at bounding box center [302, 136] width 11 height 11
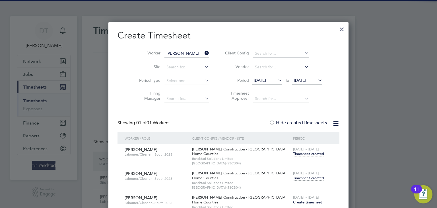
click at [293, 175] on span "Timesheet created" at bounding box center [308, 177] width 31 height 5
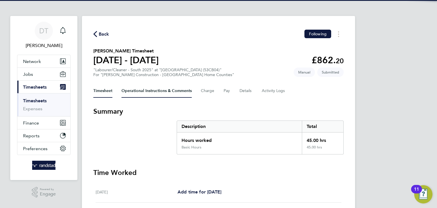
click at [138, 87] on Comments-tab "Operational Instructions & Comments" at bounding box center [156, 91] width 70 height 14
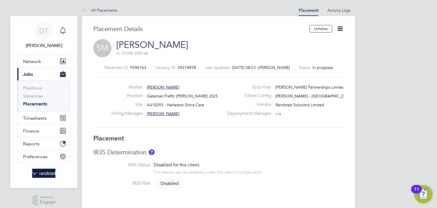
click at [341, 31] on icon at bounding box center [339, 28] width 7 height 7
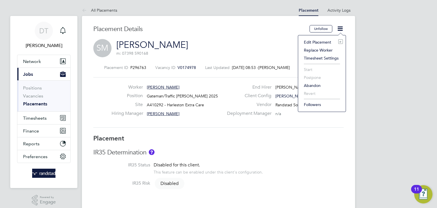
click at [313, 43] on li "Edit Placement e" at bounding box center [322, 42] width 42 height 8
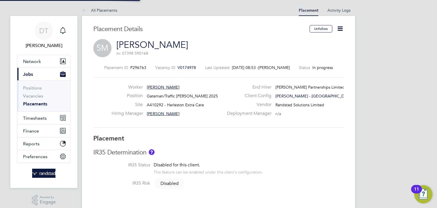
type input "Len Harvey"
type input "[PERSON_NAME]"
type input "[DATE]"
type input "07:30"
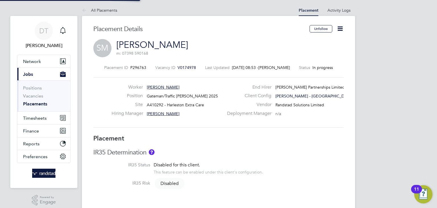
type input "17:00"
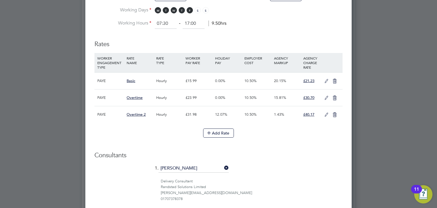
scroll to position [337, 0]
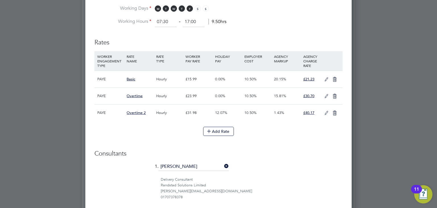
click at [327, 112] on icon at bounding box center [326, 113] width 7 height 5
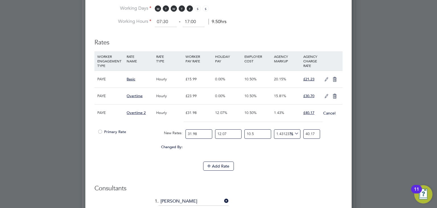
scroll to position [695, 266]
drag, startPoint x: 231, startPoint y: 134, endPoint x: 188, endPoint y: 130, distance: 43.1
click at [188, 130] on div "Primary Rate New Rates: 31.98 12.07 n/a 10.5 n/a 1.431237100568589 0 % 40.17" at bounding box center [218, 133] width 248 height 15
type input "0"
type input "35.84366913536183"
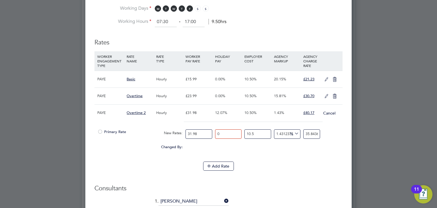
click at [282, 155] on li "WORKER ENGAGEMENT TYPE RATE NAME RATE TYPE WORKER PAY RATE HOLIDAY PAY EMPLOYER…" at bounding box center [218, 106] width 248 height 110
click at [305, 132] on input "35.84366913536183" at bounding box center [311, 133] width 17 height 9
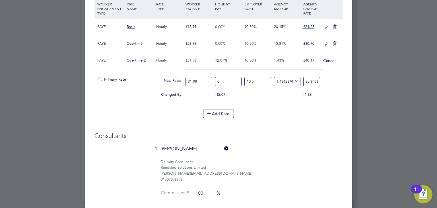
scroll to position [0, 22]
drag, startPoint x: 304, startPoint y: 80, endPoint x: 365, endPoint y: 87, distance: 61.6
type input "-88.68070824808491"
type input "4"
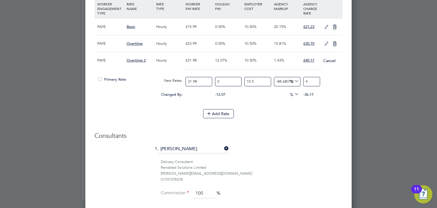
type input "13.192917519150827"
type input "40"
type input "13.475899812948704"
type input "40.1"
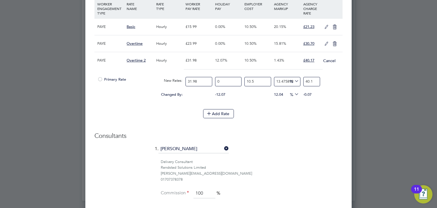
type input "13.673987418607219"
type input "40.17"
click at [301, 110] on div "Add Rate" at bounding box center [218, 113] width 248 height 9
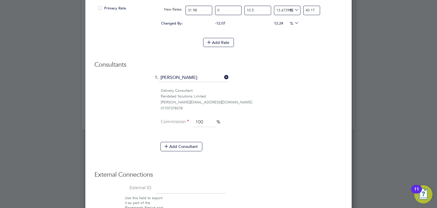
scroll to position [509, 0]
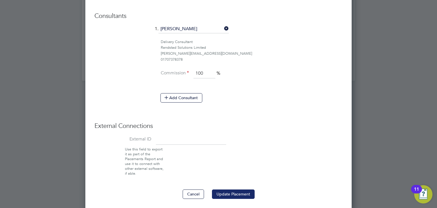
click at [235, 190] on button "Update Placement" at bounding box center [233, 193] width 43 height 9
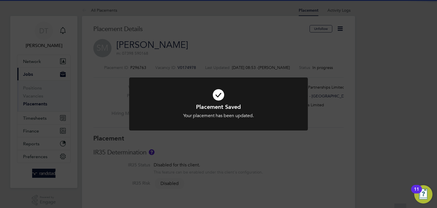
click at [154, 61] on div "Placement Saved Your placement has been updated. Cancel Okay" at bounding box center [218, 104] width 437 height 208
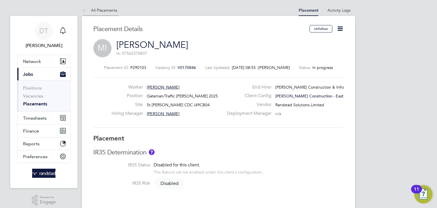
click at [92, 9] on link "All Placements" at bounding box center [99, 10] width 35 height 5
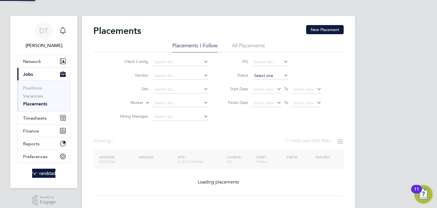
click at [262, 75] on input at bounding box center [270, 76] width 36 height 8
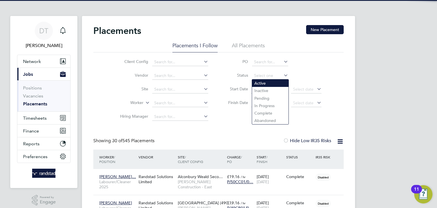
click at [261, 82] on li "Active" at bounding box center [270, 82] width 36 height 7
type input "Active"
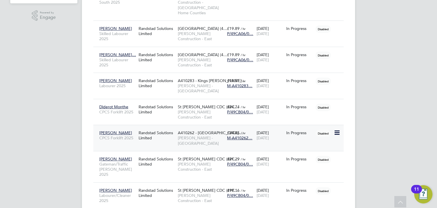
click at [142, 127] on div "Randstad Solutions Limited" at bounding box center [156, 135] width 39 height 16
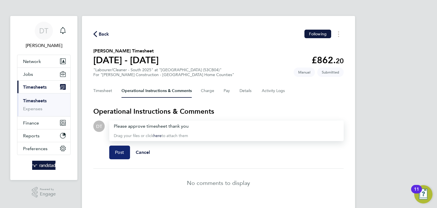
click at [116, 158] on button "Post" at bounding box center [119, 152] width 21 height 14
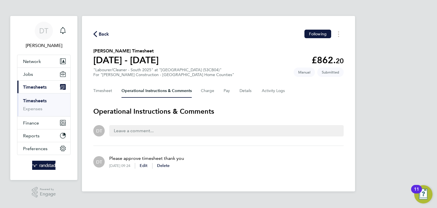
click at [103, 36] on span "Back" at bounding box center [104, 34] width 11 height 7
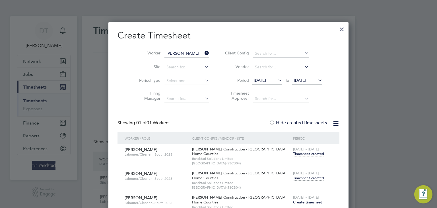
click at [203, 50] on icon at bounding box center [203, 53] width 0 height 8
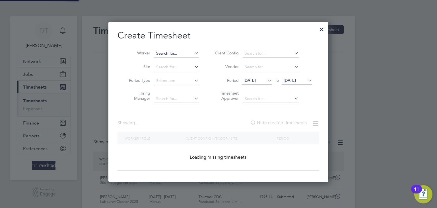
click at [181, 51] on input at bounding box center [176, 53] width 45 height 8
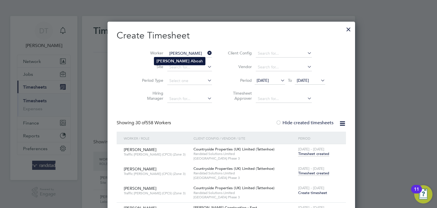
click at [166, 60] on b "[PERSON_NAME]" at bounding box center [172, 61] width 33 height 5
type input "[PERSON_NAME]"
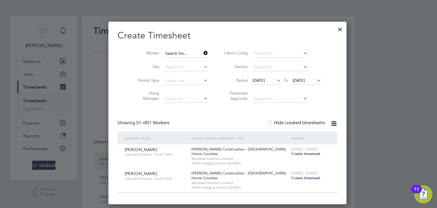
click at [179, 54] on input at bounding box center [185, 53] width 45 height 8
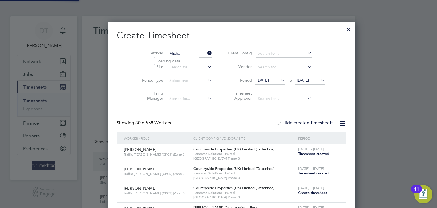
scroll to position [1972, 222]
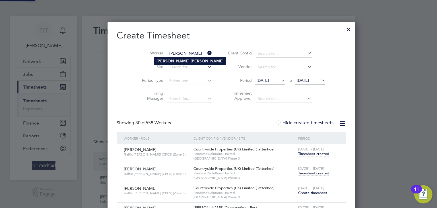
type input "[PERSON_NAME]"
click at [167, 61] on b "[PERSON_NAME]" at bounding box center [172, 61] width 33 height 5
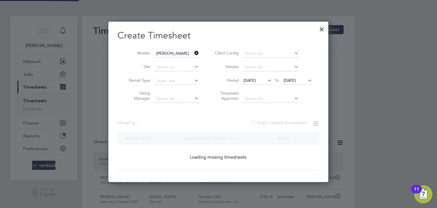
scroll to position [206, 220]
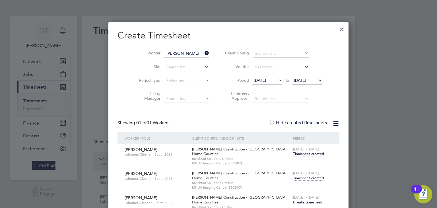
click at [293, 177] on span "Timesheet created" at bounding box center [308, 177] width 31 height 5
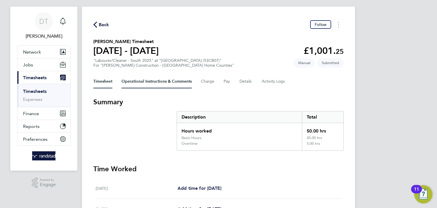
scroll to position [11, 0]
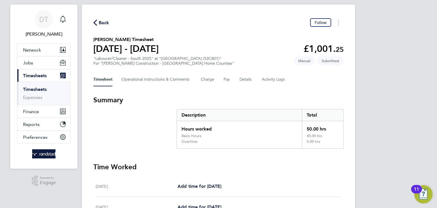
click at [104, 26] on span "Back" at bounding box center [104, 22] width 11 height 7
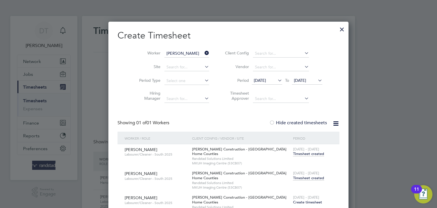
scroll to position [14, 49]
click at [293, 155] on span "Timesheet created" at bounding box center [308, 153] width 31 height 5
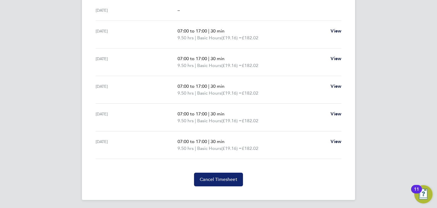
click at [222, 180] on span "Cancel Timesheet" at bounding box center [219, 179] width 38 height 6
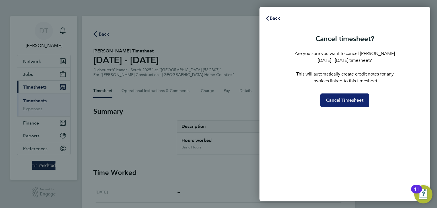
click at [336, 98] on span "Cancel Timesheet" at bounding box center [345, 100] width 38 height 6
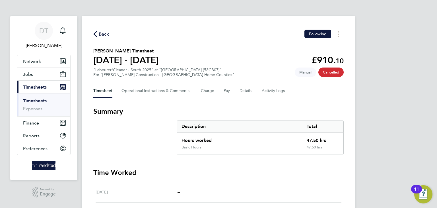
click at [104, 35] on span "Back" at bounding box center [104, 34] width 11 height 7
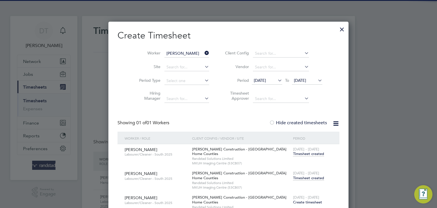
click at [337, 27] on div at bounding box center [342, 28] width 10 height 10
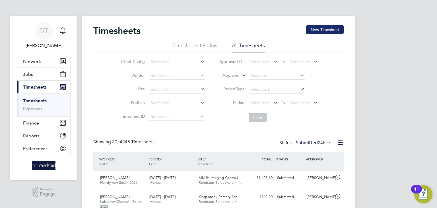
click at [331, 30] on button "New Timesheet" at bounding box center [325, 29] width 38 height 9
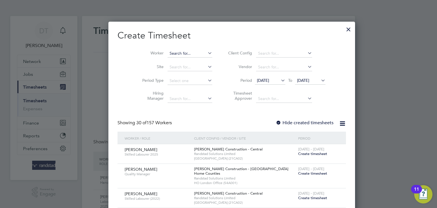
click at [167, 53] on input at bounding box center [189, 53] width 45 height 8
type input "[PERSON_NAME]"
click at [163, 61] on b "[PERSON_NAME]" at bounding box center [172, 61] width 33 height 5
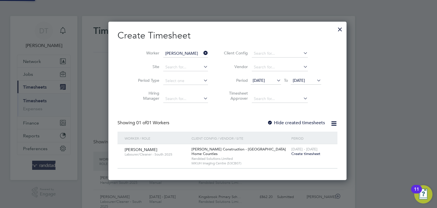
click at [267, 122] on label "Hide created timesheets" at bounding box center [296, 123] width 58 height 6
click at [291, 152] on span "Create timesheet" at bounding box center [305, 153] width 29 height 5
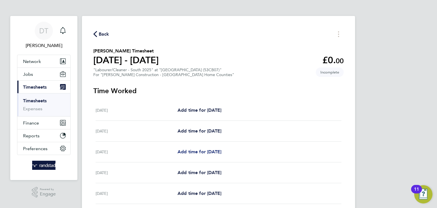
click at [206, 154] on span "Add time for [DATE]" at bounding box center [199, 151] width 44 height 5
select select "30"
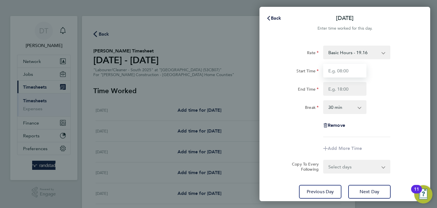
click at [342, 71] on input "Start Time" at bounding box center [344, 71] width 43 height 14
click at [342, 89] on input "End Time" at bounding box center [344, 89] width 43 height 14
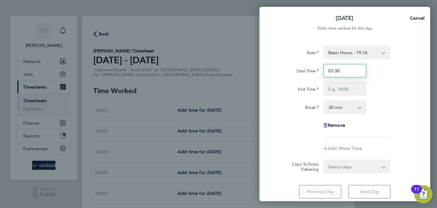
click at [341, 71] on input "07:30" at bounding box center [344, 71] width 43 height 14
type input "07:00"
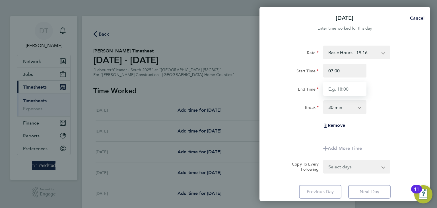
click at [335, 89] on input "End Time" at bounding box center [344, 89] width 43 height 14
type input "16:30"
click at [386, 103] on div "Break 0 min 15 min 30 min 45 min 60 min 75 min 90 min" at bounding box center [344, 107] width 143 height 14
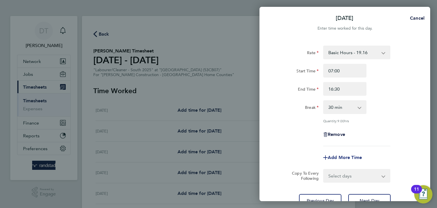
click at [339, 155] on span "Add More Time" at bounding box center [345, 156] width 34 height 5
select select "null"
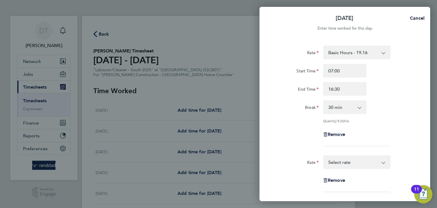
click at [337, 164] on select "Basic Hours - 19.16 Overtime - 27.81 Overtime 2 - 36.21 Select rate" at bounding box center [353, 162] width 59 height 13
select select "30"
click at [337, 179] on input "Start Time" at bounding box center [344, 180] width 43 height 14
type input "16:30"
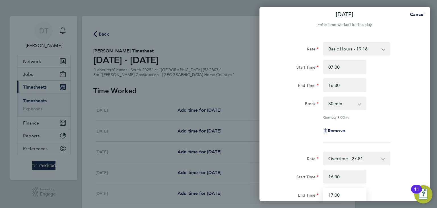
type input "17:00"
click at [288, 104] on div "Break" at bounding box center [296, 101] width 43 height 11
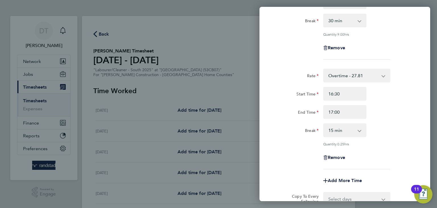
click at [336, 127] on select "0 min 15 min" at bounding box center [341, 130] width 35 height 13
select select "0"
click at [324, 124] on select "0 min 15 min" at bounding box center [341, 130] width 35 height 13
click at [336, 194] on select "Select days Day [DATE] [DATE] [DATE] [DATE]" at bounding box center [354, 198] width 60 height 13
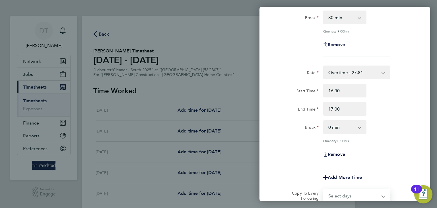
select select "DAY"
click at [324, 189] on select "Select days Day [DATE] [DATE] [DATE] [DATE]" at bounding box center [354, 195] width 60 height 13
select select "[DATE]"
click at [282, 143] on div "Rate Overtime - 27.81 Basic Hours - 19.16 Overtime 2 - 36.21 Start Time 16:30 E…" at bounding box center [344, 115] width 139 height 100
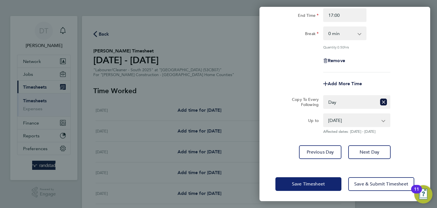
click at [294, 178] on button "Save Timesheet" at bounding box center [308, 184] width 66 height 14
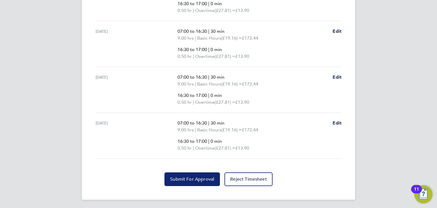
click at [187, 179] on span "Submit For Approval" at bounding box center [192, 179] width 44 height 6
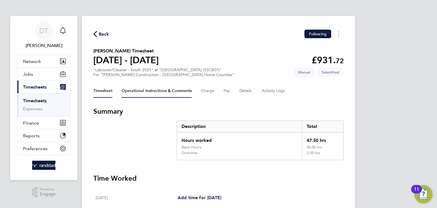
click at [133, 92] on Comments-tab "Operational Instructions & Comments" at bounding box center [156, 91] width 70 height 14
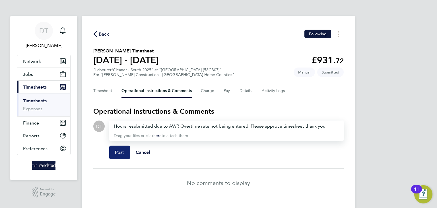
click at [115, 148] on button "Post" at bounding box center [119, 152] width 21 height 14
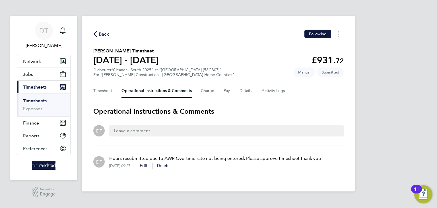
click at [102, 34] on span "Back" at bounding box center [104, 34] width 11 height 7
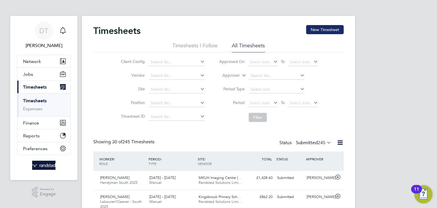
click at [336, 31] on button "New Timesheet" at bounding box center [325, 29] width 38 height 9
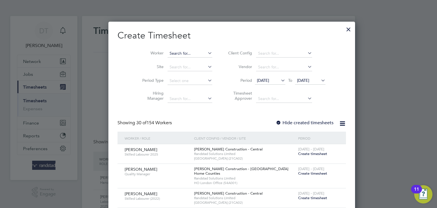
click at [172, 55] on input at bounding box center [189, 53] width 45 height 8
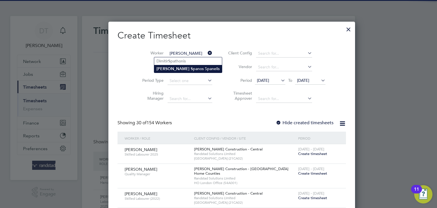
click at [168, 68] on b "[PERSON_NAME]" at bounding box center [172, 68] width 33 height 5
type input "[PERSON_NAME]"
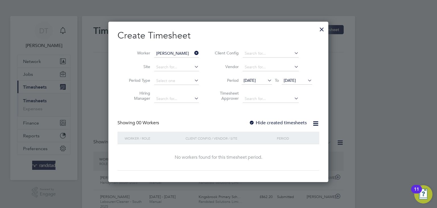
click at [260, 123] on label "Hide created timesheets" at bounding box center [278, 123] width 58 height 6
click at [292, 82] on span "[DATE]" at bounding box center [290, 80] width 12 height 5
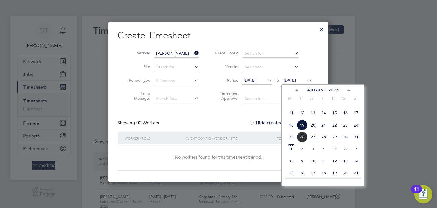
click at [302, 142] on span "26" at bounding box center [302, 136] width 11 height 11
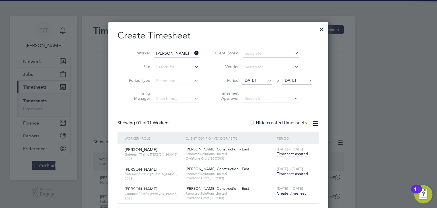
click at [294, 171] on span "Timesheet created" at bounding box center [292, 173] width 31 height 5
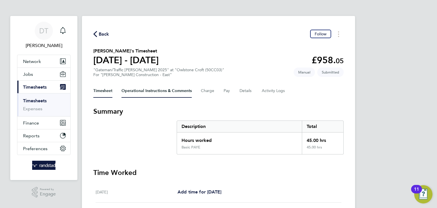
click at [138, 93] on Comments-tab "Operational Instructions & Comments" at bounding box center [156, 91] width 70 height 14
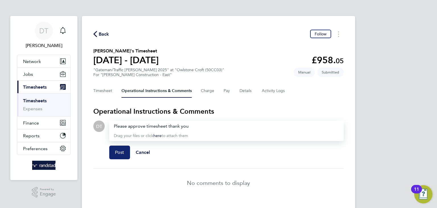
click at [116, 150] on span "Post" at bounding box center [119, 152] width 9 height 6
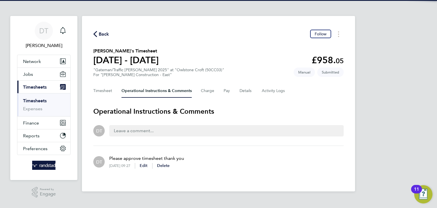
click at [104, 32] on span "Back" at bounding box center [104, 34] width 11 height 7
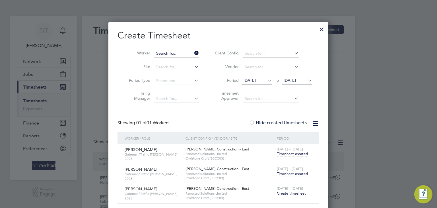
click at [181, 53] on input at bounding box center [176, 53] width 45 height 8
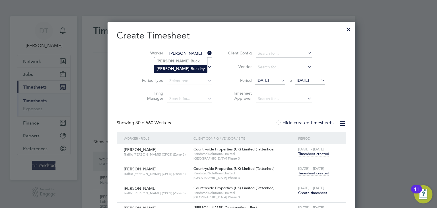
type input "[PERSON_NAME]"
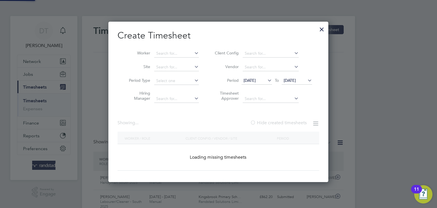
drag, startPoint x: 167, startPoint y: 66, endPoint x: 168, endPoint y: 62, distance: 4.4
click at [175, 53] on input at bounding box center [176, 53] width 45 height 8
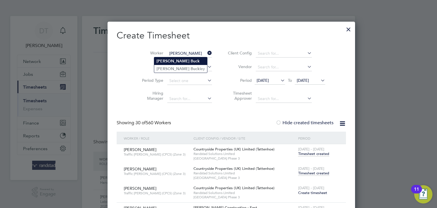
type input "[PERSON_NAME]"
click at [191, 61] on b "Buck" at bounding box center [195, 61] width 9 height 5
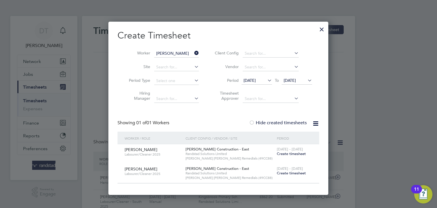
click at [292, 154] on span "Create timesheet" at bounding box center [291, 153] width 29 height 5
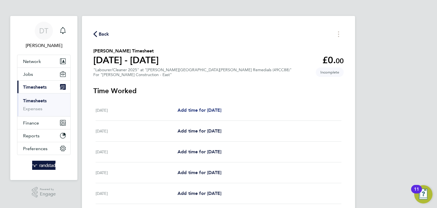
click at [202, 111] on span "Add time for [DATE]" at bounding box center [199, 109] width 44 height 5
select select "60"
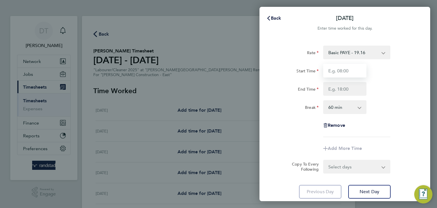
click at [344, 72] on input "Start Time" at bounding box center [344, 71] width 43 height 14
type input "07:30"
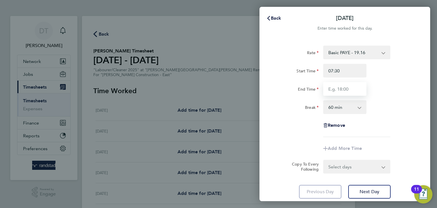
click at [343, 88] on input "End Time" at bounding box center [344, 89] width 43 height 14
type input "16:30"
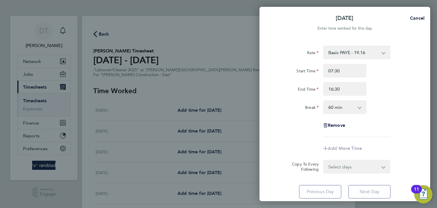
click at [339, 110] on select "0 min 15 min 30 min 45 min 60 min 75 min 90 min" at bounding box center [341, 107] width 35 height 13
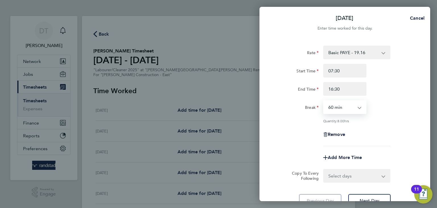
select select "30"
click at [324, 101] on select "0 min 15 min 30 min 45 min 60 min 75 min 90 min" at bounding box center [341, 107] width 35 height 13
click at [316, 136] on div "Remove" at bounding box center [344, 134] width 143 height 14
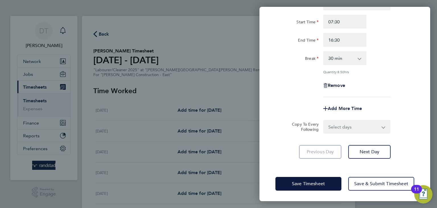
click at [338, 127] on select "Select days Day Tuesday Wednesday Thursday Friday" at bounding box center [354, 126] width 60 height 13
select select "DAY"
click at [324, 120] on select "Select days Day Tuesday Wednesday Thursday Friday" at bounding box center [354, 126] width 60 height 13
select select "2025-08-22"
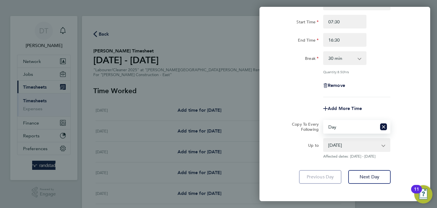
click at [299, 117] on form "Rate Basic PAYE - 19.16 OT PAYE - 27.44 Start Time 07:30 End Time 16:30 Break 0…" at bounding box center [344, 78] width 139 height 162
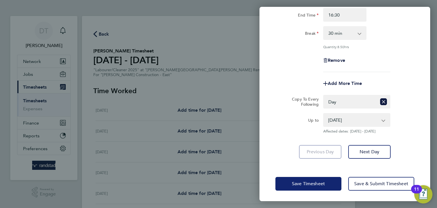
click at [305, 187] on button "Save Timesheet" at bounding box center [308, 184] width 66 height 14
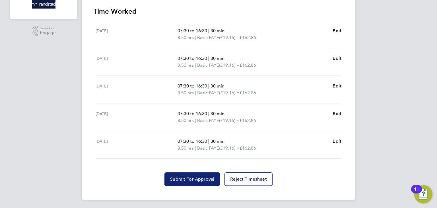
click at [174, 177] on span "Submit For Approval" at bounding box center [192, 179] width 44 height 6
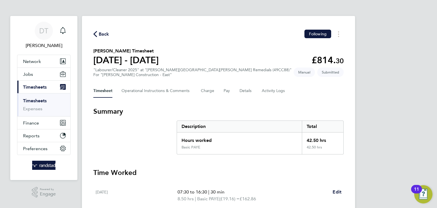
click at [102, 34] on span "Back" at bounding box center [104, 34] width 11 height 7
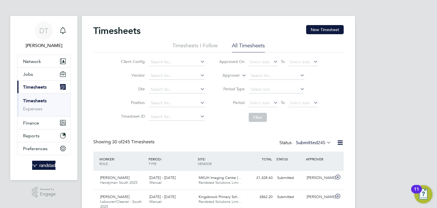
click at [324, 28] on button "New Timesheet" at bounding box center [325, 29] width 38 height 9
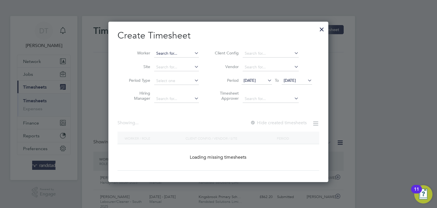
click at [166, 53] on input at bounding box center [176, 53] width 45 height 8
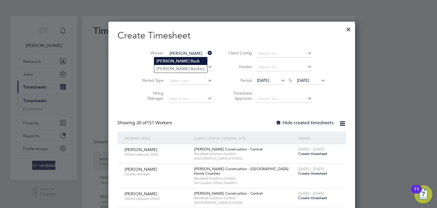
type input "[PERSON_NAME]"
click at [165, 62] on li "Alan Buck" at bounding box center [180, 61] width 53 height 8
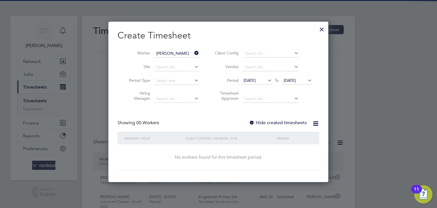
click at [258, 120] on label "Hide created timesheets" at bounding box center [278, 123] width 58 height 6
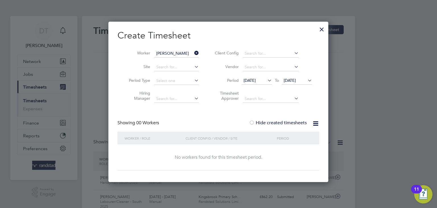
click at [295, 76] on li "Period 12 Aug 2025 To 19 Aug 2025" at bounding box center [262, 81] width 113 height 14
click at [296, 80] on span "[DATE]" at bounding box center [290, 80] width 12 height 5
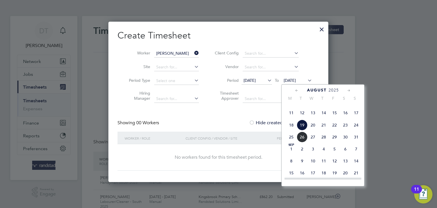
click at [301, 142] on span "26" at bounding box center [302, 136] width 11 height 11
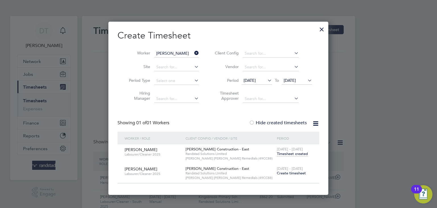
click at [289, 154] on span "Timesheet created" at bounding box center [292, 153] width 31 height 5
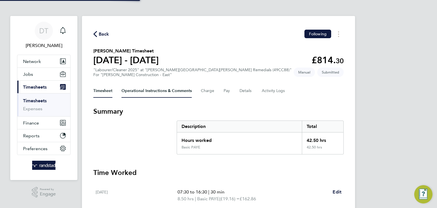
click at [137, 89] on Comments-tab "Operational Instructions & Comments" at bounding box center [156, 91] width 70 height 14
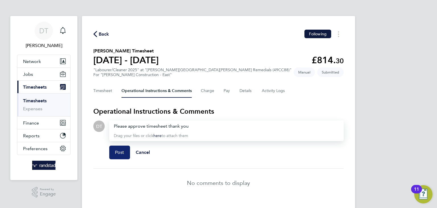
click at [118, 155] on button "Post" at bounding box center [119, 152] width 21 height 14
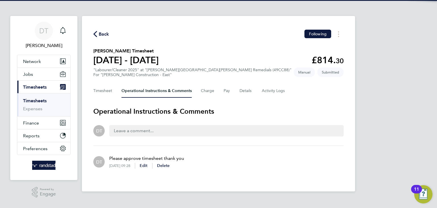
click at [98, 34] on span "Back" at bounding box center [101, 33] width 16 height 5
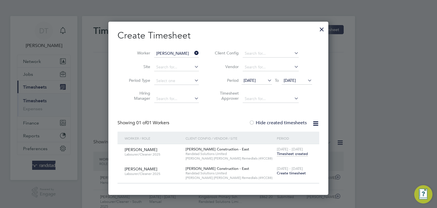
click at [193, 52] on icon at bounding box center [193, 53] width 0 height 8
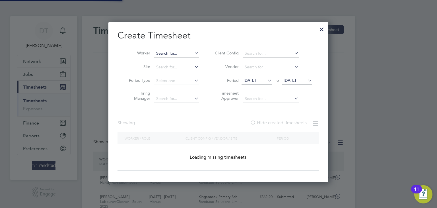
click at [173, 52] on input at bounding box center [176, 53] width 45 height 8
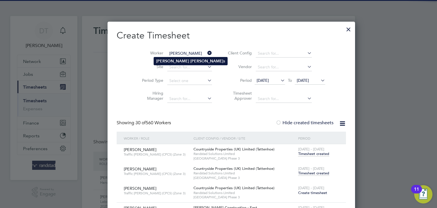
click at [190, 62] on b "Robert" at bounding box center [206, 61] width 33 height 5
type input "David Roberts"
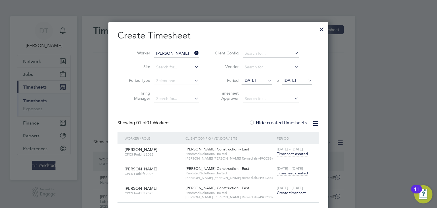
click at [289, 173] on span "Timesheet created" at bounding box center [292, 172] width 31 height 5
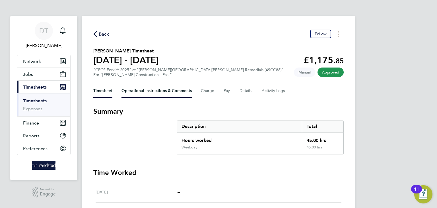
click at [146, 92] on Comments-tab "Operational Instructions & Comments" at bounding box center [156, 91] width 70 height 14
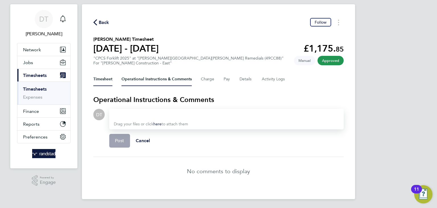
click at [98, 73] on button "Timesheet" at bounding box center [102, 79] width 19 height 14
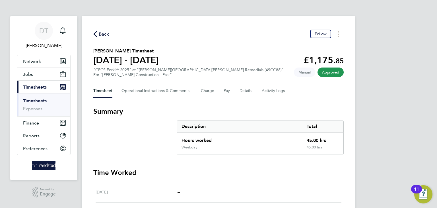
click at [106, 35] on span "Back" at bounding box center [104, 34] width 11 height 7
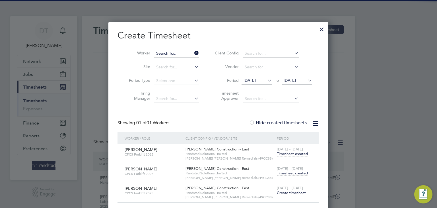
click at [192, 53] on input at bounding box center [176, 53] width 45 height 8
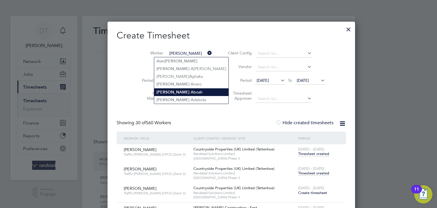
click at [166, 90] on b "Joseph" at bounding box center [172, 92] width 33 height 5
type input "Joseph Aboah"
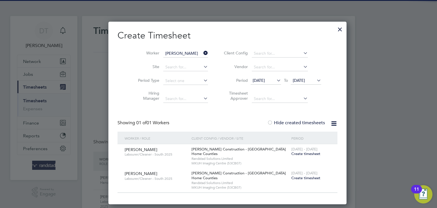
click at [291, 155] on span "Create timesheet" at bounding box center [305, 153] width 29 height 5
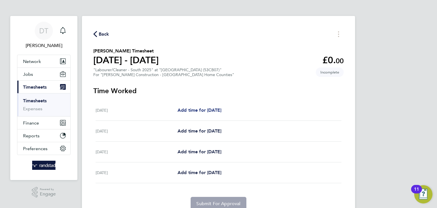
click at [211, 112] on span "Add time for Tue 19 Aug" at bounding box center [199, 109] width 44 height 5
select select "30"
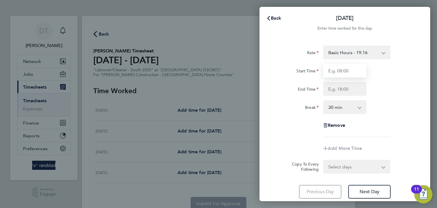
click at [328, 73] on input "Start Time" at bounding box center [344, 71] width 43 height 14
type input "07:30"
click at [343, 91] on input "End Time" at bounding box center [344, 89] width 43 height 14
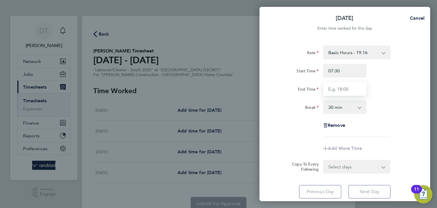
type input "17:00"
click at [333, 142] on app-timesheet-line-form-group "Rate Basic Hours - 19.16 Overtime - 27.44 Start Time 07:30 End Time 17:00 Break…" at bounding box center [344, 99] width 139 height 109
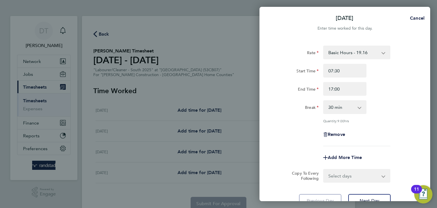
click at [335, 175] on select "Select days Day Wednesday Thursday Friday" at bounding box center [354, 175] width 60 height 13
select select "DAY"
click at [324, 169] on select "Select days Day Wednesday Thursday Friday" at bounding box center [354, 175] width 60 height 13
select select "2025-08-22"
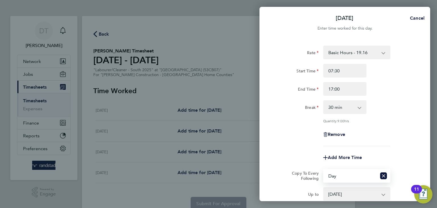
click at [294, 139] on div "Remove" at bounding box center [344, 134] width 143 height 14
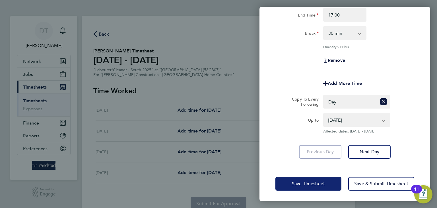
click at [292, 182] on span "Save Timesheet" at bounding box center [308, 184] width 33 height 6
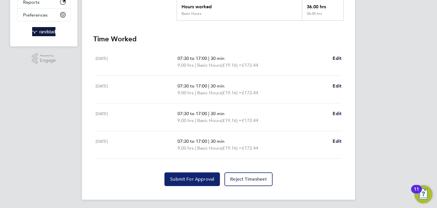
click at [191, 177] on span "Submit For Approval" at bounding box center [192, 179] width 44 height 6
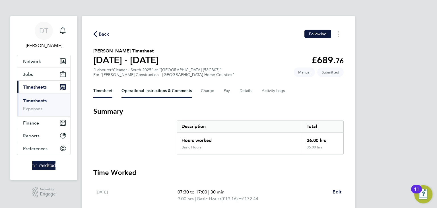
click at [132, 88] on Comments-tab "Operational Instructions & Comments" at bounding box center [156, 91] width 70 height 14
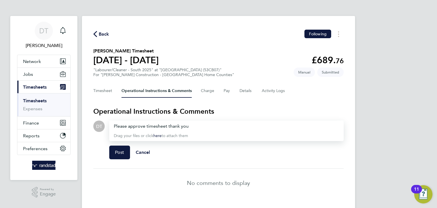
click at [117, 162] on div "Post Cancel" at bounding box center [226, 152] width 234 height 23
click at [120, 154] on span "Post" at bounding box center [119, 152] width 9 height 6
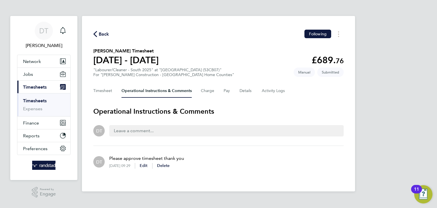
click at [103, 33] on span "Back" at bounding box center [104, 34] width 11 height 7
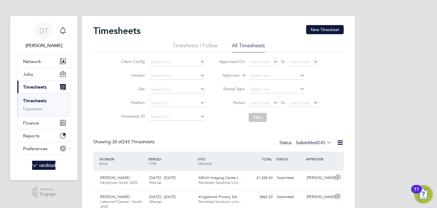
click at [323, 35] on div "Timesheets New Timesheet" at bounding box center [218, 33] width 250 height 17
click at [327, 26] on button "New Timesheet" at bounding box center [325, 29] width 38 height 9
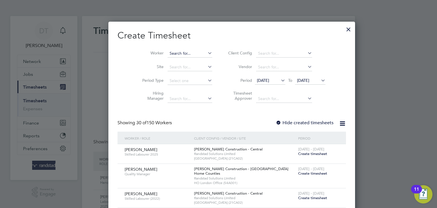
click at [167, 52] on input at bounding box center [189, 53] width 45 height 8
click at [165, 61] on b "Diderot" at bounding box center [163, 61] width 15 height 5
type input "Diderot Monthe"
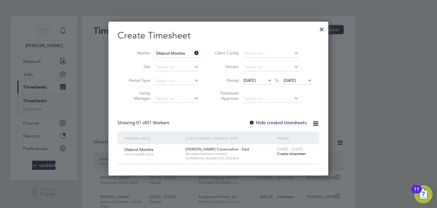
click at [281, 123] on label "Hide created timesheets" at bounding box center [278, 123] width 58 height 6
click at [292, 77] on span "[DATE]" at bounding box center [297, 81] width 30 height 8
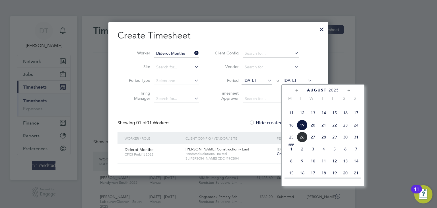
click at [305, 142] on span "26" at bounding box center [302, 136] width 11 height 11
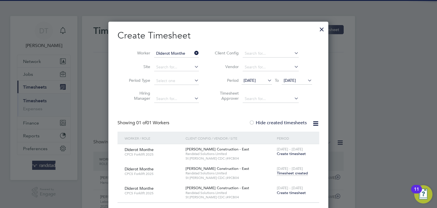
click at [294, 173] on span "Timesheet created" at bounding box center [292, 172] width 31 height 5
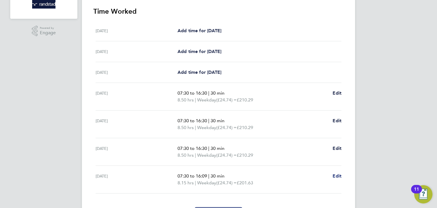
click at [336, 178] on link "Edit" at bounding box center [336, 175] width 9 height 7
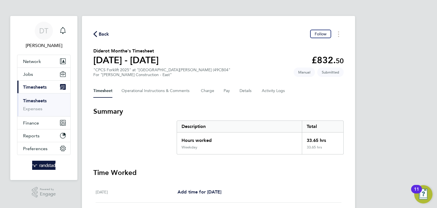
select select "30"
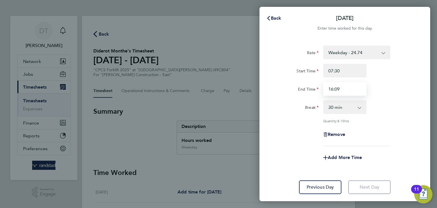
click at [341, 92] on input "16:09" at bounding box center [344, 89] width 43 height 14
type input "16:30"
click at [294, 124] on div "Rate Weekday - 24.74 Overtime - 36.29 Overtime 2 - 47.52 Start Time 07:30 End T…" at bounding box center [344, 95] width 139 height 100
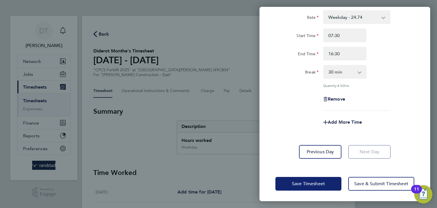
click at [307, 183] on span "Save Timesheet" at bounding box center [308, 184] width 33 height 6
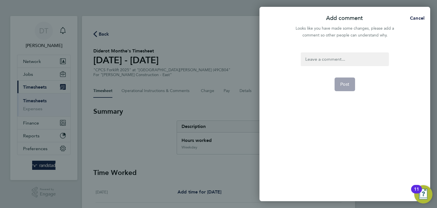
click at [317, 63] on div at bounding box center [345, 59] width 88 height 14
click at [336, 78] on button "Post" at bounding box center [344, 84] width 21 height 14
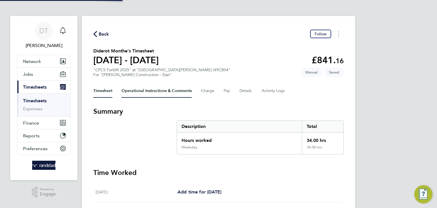
click at [136, 90] on Comments-tab "Operational Instructions & Comments" at bounding box center [156, 91] width 70 height 14
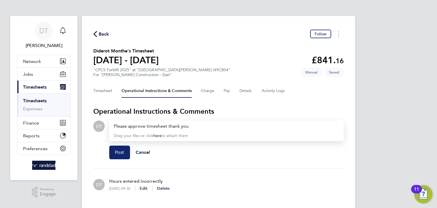
click at [118, 153] on span "Post" at bounding box center [119, 152] width 9 height 6
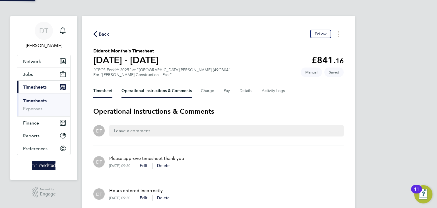
click at [103, 90] on button "Timesheet" at bounding box center [102, 91] width 19 height 14
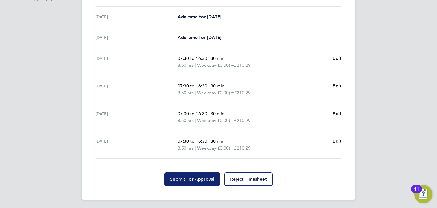
click at [185, 177] on span "Submit For Approval" at bounding box center [192, 179] width 44 height 6
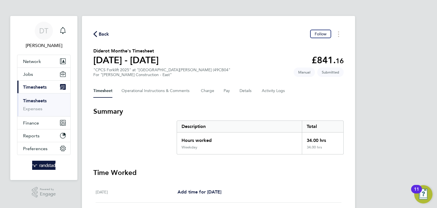
click at [104, 36] on span "Back" at bounding box center [104, 34] width 11 height 7
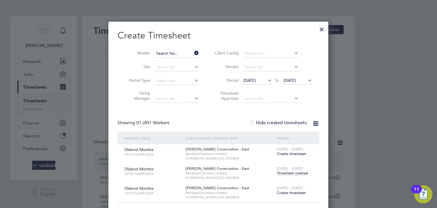
click at [187, 52] on input at bounding box center [176, 53] width 45 height 8
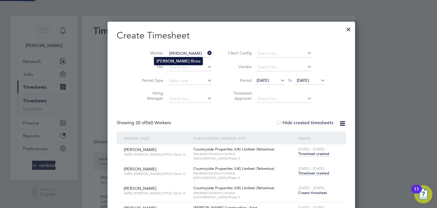
click at [178, 59] on li "Marius Ilic ea" at bounding box center [178, 61] width 48 height 8
type input "Marius Ilicea"
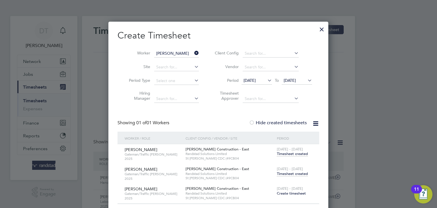
click at [290, 173] on span "Timesheet created" at bounding box center [292, 173] width 31 height 5
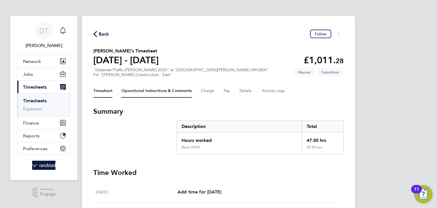
click at [143, 89] on Comments-tab "Operational Instructions & Comments" at bounding box center [156, 91] width 70 height 14
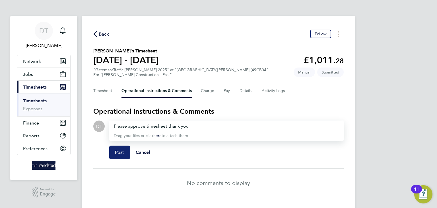
click at [123, 151] on span "Post" at bounding box center [119, 152] width 9 height 6
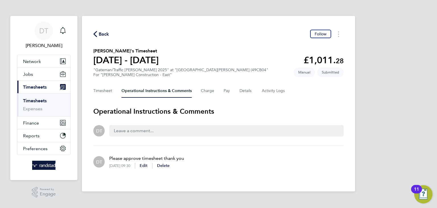
click at [102, 34] on span "Back" at bounding box center [104, 34] width 11 height 7
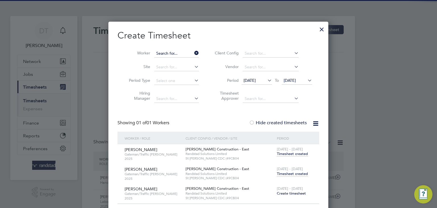
click at [192, 51] on input at bounding box center [176, 53] width 45 height 8
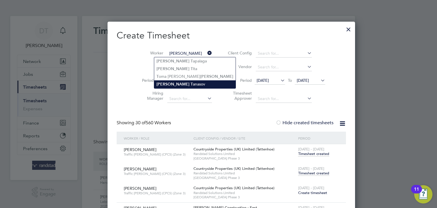
click at [171, 83] on b "Alexandru" at bounding box center [172, 84] width 33 height 5
type input "Alexandru Tanasov"
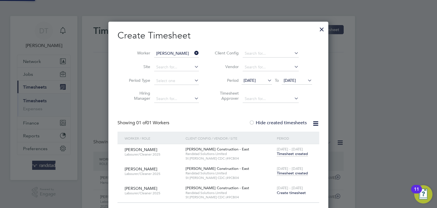
click at [287, 169] on span "[DATE] - [DATE]" at bounding box center [290, 168] width 26 height 5
click at [288, 171] on span "Timesheet created" at bounding box center [292, 172] width 31 height 5
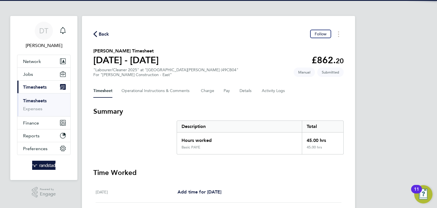
click at [100, 32] on span "Back" at bounding box center [104, 34] width 11 height 7
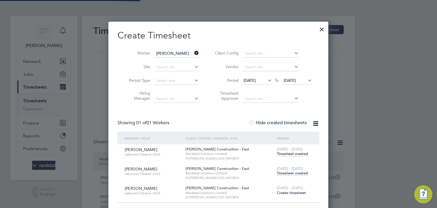
click at [164, 53] on input "Alexandru Tanasov" at bounding box center [176, 53] width 45 height 8
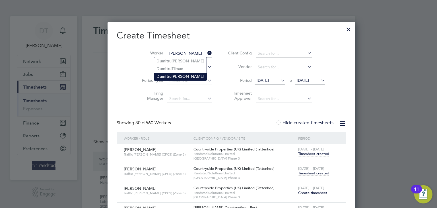
click at [173, 75] on li "Dumi t ru Tanasov" at bounding box center [180, 77] width 52 height 8
type input "[PERSON_NAME]"
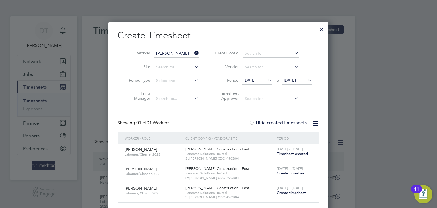
click at [320, 32] on div at bounding box center [322, 28] width 10 height 10
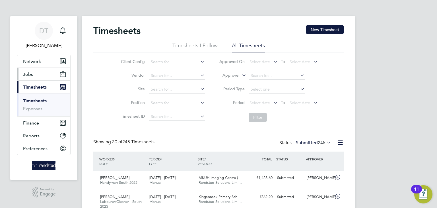
click at [31, 73] on span "Jobs" at bounding box center [28, 73] width 10 height 5
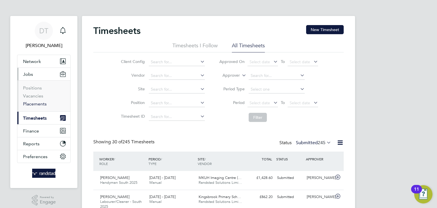
click at [42, 104] on link "Placements" at bounding box center [35, 103] width 24 height 5
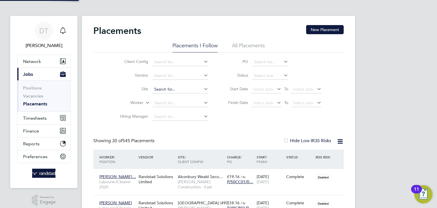
click at [159, 89] on input at bounding box center [180, 89] width 56 height 8
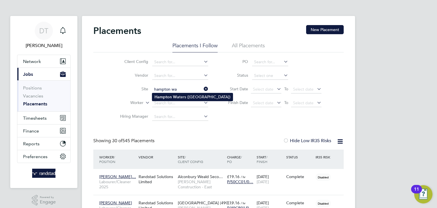
click at [179, 98] on li "Hampton Wa ters (Peterborough)" at bounding box center [192, 97] width 80 height 8
type input "Hampton Waters (Peterborough)"
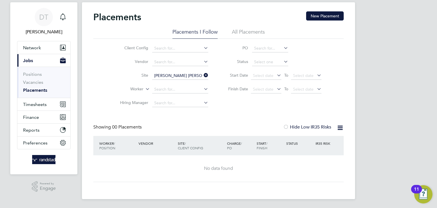
click at [244, 31] on li "All Placements" at bounding box center [248, 33] width 33 height 10
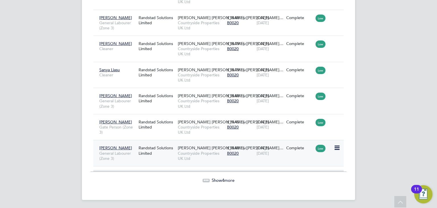
click at [338, 148] on icon at bounding box center [337, 147] width 6 height 7
click at [275, 156] on div "14 Aug 2025 15 Aug 2025" at bounding box center [270, 150] width 30 height 16
click at [336, 145] on icon at bounding box center [337, 147] width 6 height 7
click at [312, 172] on li "Replace Worker" at bounding box center [319, 171] width 40 height 8
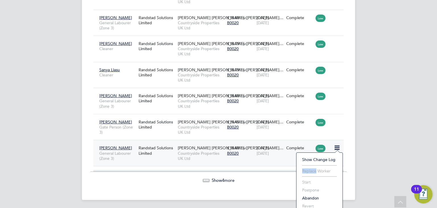
click at [312, 171] on li "Replace Worker" at bounding box center [319, 171] width 40 height 8
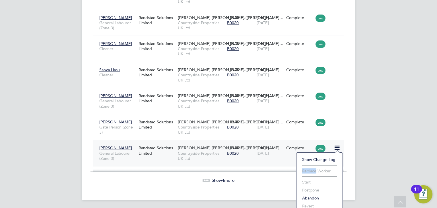
click at [312, 171] on li "Replace Worker" at bounding box center [319, 171] width 40 height 8
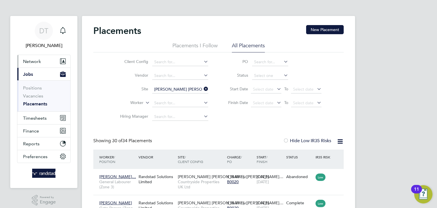
click at [30, 61] on span "Network" at bounding box center [32, 61] width 18 height 5
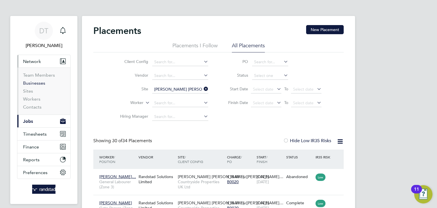
click at [36, 83] on link "Businesses" at bounding box center [34, 82] width 22 height 5
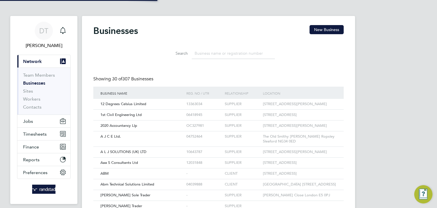
scroll to position [11, 86]
click at [202, 52] on input at bounding box center [233, 53] width 83 height 11
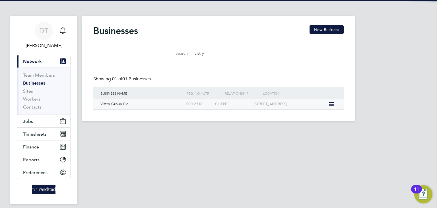
type input "vistry"
click at [157, 106] on div "Vistry Group Plc" at bounding box center [142, 104] width 86 height 11
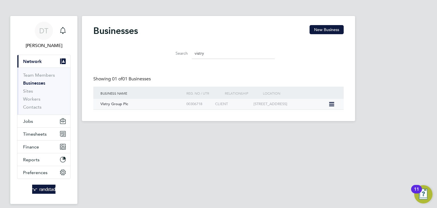
click at [330, 105] on icon at bounding box center [331, 104] width 6 height 7
click at [321, 130] on html "DT Daniel Tisseyre Notifications Applications: Current page: Network Team Membe…" at bounding box center [218, 65] width 437 height 130
click at [332, 102] on icon at bounding box center [331, 104] width 6 height 7
click at [320, 116] on li "View Details" at bounding box center [319, 117] width 29 height 8
click at [65, 29] on span "1" at bounding box center [67, 27] width 7 height 7
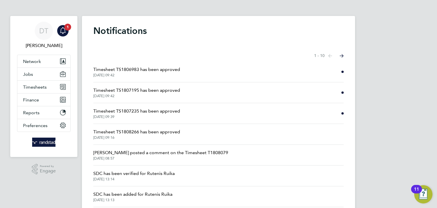
click at [190, 110] on li "Timesheet TS1807235 has been approved 26 Aug 2025, 09:39" at bounding box center [218, 113] width 250 height 21
click at [163, 114] on span "Timesheet TS1807235 has been approved" at bounding box center [136, 110] width 87 height 7
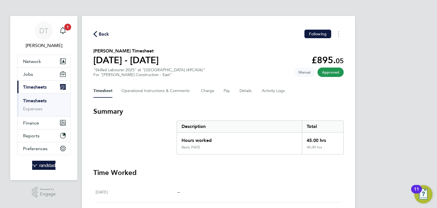
click at [101, 34] on span "Back" at bounding box center [104, 34] width 11 height 7
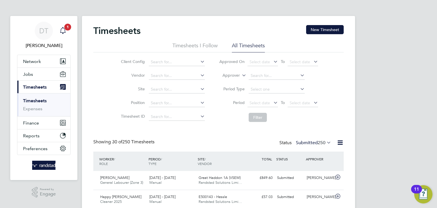
scroll to position [14, 49]
click at [63, 26] on div "Main navigation" at bounding box center [62, 30] width 11 height 11
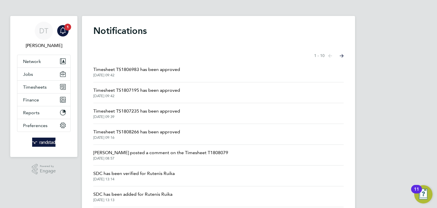
click at [153, 91] on span "Timesheet TS1807195 has been approved" at bounding box center [136, 90] width 87 height 7
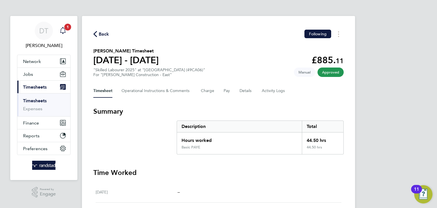
click at [68, 29] on span "1" at bounding box center [67, 27] width 7 height 7
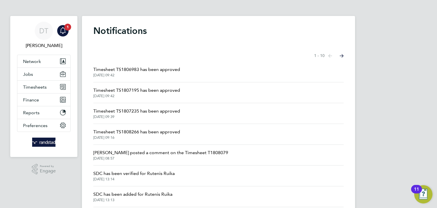
click at [141, 67] on span "Timesheet TS1806983 has been approved" at bounding box center [136, 69] width 87 height 7
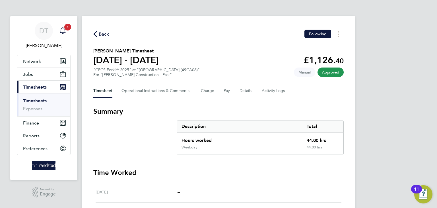
click at [63, 30] on icon "Main navigation" at bounding box center [62, 30] width 7 height 7
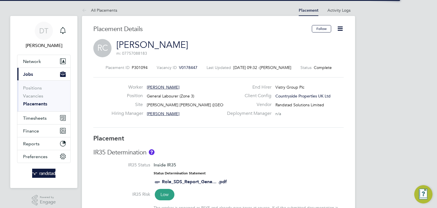
click at [341, 29] on icon at bounding box center [339, 28] width 7 height 7
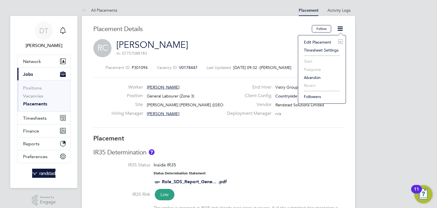
click at [311, 42] on li "Edit Placement e" at bounding box center [322, 42] width 42 height 8
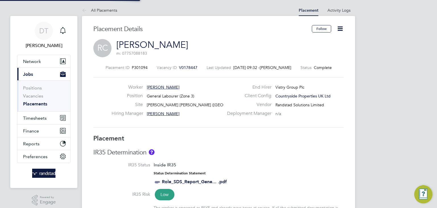
type input "[PERSON_NAME]"
type input "[DATE]"
type input "07:30"
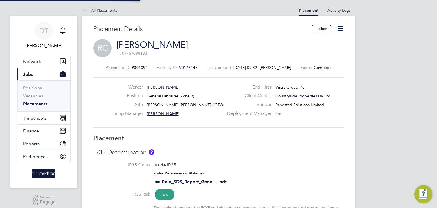
type input "16:30"
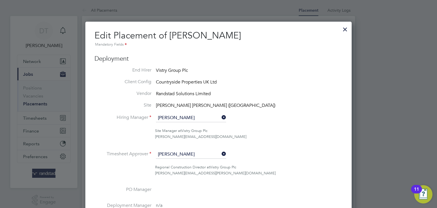
click at [344, 30] on div at bounding box center [345, 28] width 10 height 10
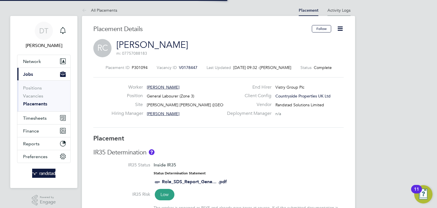
click at [338, 8] on link "Activity Logs" at bounding box center [338, 10] width 23 height 5
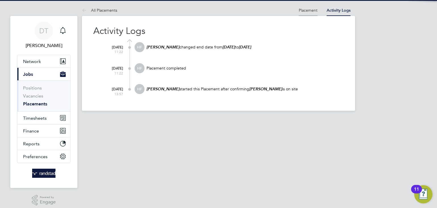
click at [308, 11] on link "Placement" at bounding box center [308, 10] width 19 height 5
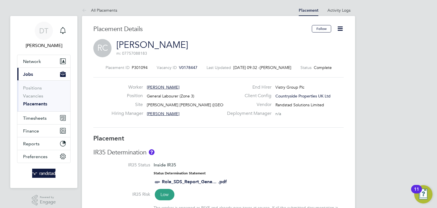
click at [340, 31] on icon at bounding box center [339, 28] width 7 height 7
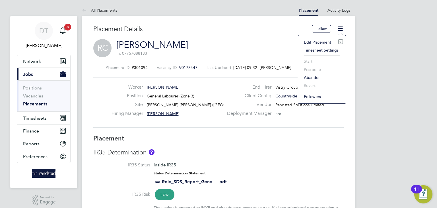
click at [271, 30] on h3 "Placement Details" at bounding box center [200, 29] width 214 height 8
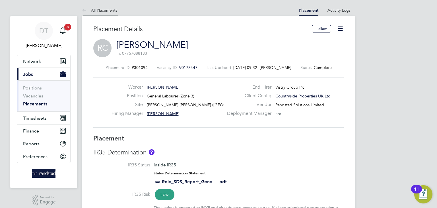
click at [90, 9] on link "All Placements" at bounding box center [99, 10] width 35 height 5
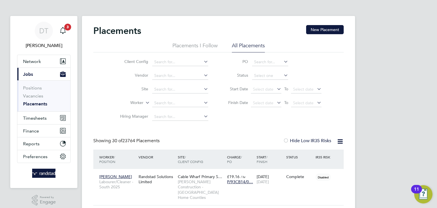
scroll to position [21, 40]
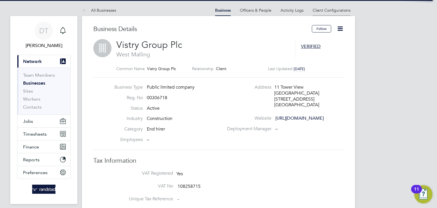
click at [326, 11] on link "Client Configurations" at bounding box center [332, 10] width 38 height 5
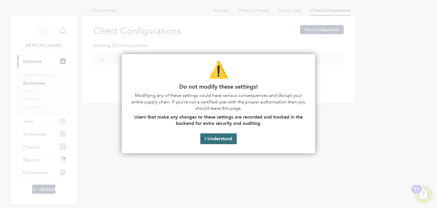
click at [218, 138] on button "I Understand" at bounding box center [218, 138] width 36 height 11
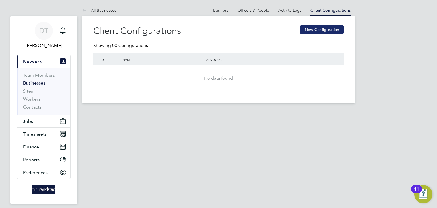
click at [313, 30] on button "New Configuration" at bounding box center [322, 29] width 44 height 9
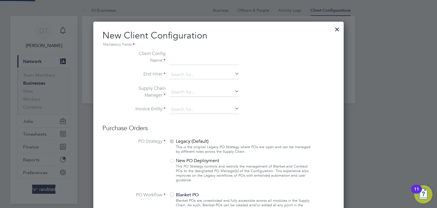
scroll to position [620, 251]
click at [336, 29] on div at bounding box center [337, 28] width 10 height 10
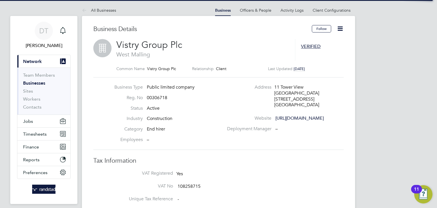
click at [339, 29] on icon at bounding box center [339, 28] width 7 height 7
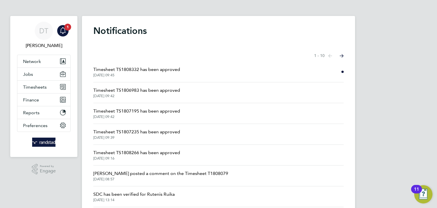
click at [168, 69] on span "Timesheet TS1808332 has been approved" at bounding box center [136, 69] width 87 height 7
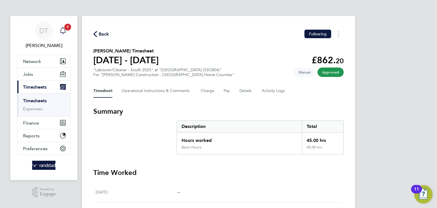
click at [65, 28] on span "1" at bounding box center [67, 27] width 7 height 7
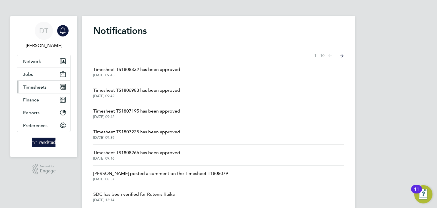
click at [51, 90] on button "Timesheets" at bounding box center [43, 86] width 53 height 13
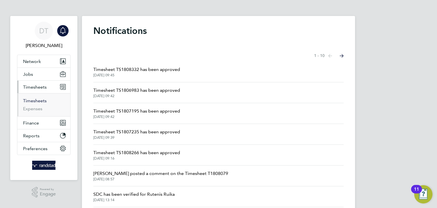
click at [39, 101] on link "Timesheets" at bounding box center [35, 100] width 24 height 5
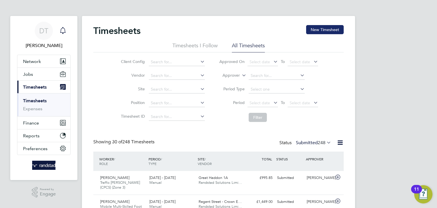
click at [330, 26] on button "New Timesheet" at bounding box center [325, 29] width 38 height 9
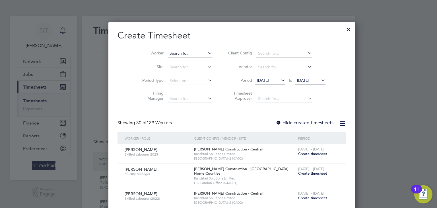
click at [167, 56] on input at bounding box center [189, 53] width 45 height 8
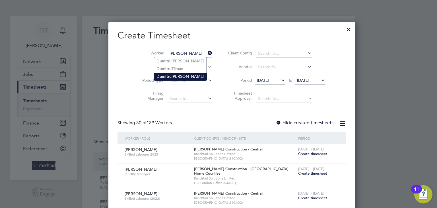
click at [166, 73] on li "Dumi t ru Tanasov" at bounding box center [180, 77] width 52 height 8
type input "[PERSON_NAME]"
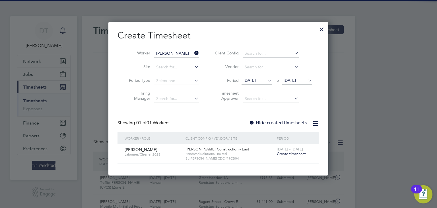
click at [290, 122] on label "Hide created timesheets" at bounding box center [278, 123] width 58 height 6
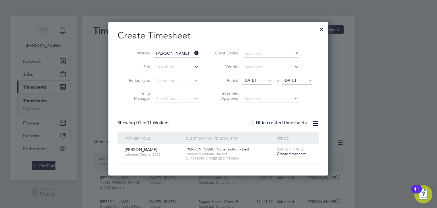
click at [322, 31] on div at bounding box center [322, 28] width 10 height 10
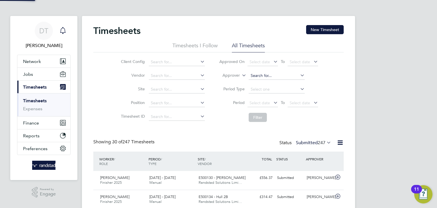
scroll to position [14, 49]
click at [319, 32] on button "New Timesheet" at bounding box center [325, 29] width 38 height 9
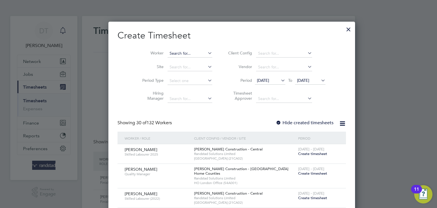
scroll to position [1028, 220]
click at [167, 50] on input at bounding box center [189, 53] width 45 height 8
click at [167, 59] on b "[PERSON_NAME]" at bounding box center [172, 61] width 33 height 5
type input "[PERSON_NAME]"
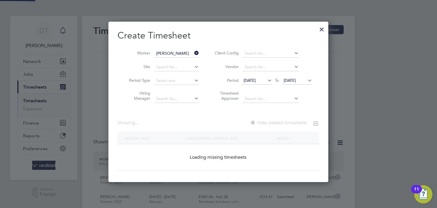
scroll to position [153, 220]
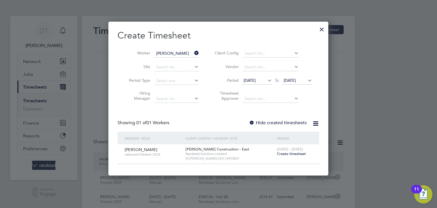
click at [266, 123] on label "Hide created timesheets" at bounding box center [278, 123] width 58 height 6
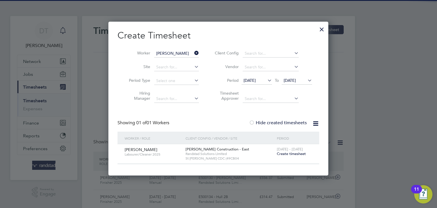
click at [293, 81] on span "[DATE]" at bounding box center [290, 80] width 12 height 5
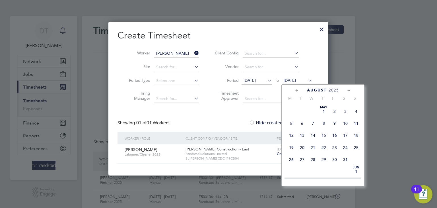
scroll to position [214, 0]
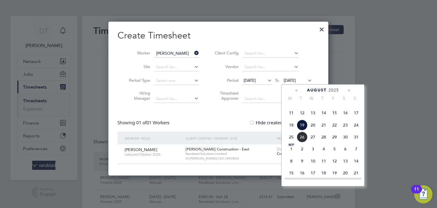
click at [301, 142] on span "26" at bounding box center [302, 136] width 11 height 11
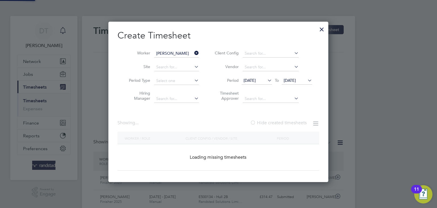
scroll to position [192, 220]
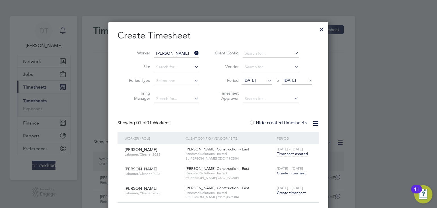
click at [289, 171] on span "Create timesheet" at bounding box center [291, 172] width 29 height 5
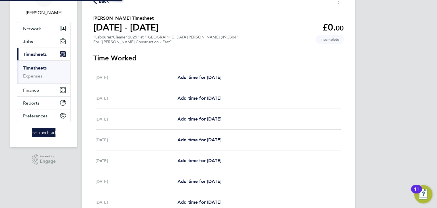
scroll to position [38, 0]
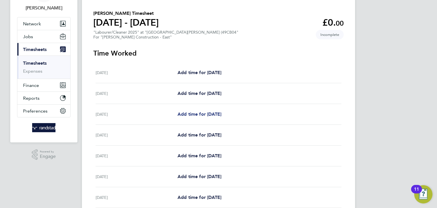
click at [206, 115] on span "Add time for [DATE]" at bounding box center [199, 113] width 44 height 5
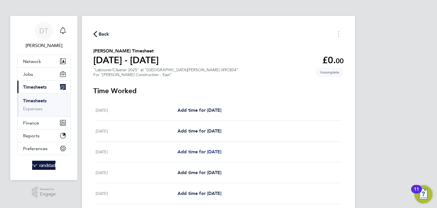
select select "30"
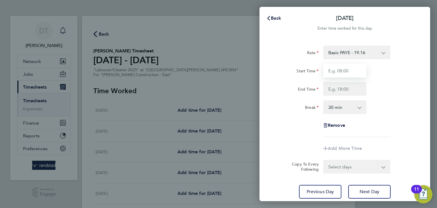
click at [327, 76] on input "Start Time" at bounding box center [344, 71] width 43 height 14
type input "07:30"
click at [333, 90] on input "End Time" at bounding box center [344, 89] width 43 height 14
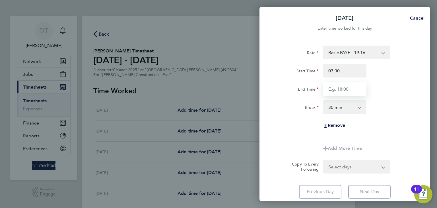
type input "17:00"
click at [306, 129] on div "Remove" at bounding box center [344, 125] width 143 height 14
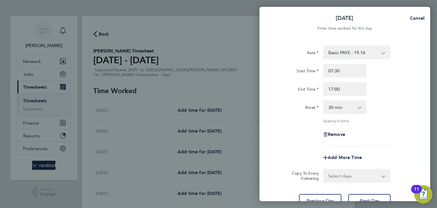
scroll to position [49, 0]
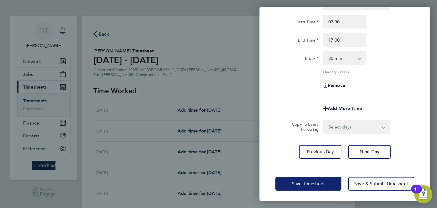
click at [304, 178] on button "Save Timesheet" at bounding box center [308, 184] width 66 height 14
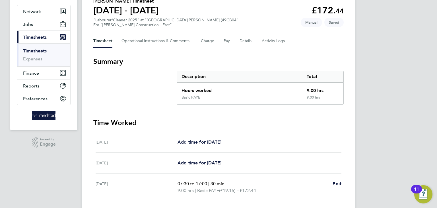
scroll to position [59, 0]
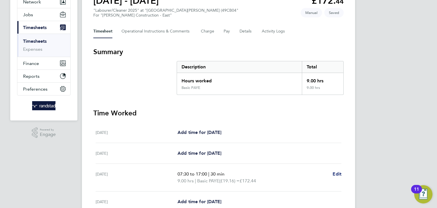
click at [338, 174] on span "Edit" at bounding box center [336, 173] width 9 height 5
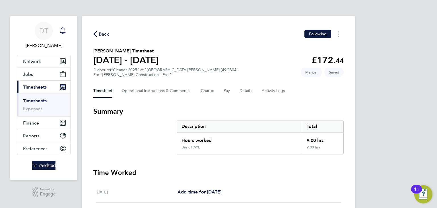
select select "30"
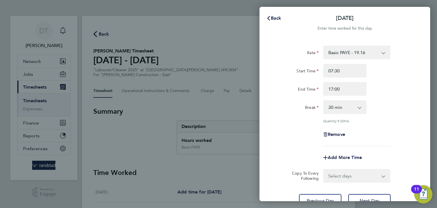
click at [333, 171] on select "Select days Day [DATE] [DATE] [DATE] [DATE]" at bounding box center [354, 175] width 60 height 13
select select "DAY"
click at [324, 169] on select "Select days Day [DATE] [DATE] [DATE] [DATE]" at bounding box center [354, 175] width 60 height 13
select select "[DATE]"
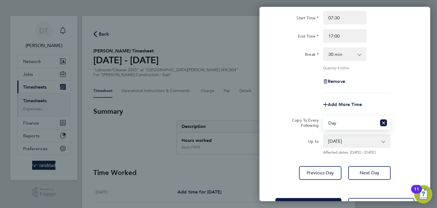
scroll to position [68, 0]
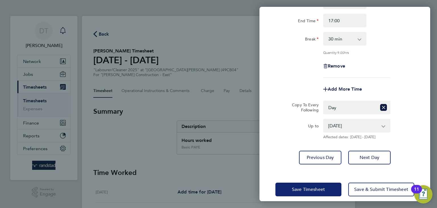
click at [293, 182] on button "Save Timesheet" at bounding box center [308, 189] width 66 height 14
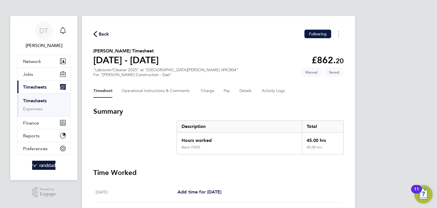
scroll to position [202, 0]
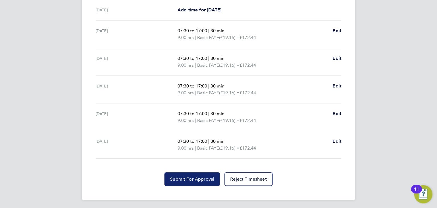
click at [170, 181] on button "Submit For Approval" at bounding box center [191, 179] width 55 height 14
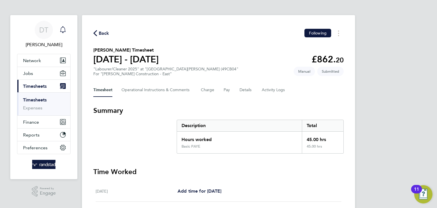
scroll to position [0, 0]
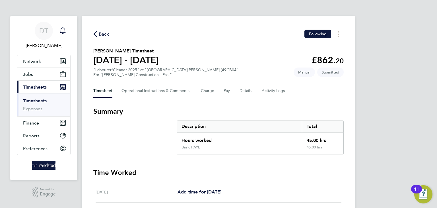
click at [104, 34] on span "Back" at bounding box center [104, 34] width 11 height 7
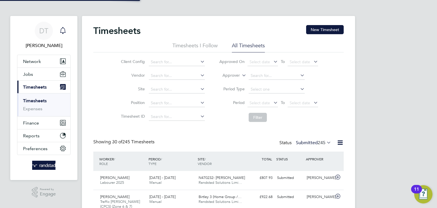
scroll to position [3, 3]
click at [325, 33] on button "New Timesheet" at bounding box center [325, 29] width 38 height 9
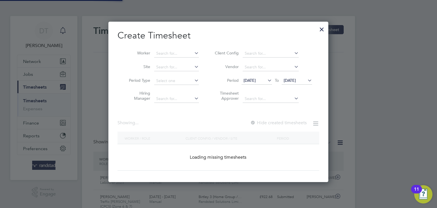
scroll to position [160, 220]
click at [170, 58] on li "Worker" at bounding box center [161, 54] width 88 height 14
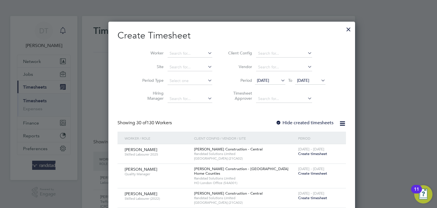
scroll to position [1028, 220]
click at [170, 56] on input at bounding box center [189, 53] width 45 height 8
click at [165, 61] on b "Eusebiu" at bounding box center [163, 61] width 15 height 5
type input "Eusebiu [PERSON_NAME]"
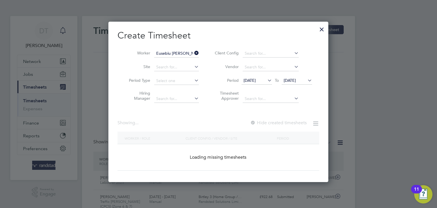
scroll to position [160, 220]
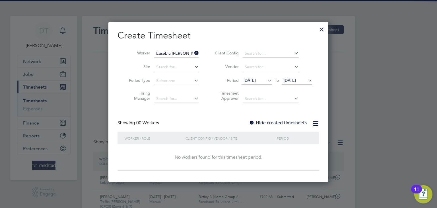
click at [256, 121] on label "Hide created timesheets" at bounding box center [278, 123] width 58 height 6
click at [293, 79] on span "[DATE]" at bounding box center [290, 80] width 12 height 5
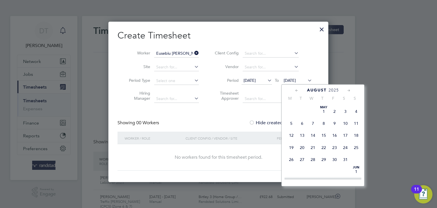
scroll to position [214, 0]
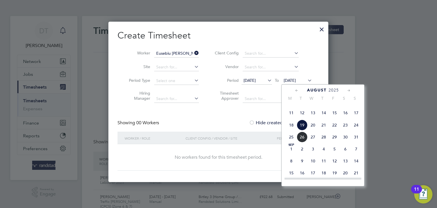
click at [303, 142] on span "26" at bounding box center [302, 136] width 11 height 11
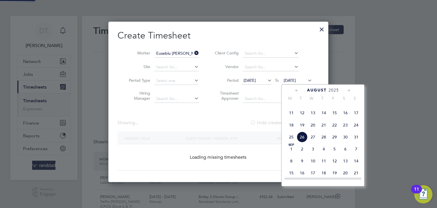
scroll to position [192, 220]
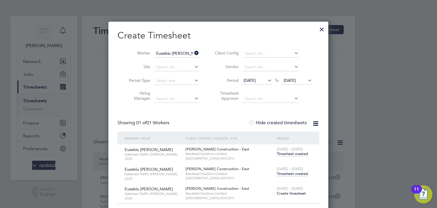
click at [291, 174] on span "Timesheet created" at bounding box center [292, 173] width 31 height 5
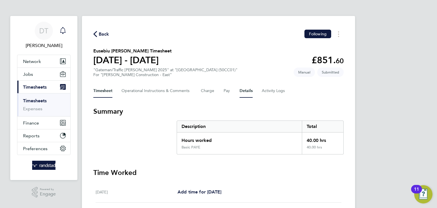
click at [246, 90] on button "Details" at bounding box center [245, 91] width 13 height 14
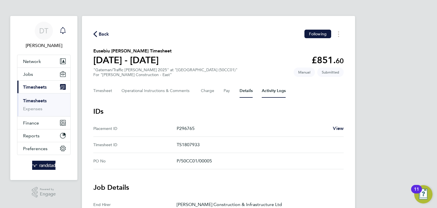
click at [268, 91] on Logs-tab "Activity Logs" at bounding box center [274, 91] width 24 height 14
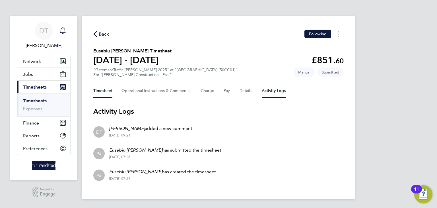
click at [102, 85] on button "Timesheet" at bounding box center [102, 91] width 19 height 14
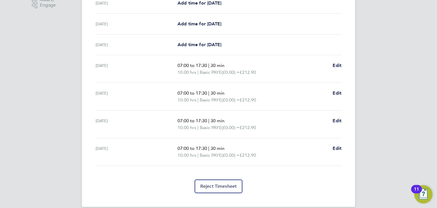
scroll to position [195, 0]
